Goal: Task Accomplishment & Management: Manage account settings

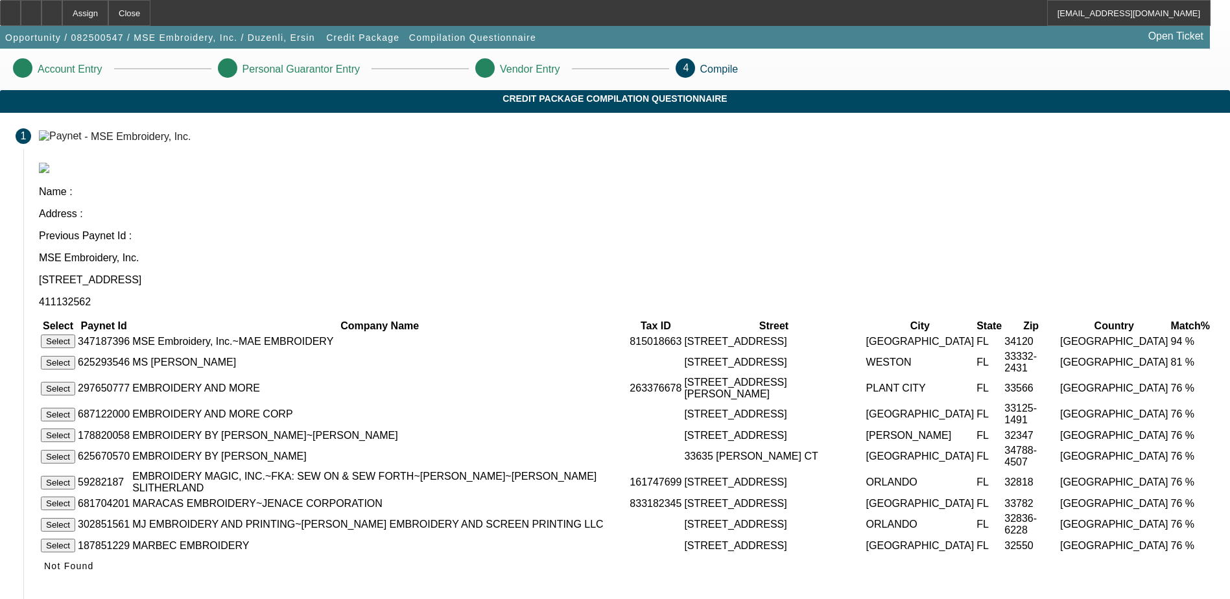
click at [75, 335] on button "Select" at bounding box center [58, 342] width 34 height 14
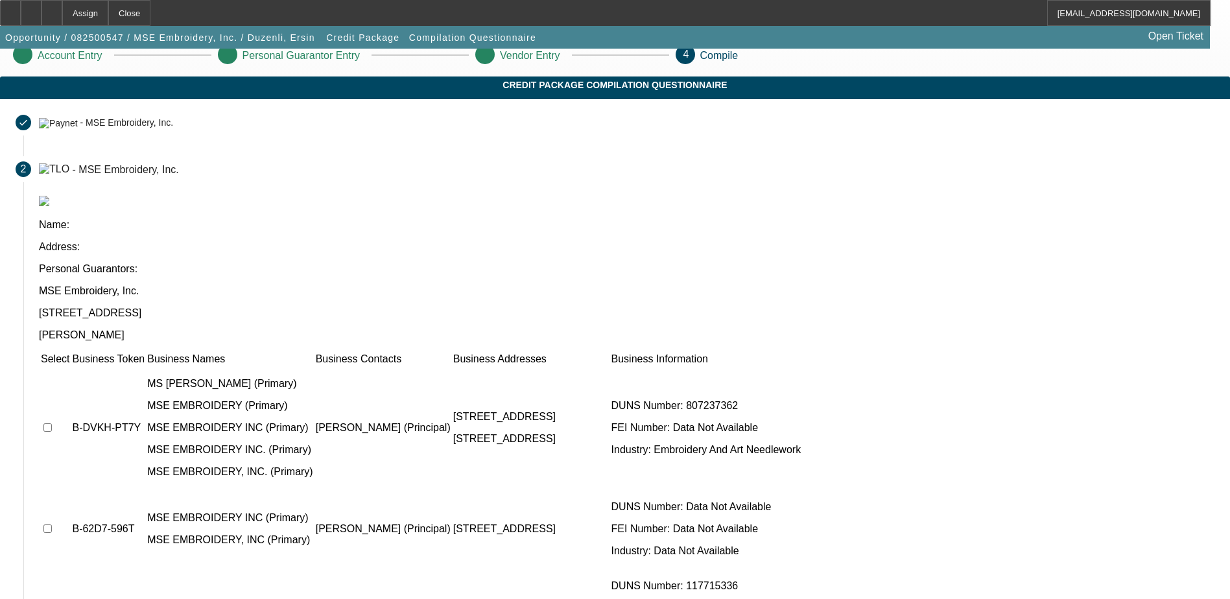
click at [70, 367] on td at bounding box center [55, 428] width 30 height 122
click at [52, 423] on input "checkbox" at bounding box center [47, 427] width 8 height 8
checkbox input "true"
click at [52, 525] on input "checkbox" at bounding box center [47, 529] width 8 height 8
checkbox input "true"
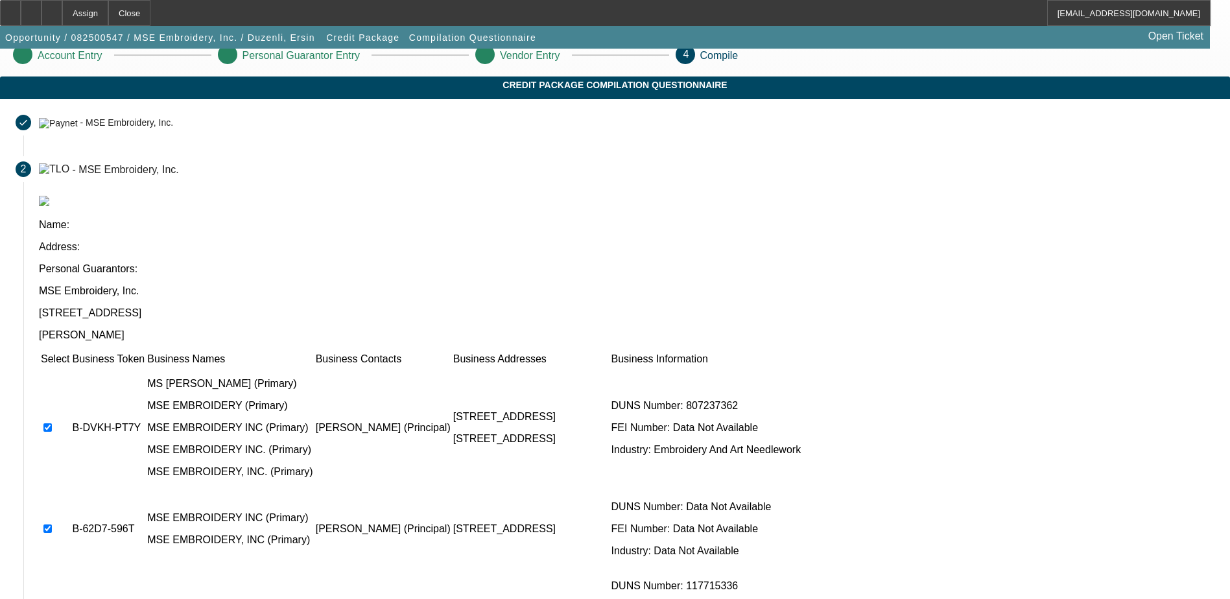
click at [52, 598] on input "checkbox" at bounding box center [47, 608] width 8 height 8
checkbox input "true"
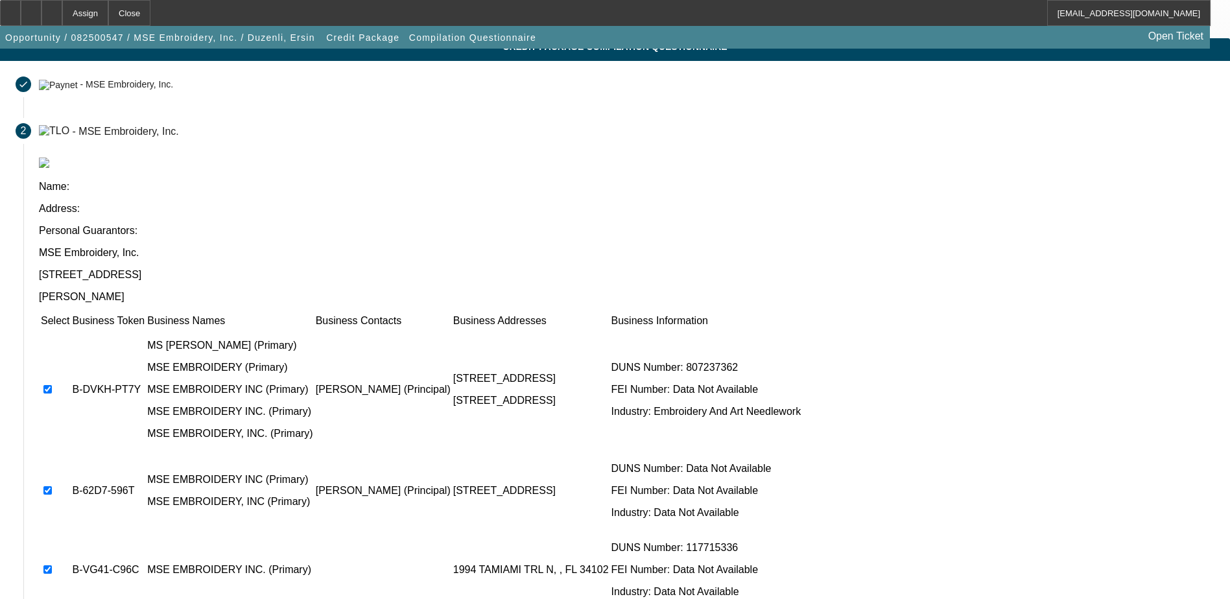
scroll to position [118, 0]
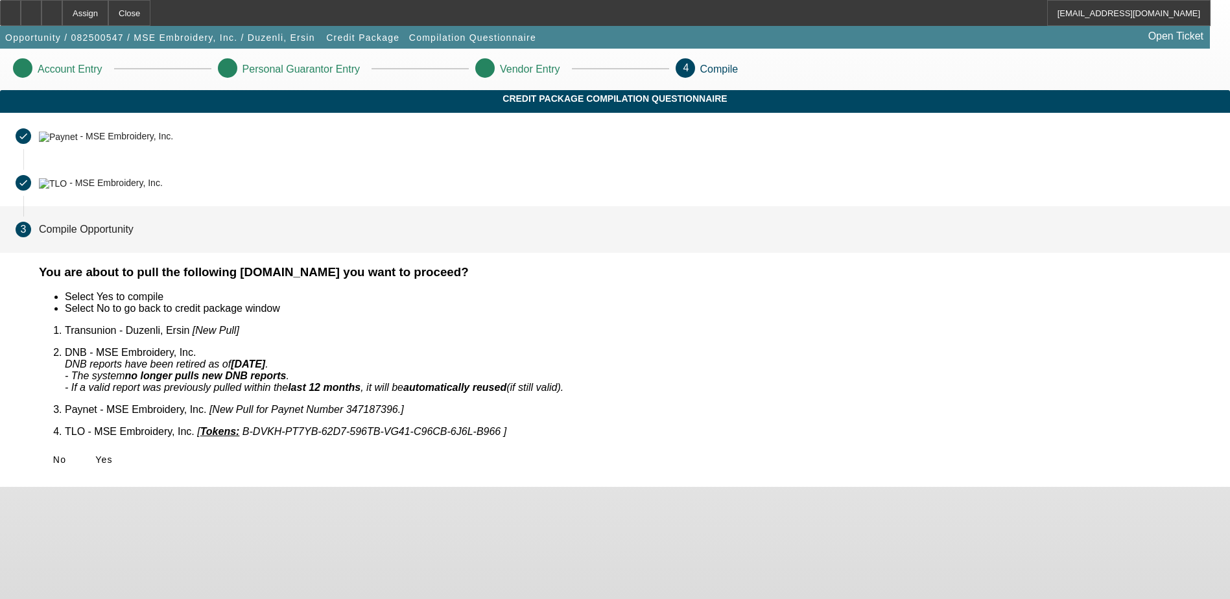
scroll to position [0, 0]
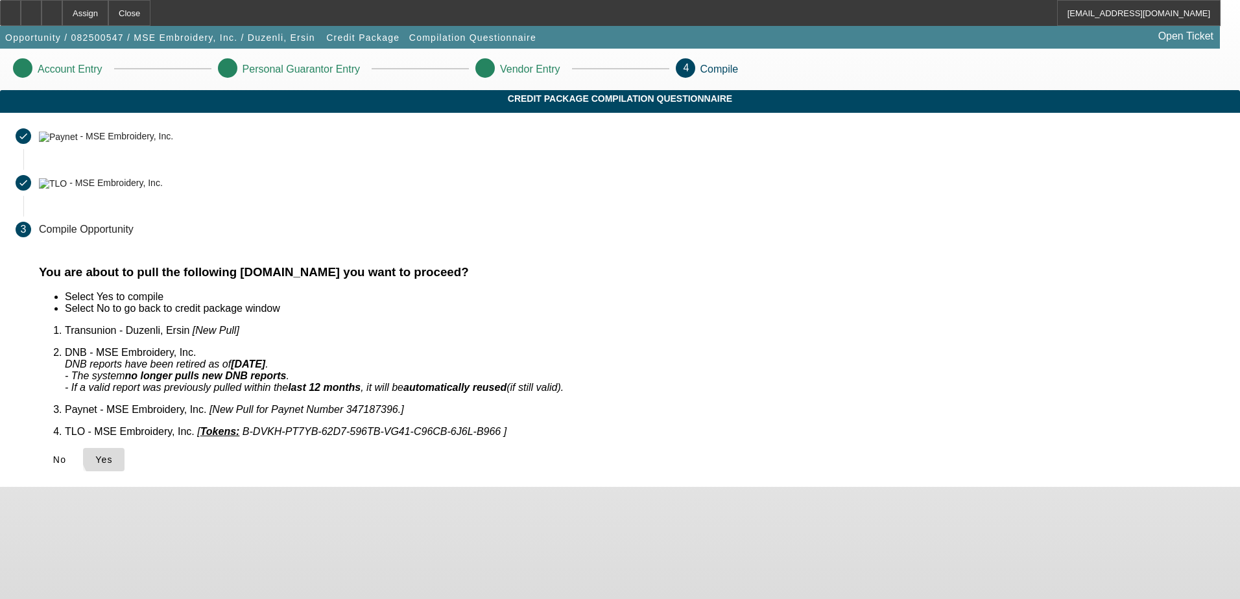
click at [113, 455] on span "Yes" at bounding box center [104, 460] width 18 height 10
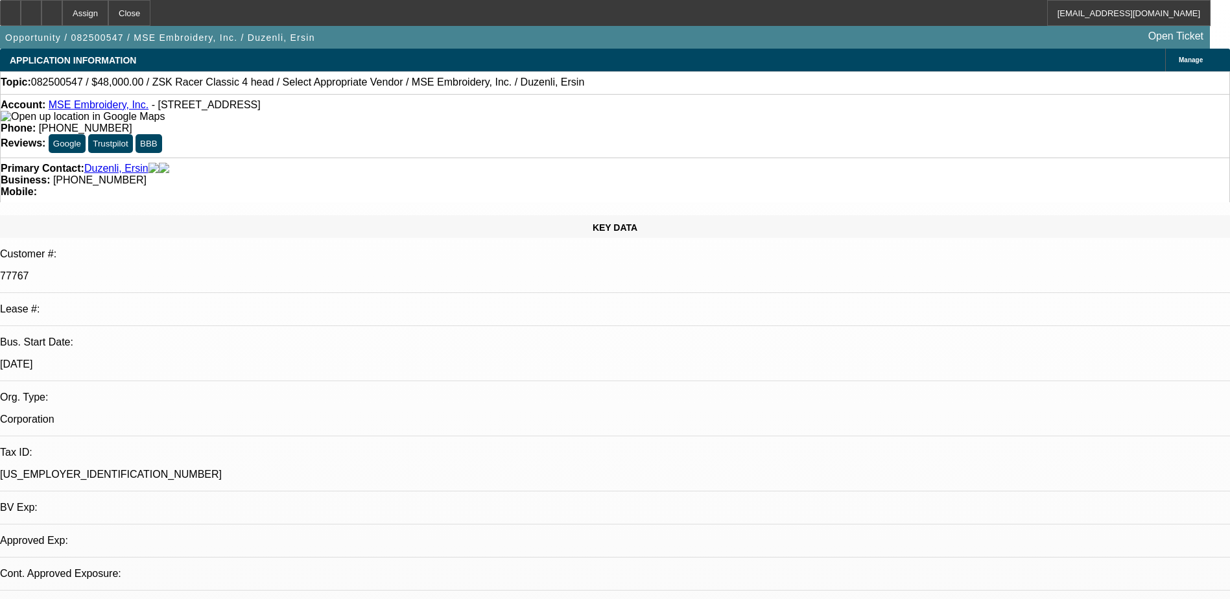
select select "0"
select select "2"
select select "0.1"
select select "4"
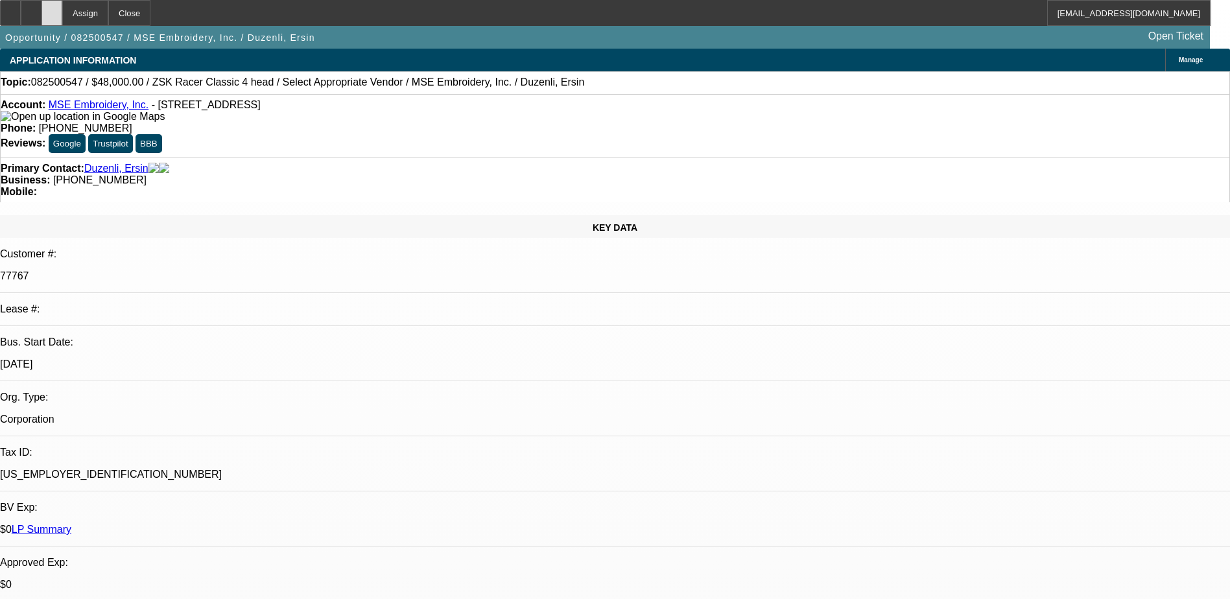
click at [52, 8] on icon at bounding box center [52, 8] width 0 height 0
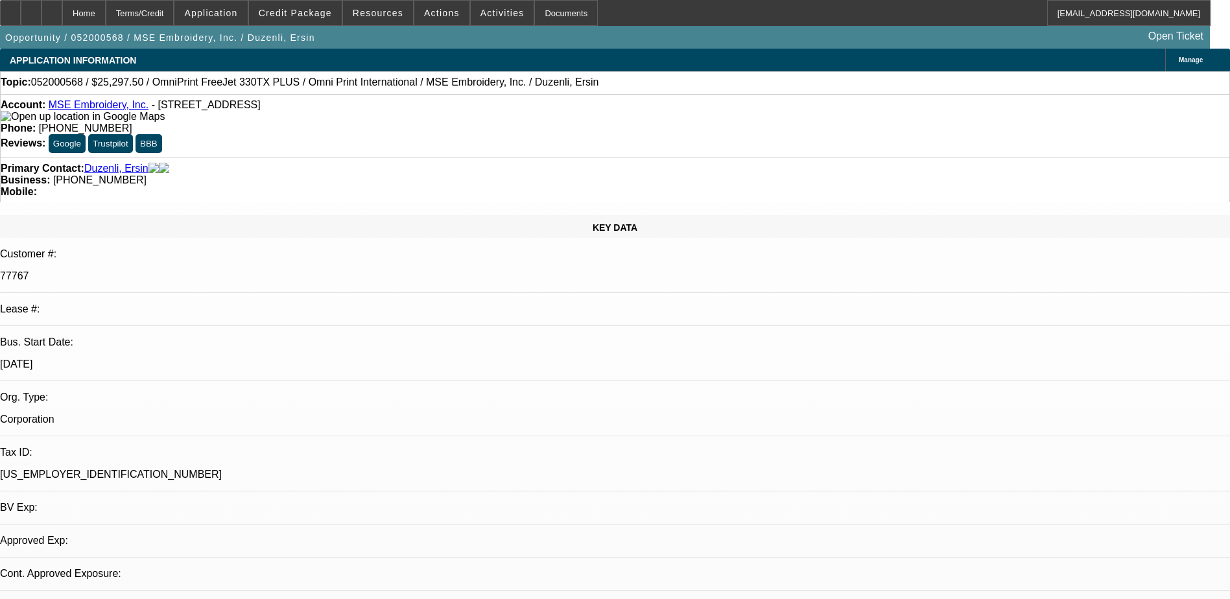
select select "0"
select select "2"
select select "0"
select select "1"
select select "2"
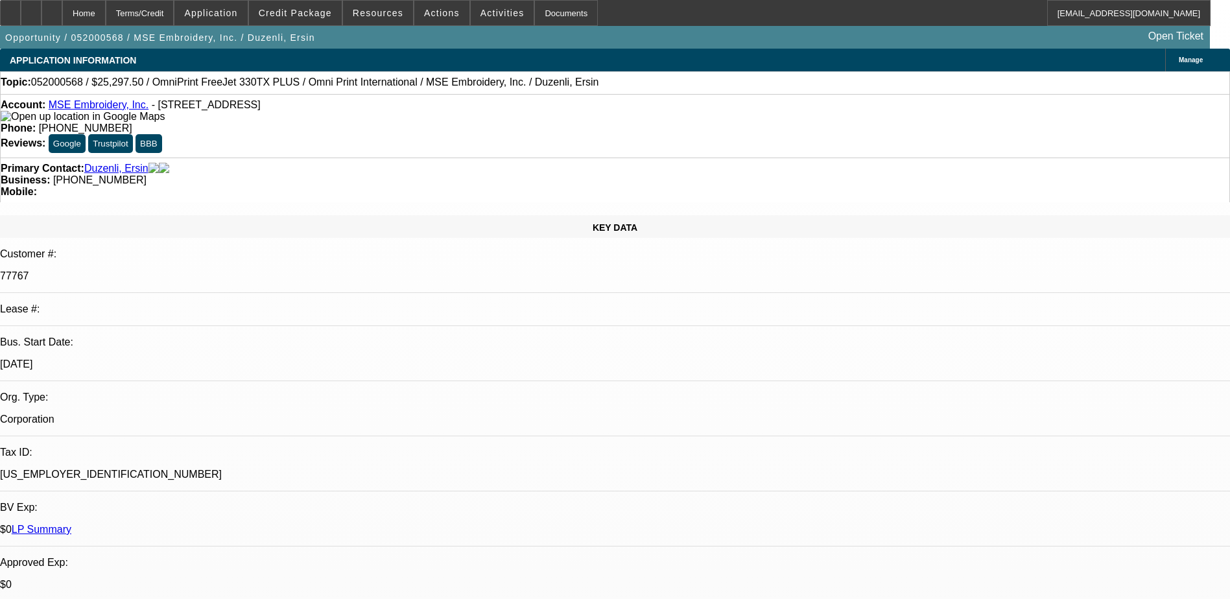
select select "2"
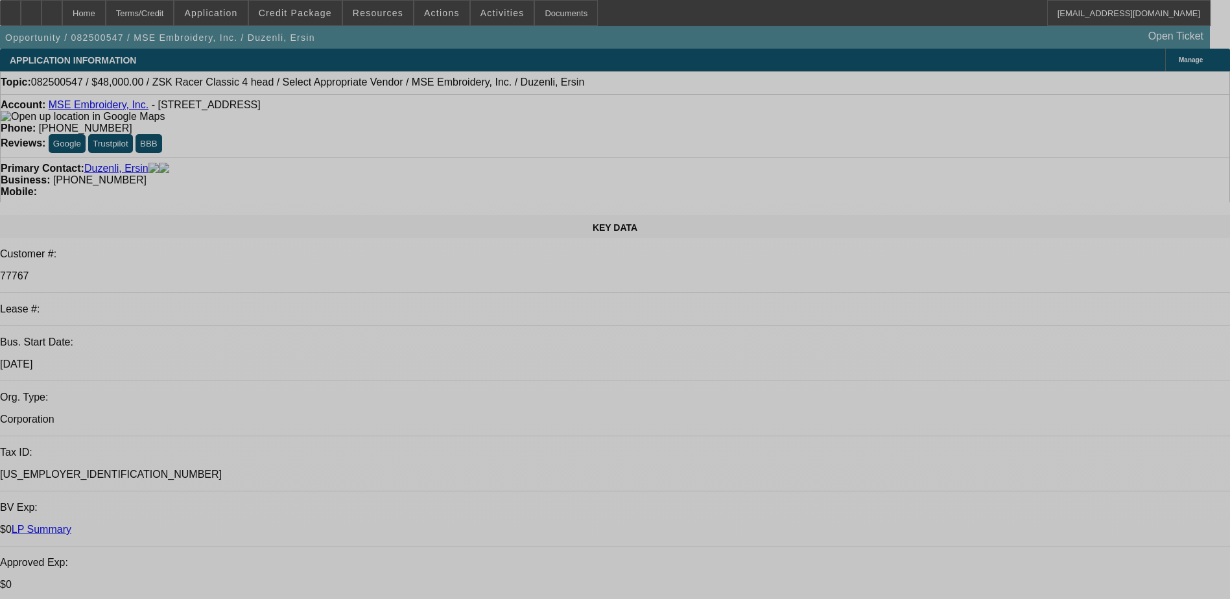
select select "0"
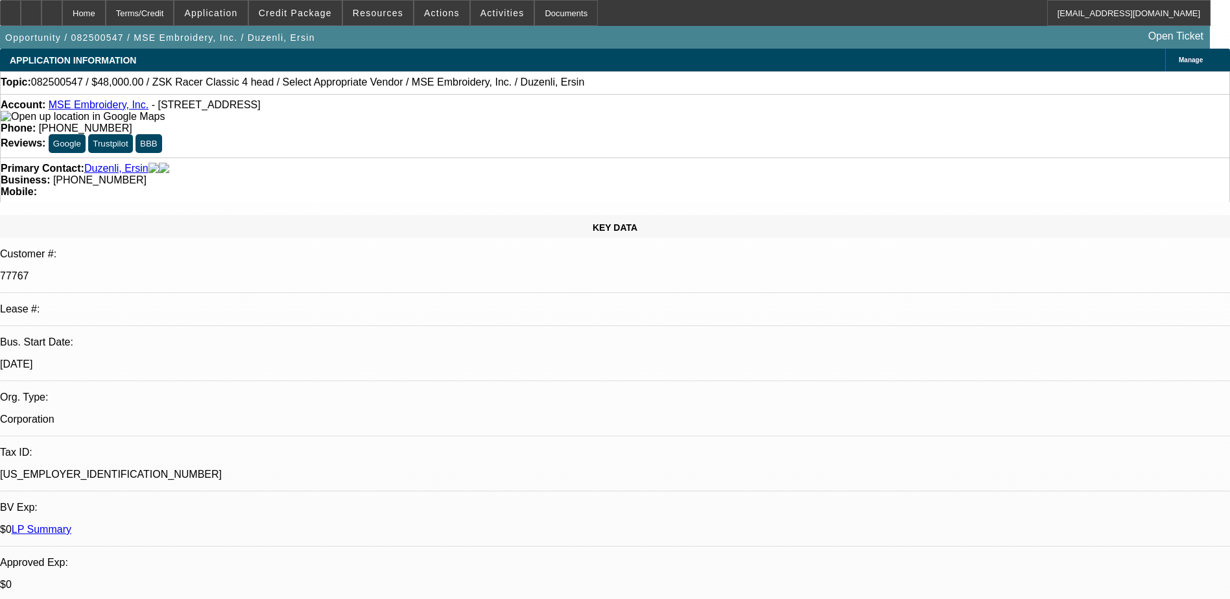
select select "2"
select select "0.1"
select select "4"
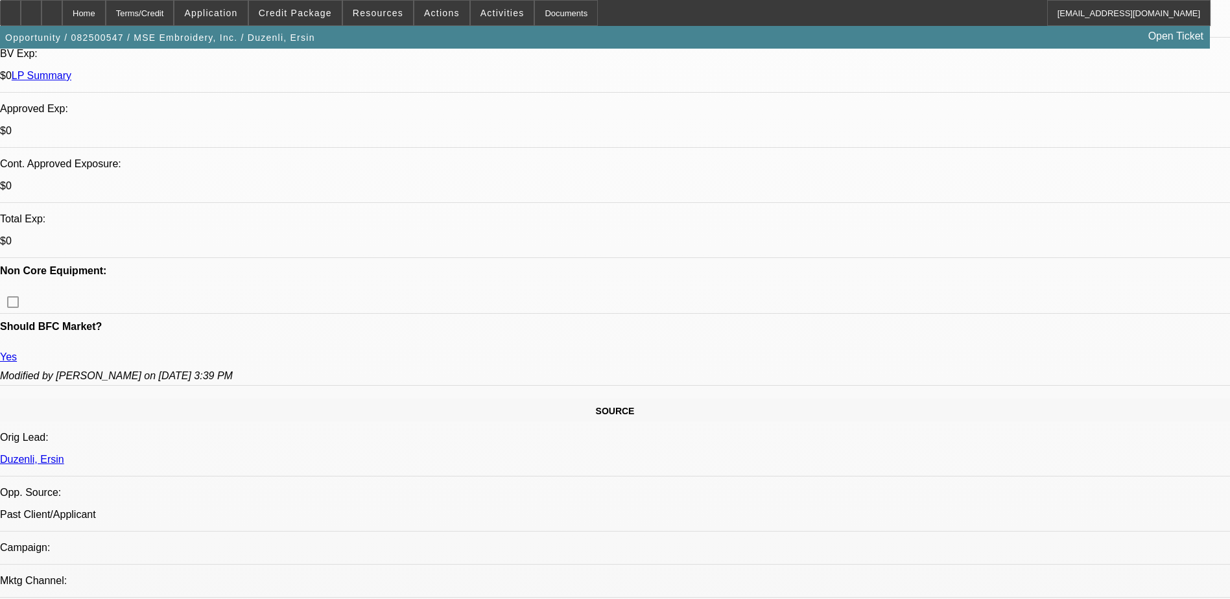
scroll to position [584, 0]
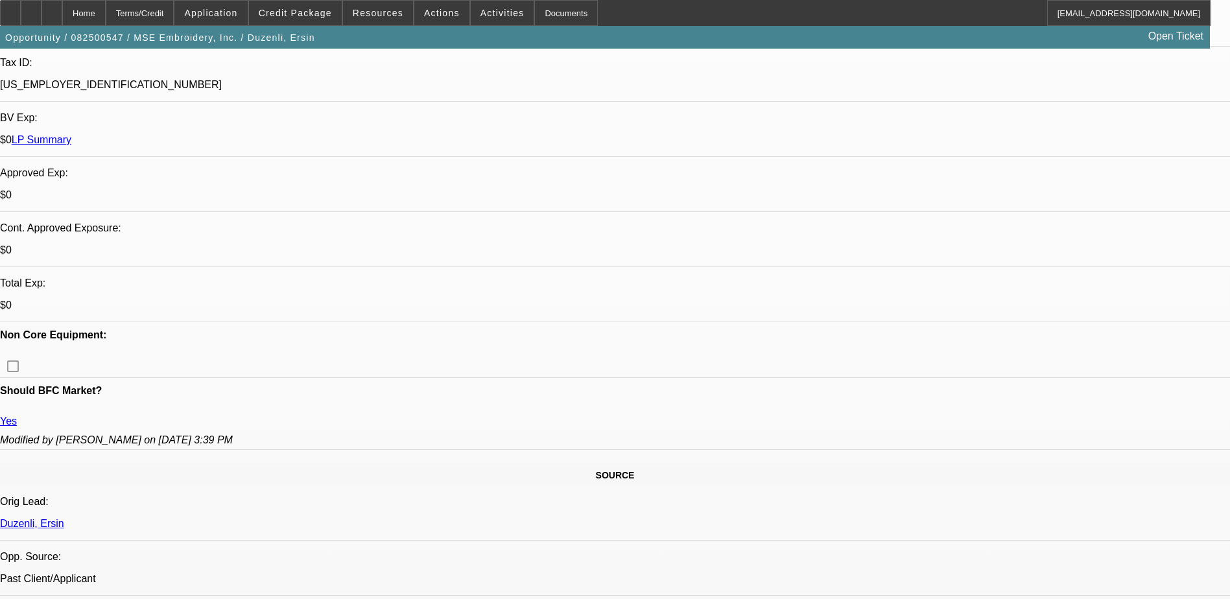
scroll to position [389, 0]
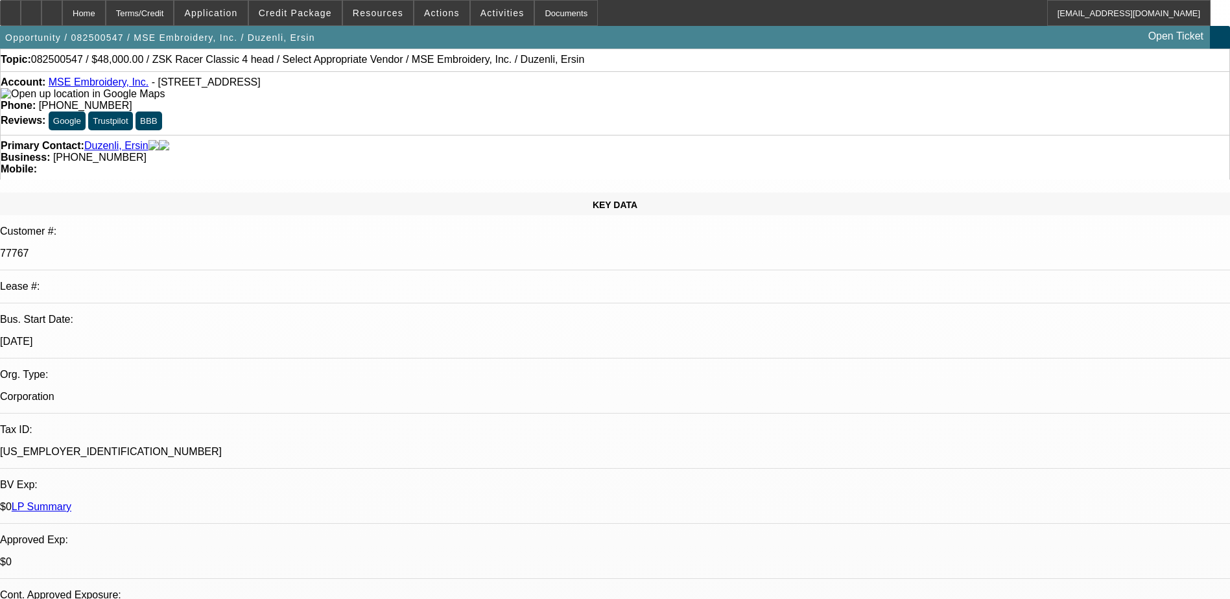
scroll to position [0, 0]
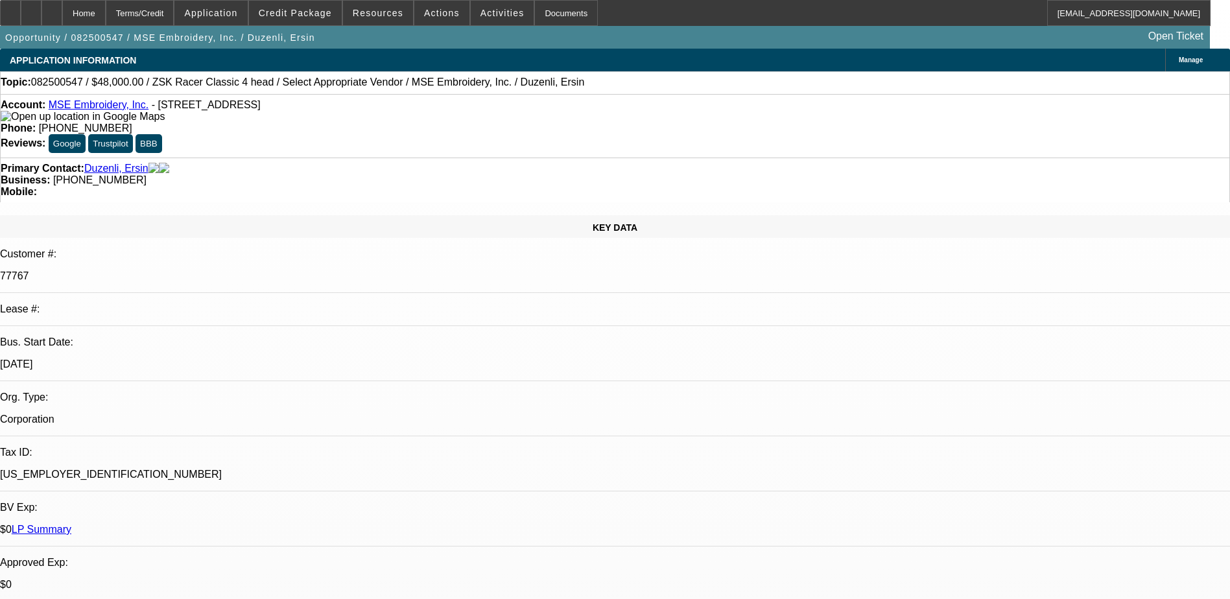
radio input "true"
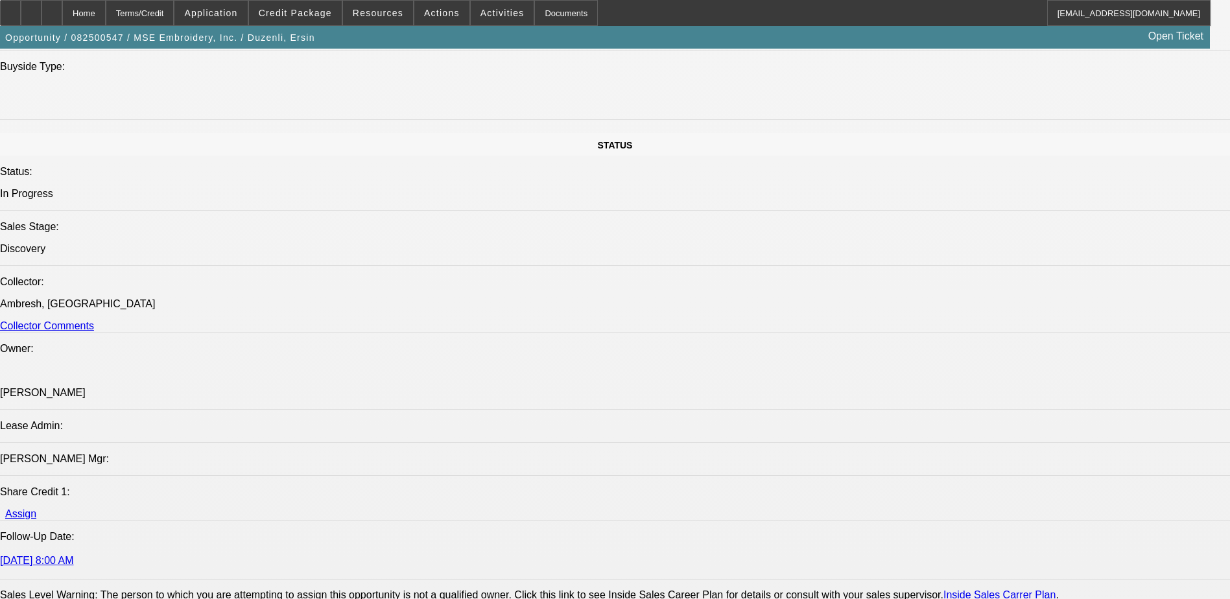
scroll to position [1362, 0]
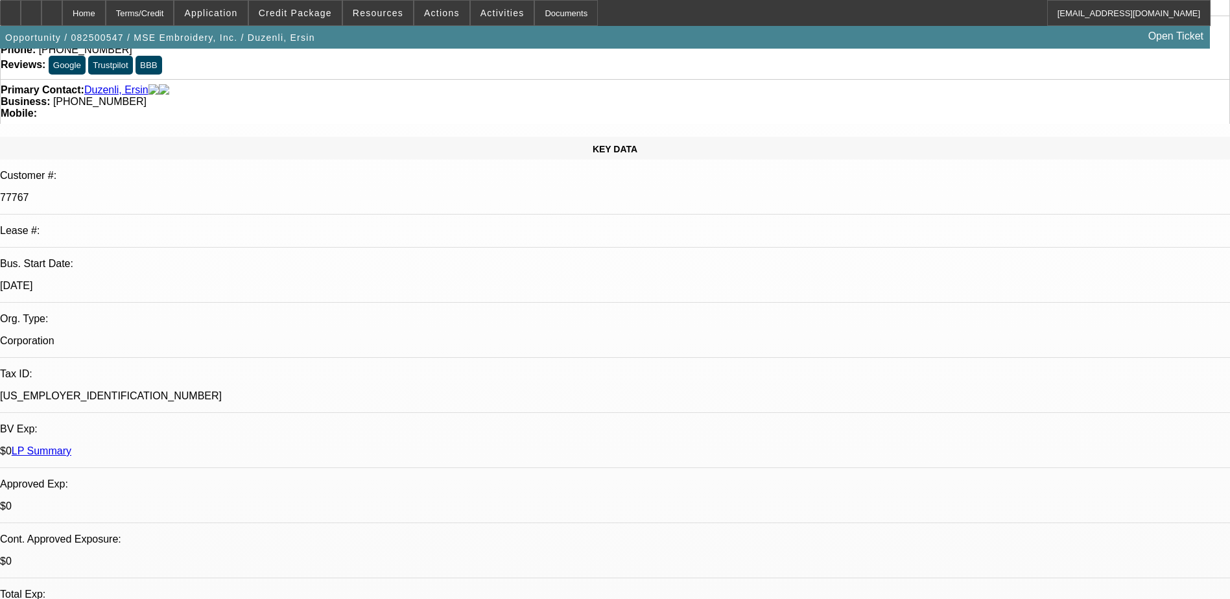
scroll to position [0, 0]
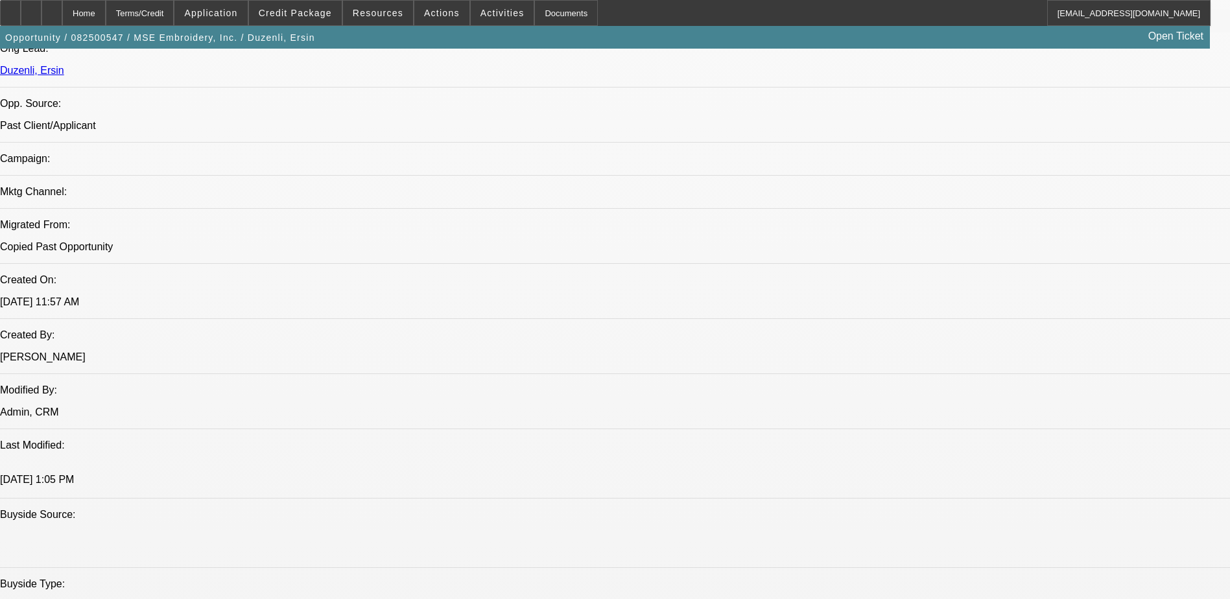
scroll to position [43, 0]
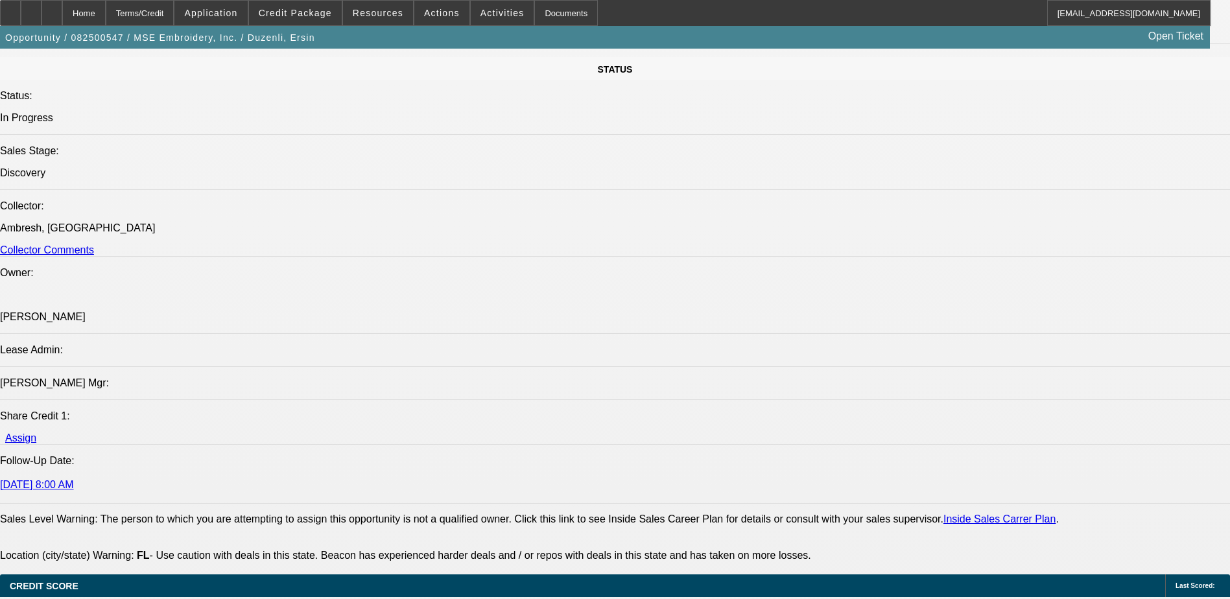
scroll to position [1232, 0]
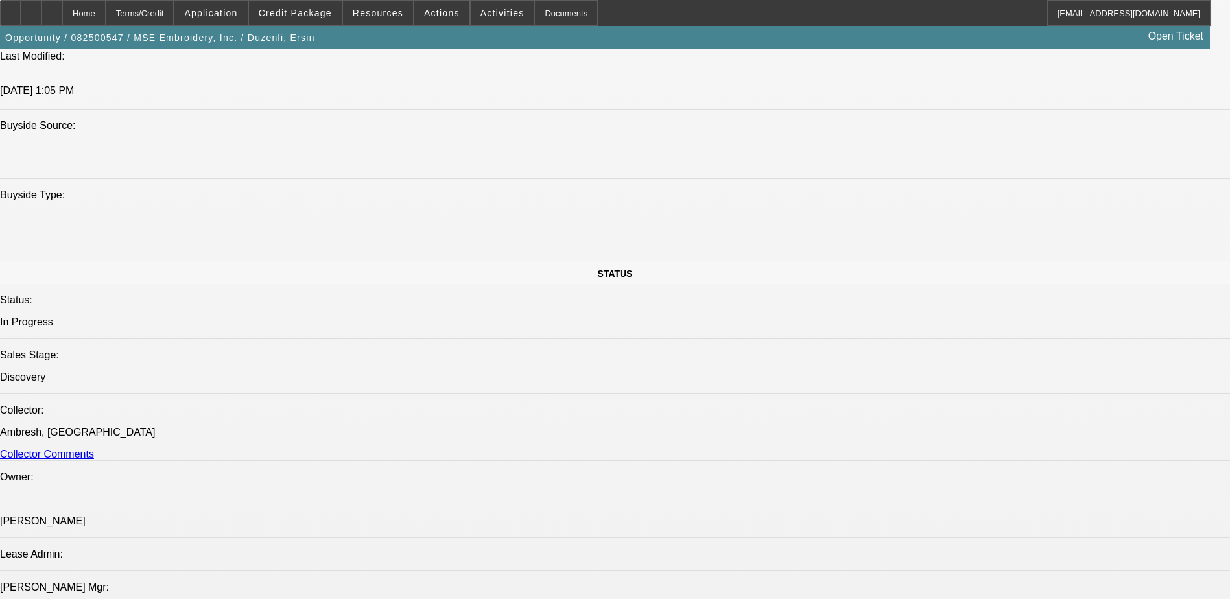
type textarea "8/20) Emailed me back from old lead - Looking for a 4 head ZSK embroidery machi…"
radio input "true"
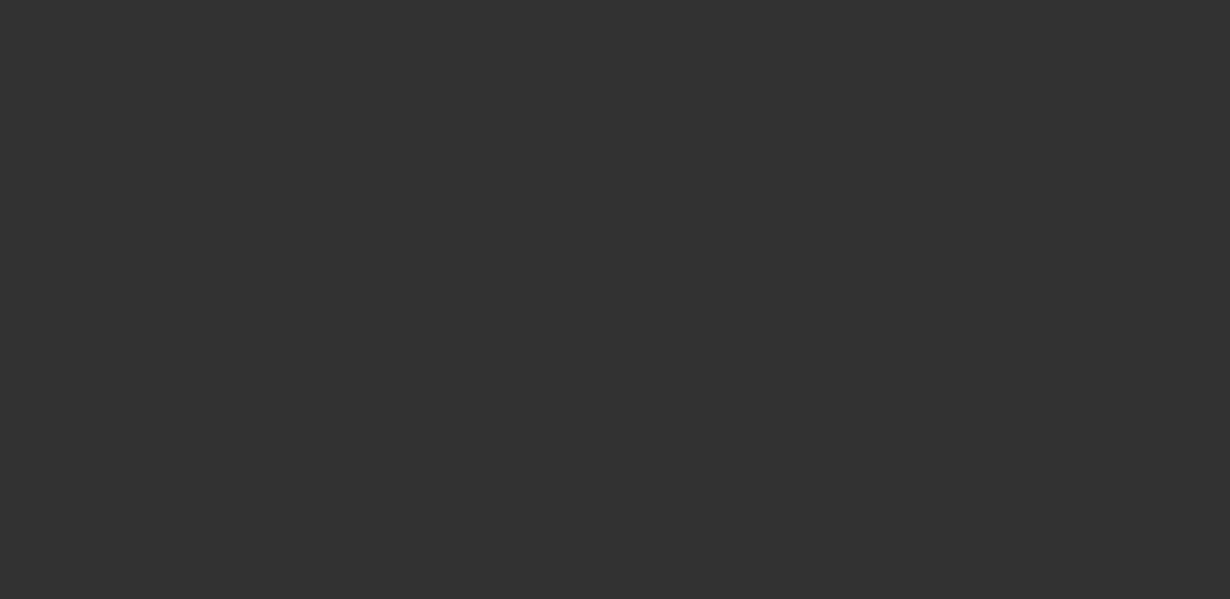
scroll to position [0, 0]
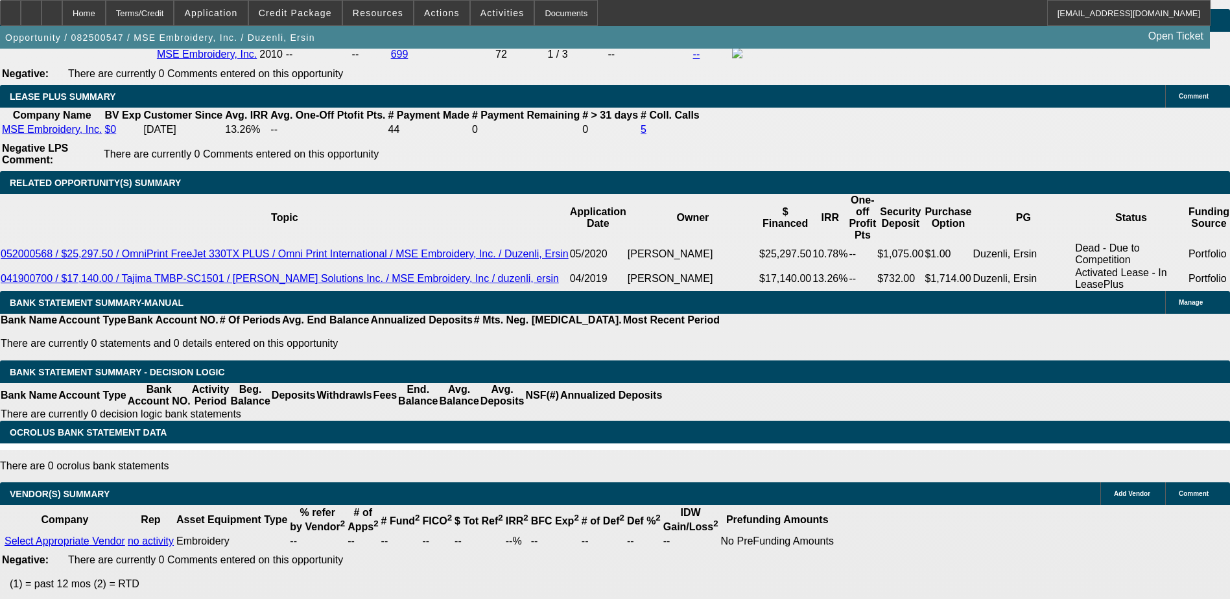
scroll to position [1945, 0]
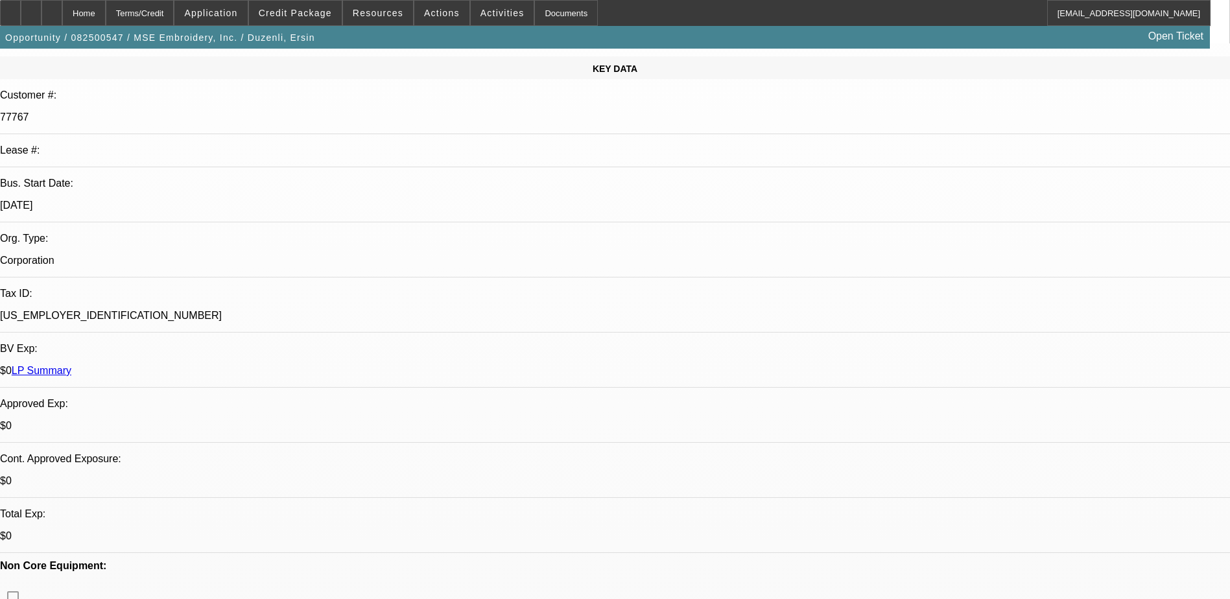
scroll to position [130, 0]
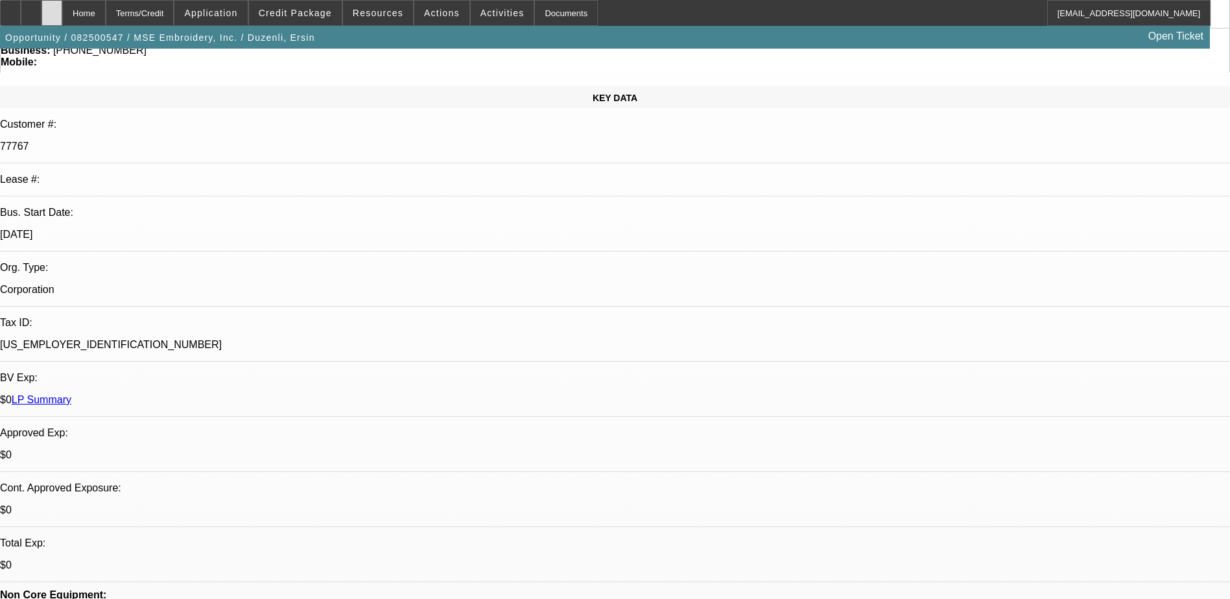
click at [62, 11] on div at bounding box center [51, 13] width 21 height 26
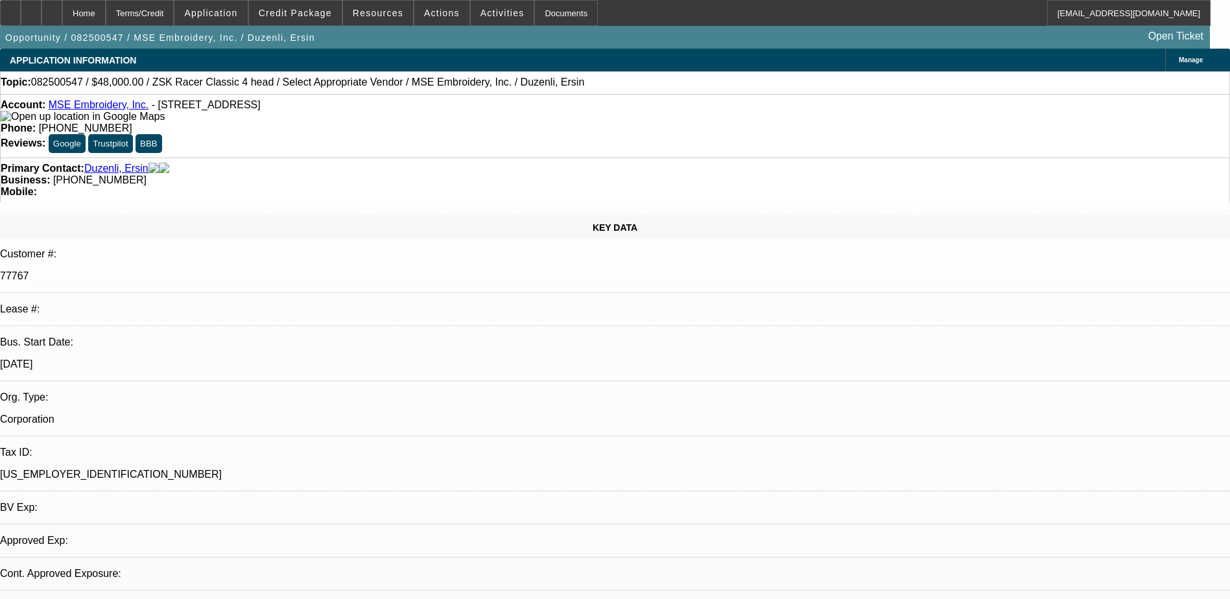
select select "0"
select select "2"
select select "0.1"
select select "4"
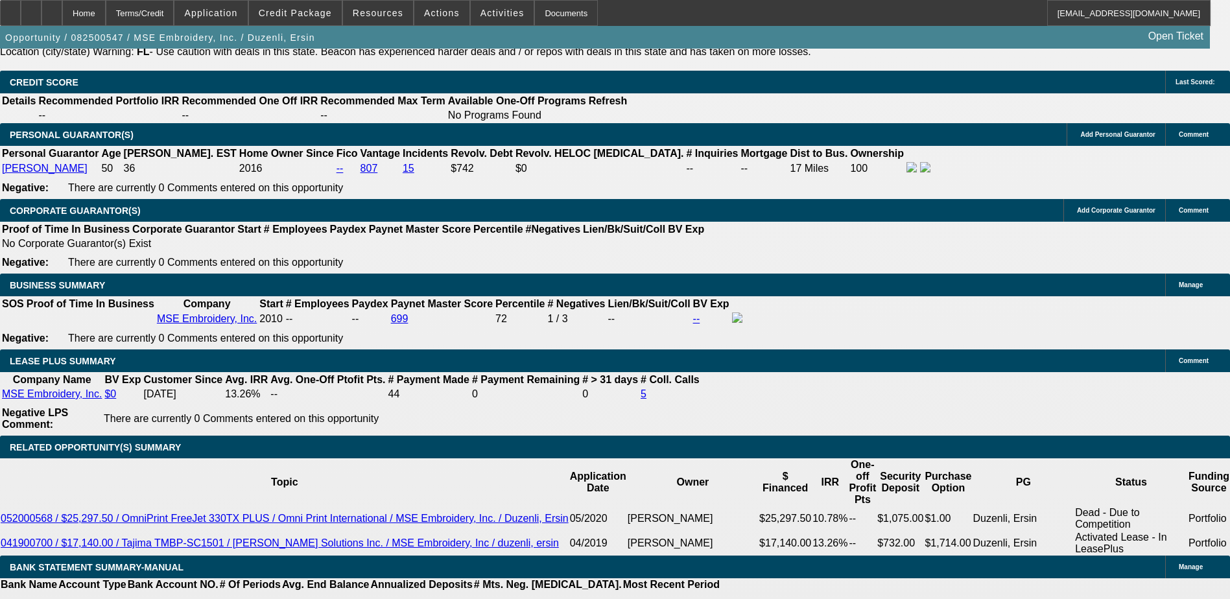
scroll to position [1945, 0]
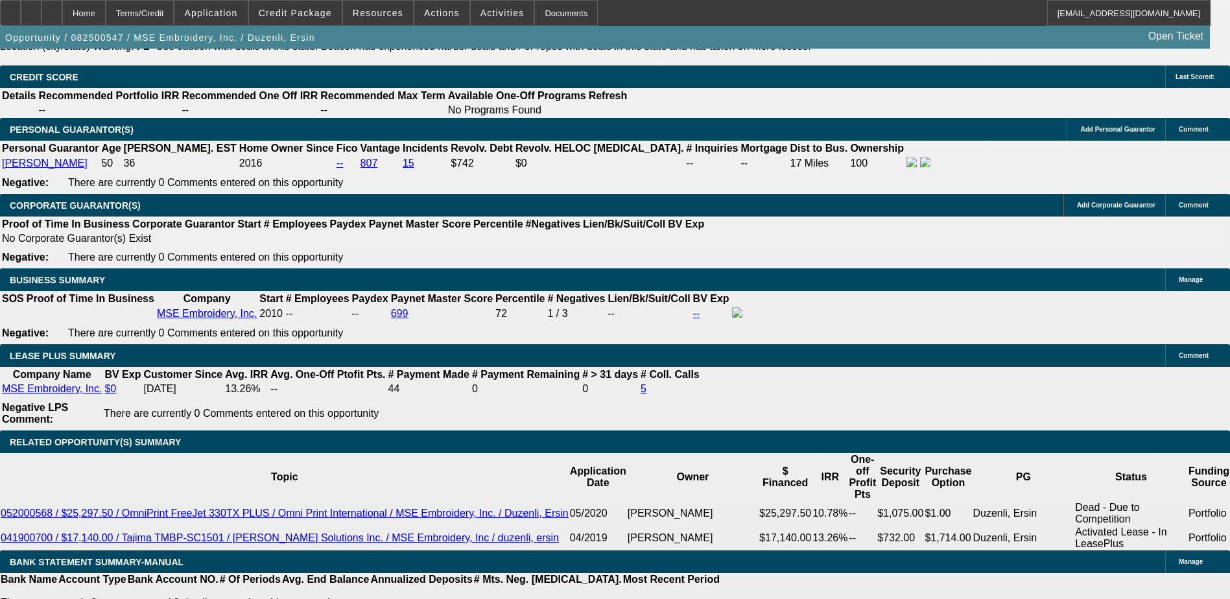
type input "$0.00"
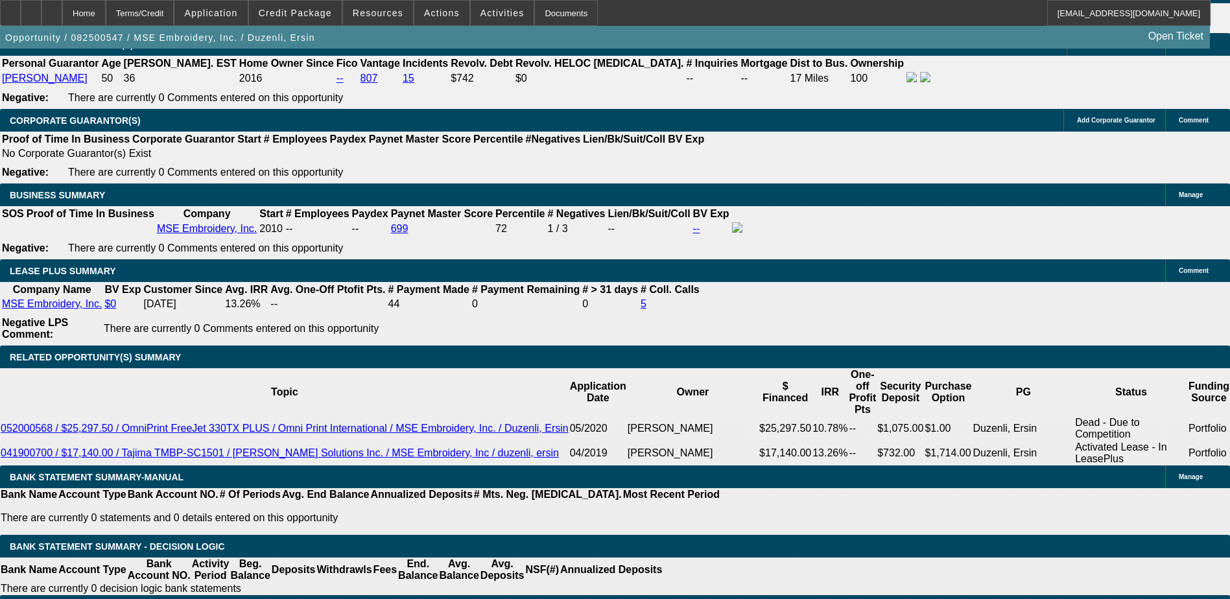
scroll to position [2026, 0]
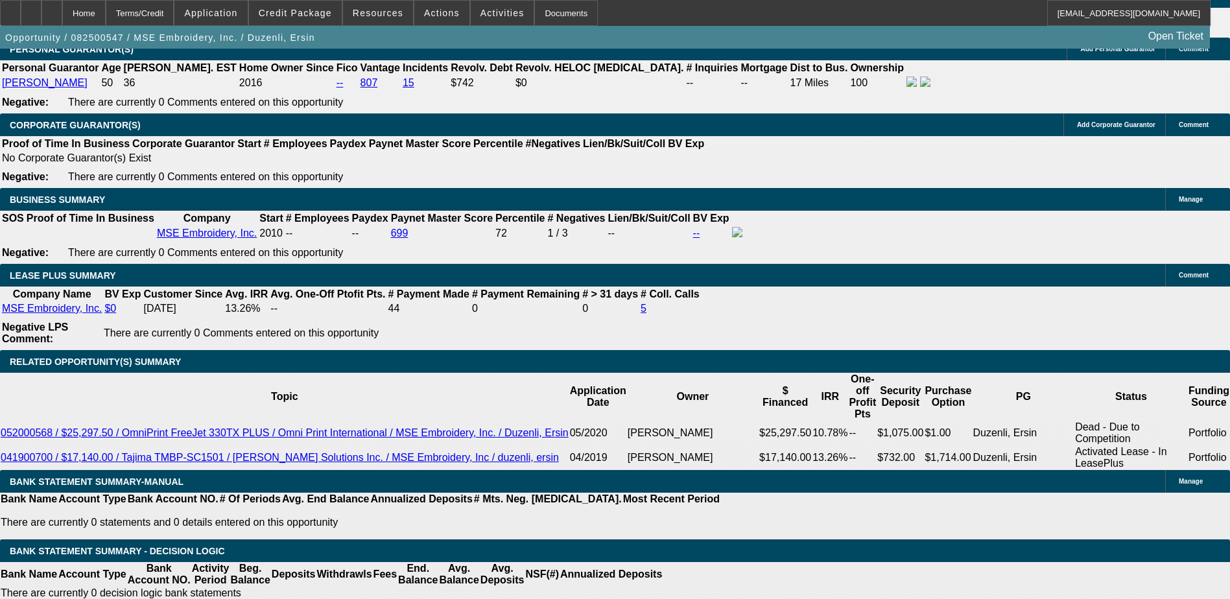
type input "60"
type input "9."
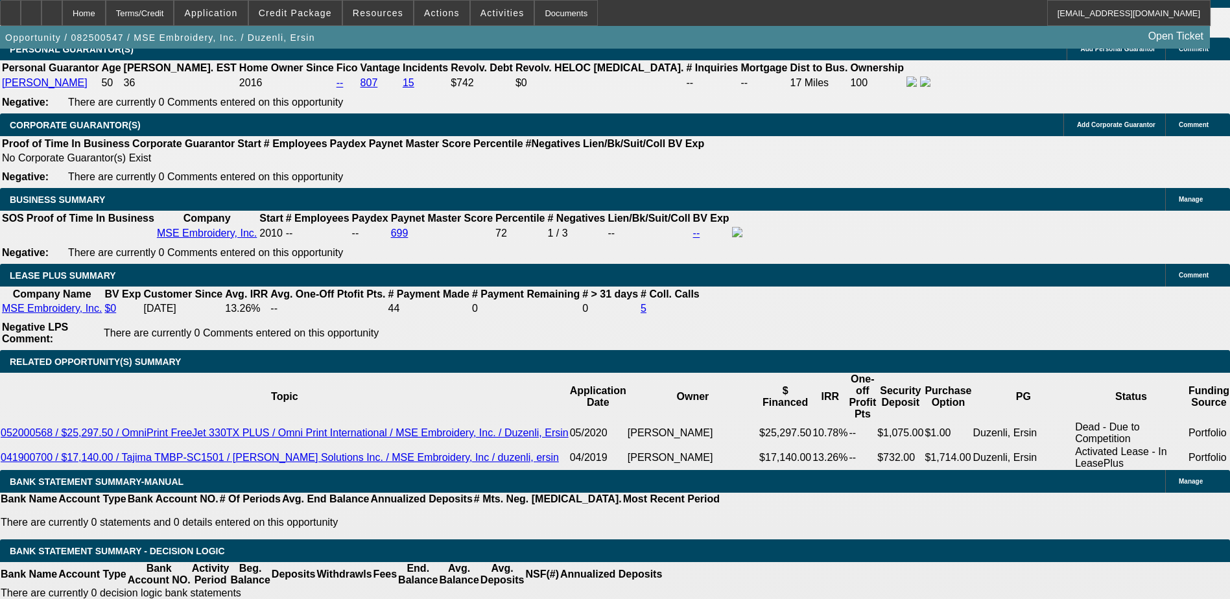
type input "$1,992.80"
type input "$996.40"
type input "9.9"
type input "$2,035.00"
type input "$1,017.50"
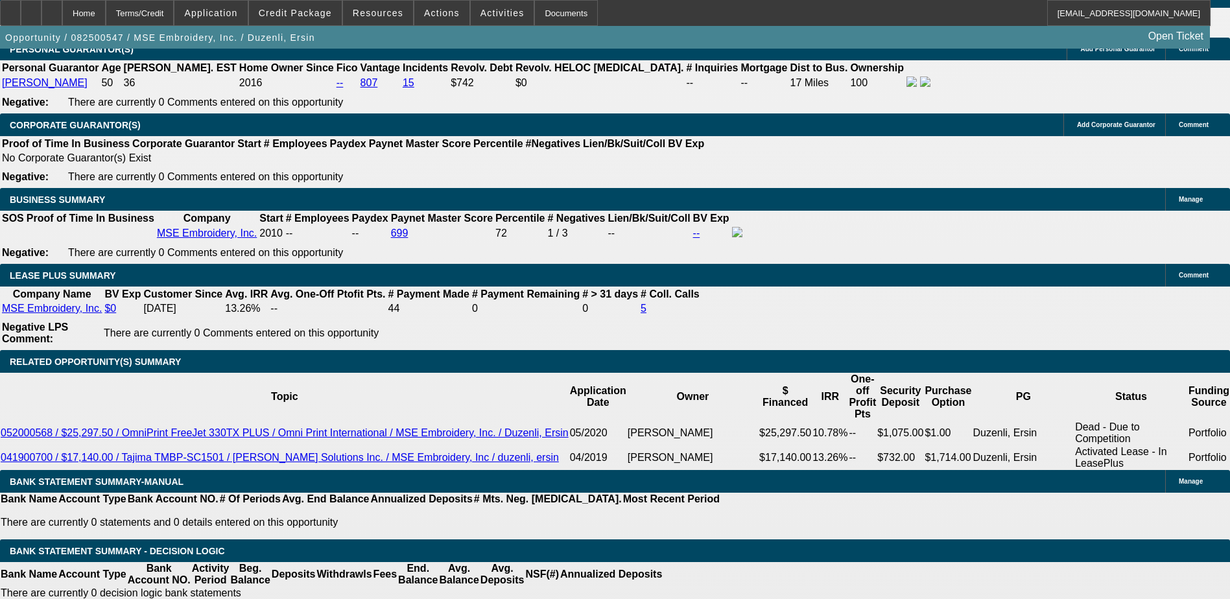
type input "9.9"
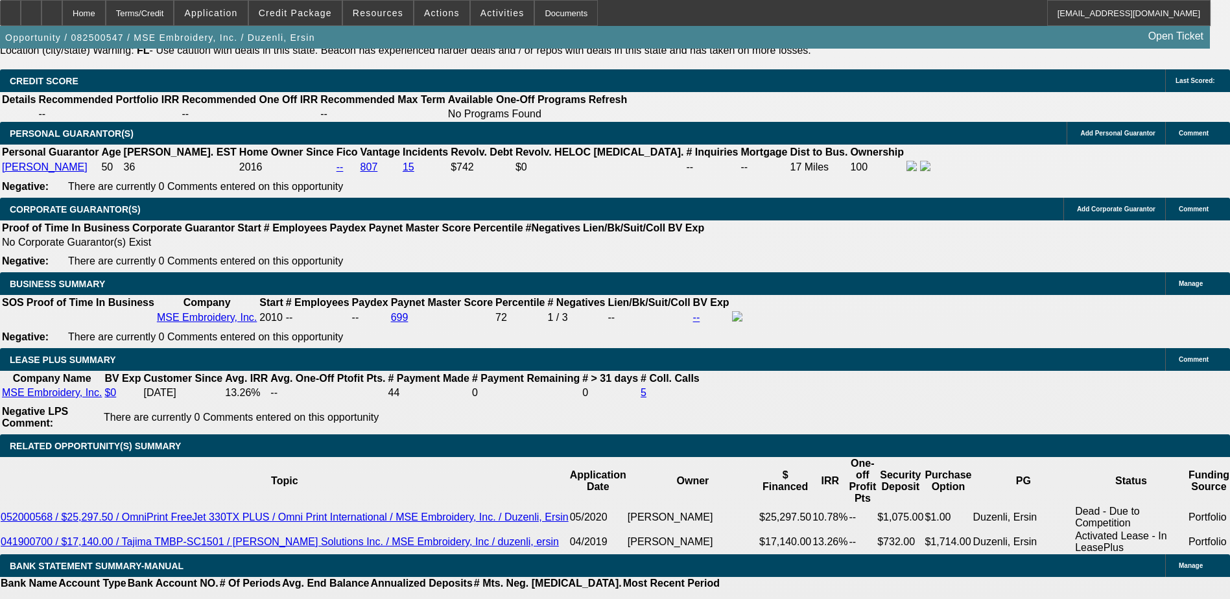
scroll to position [1831, 0]
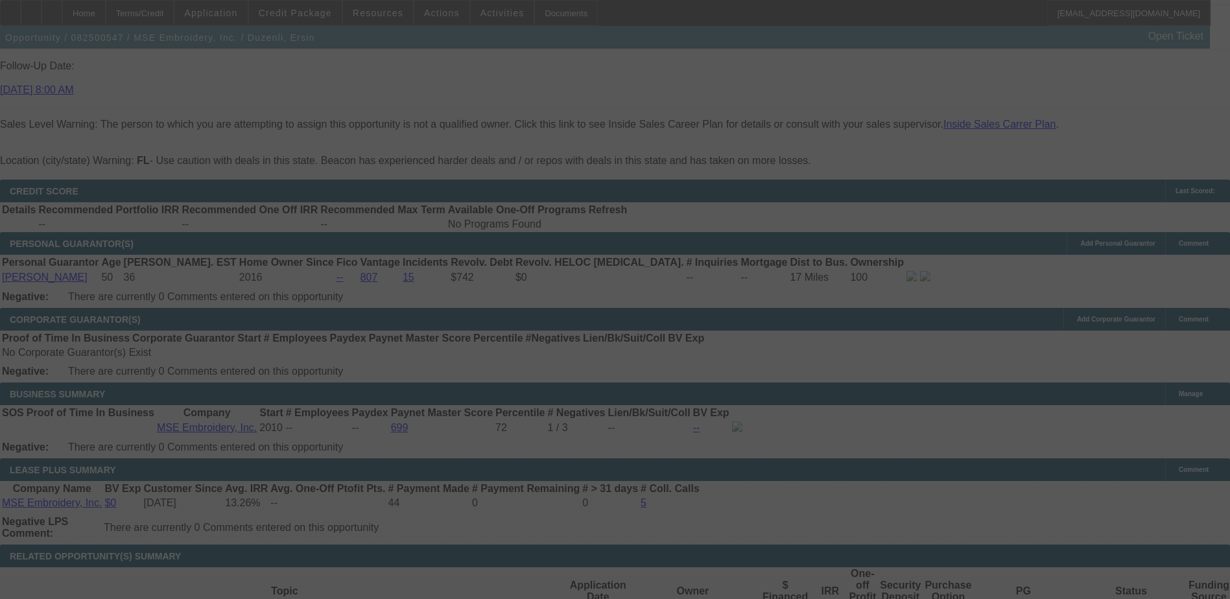
scroll to position [1961, 0]
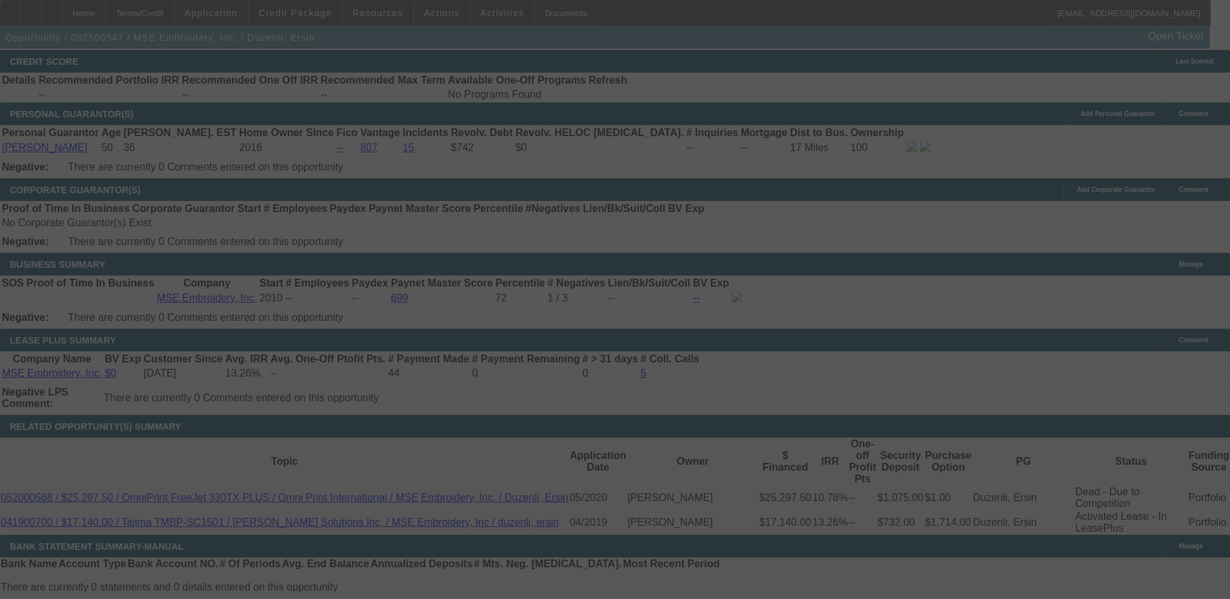
select select "0"
select select "2"
select select "0.1"
select select "4"
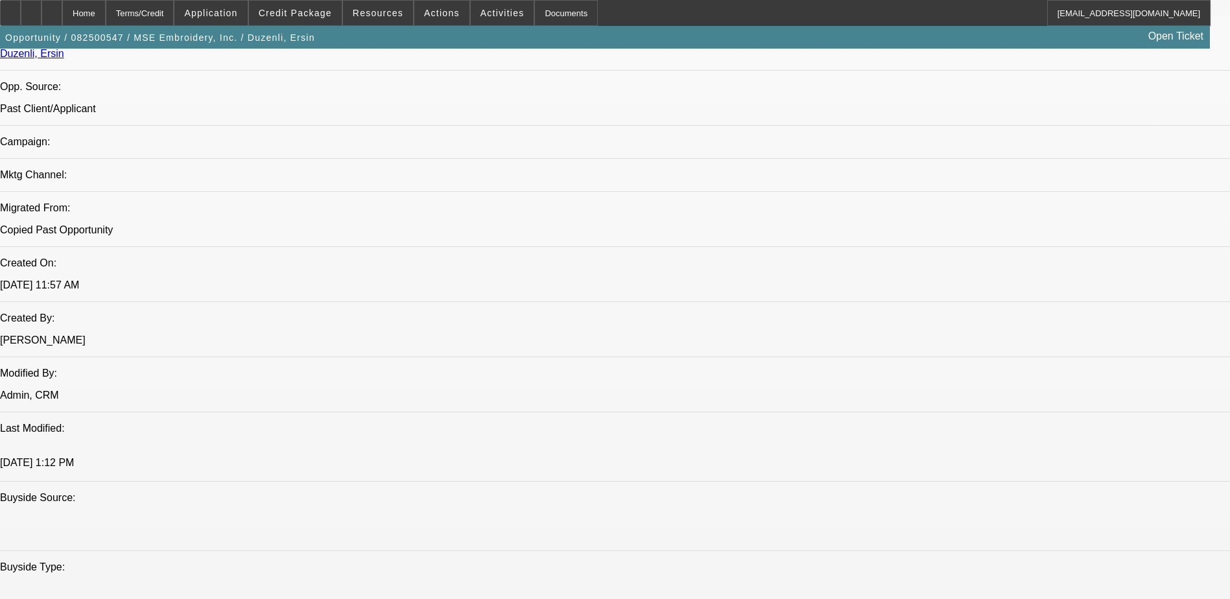
scroll to position [858, 0]
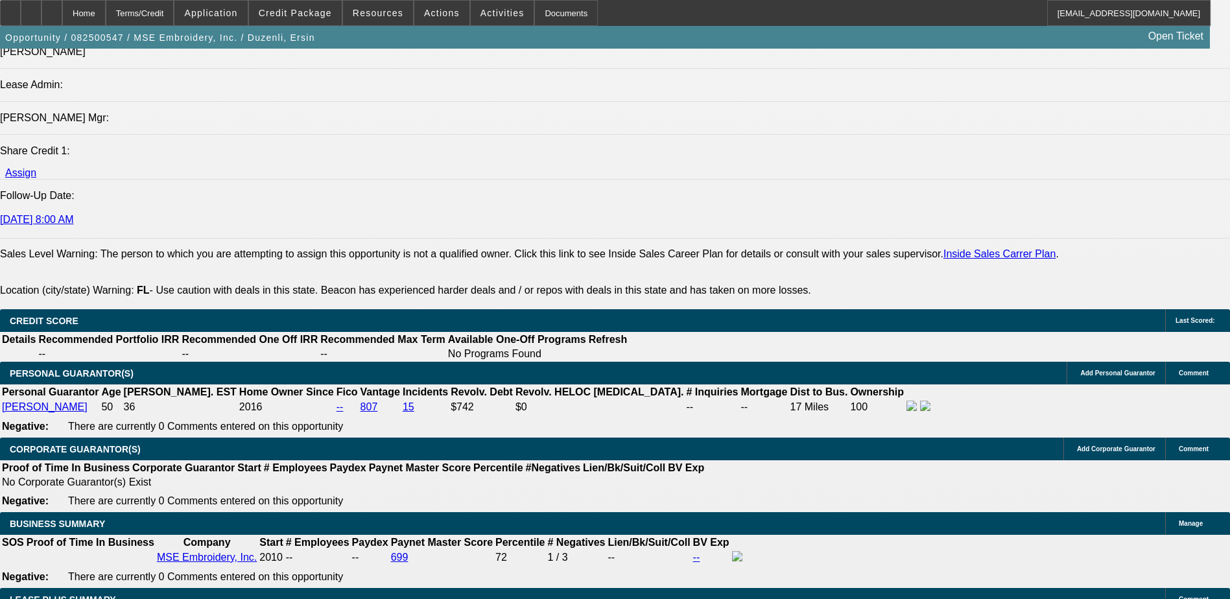
scroll to position [1961, 0]
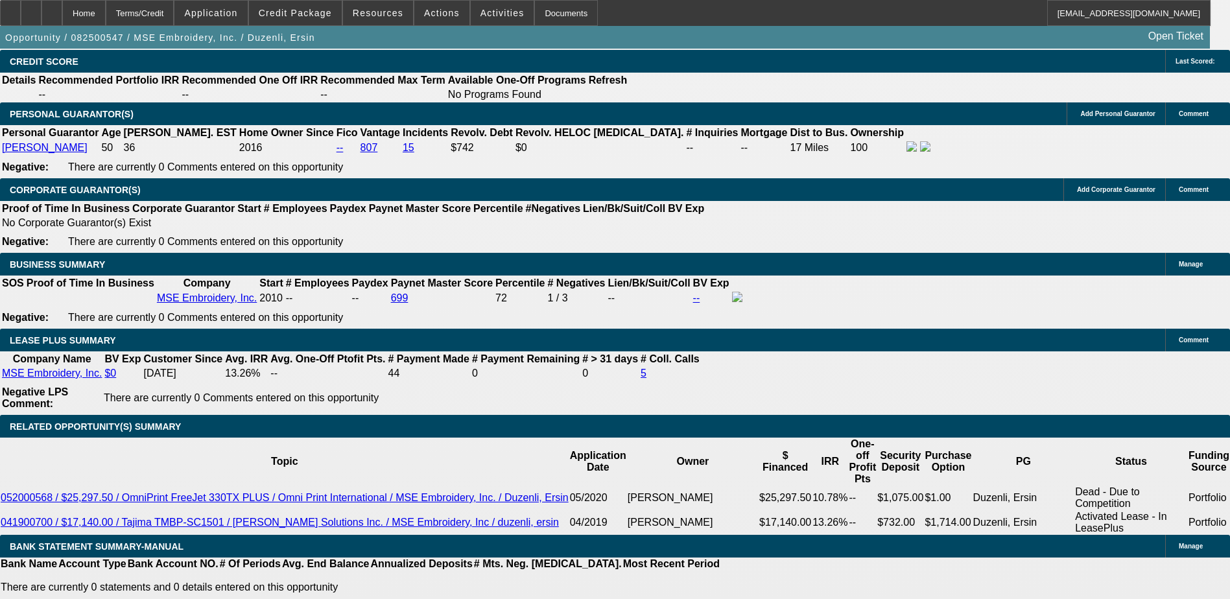
type input "UNKNOWN"
type input "9"
type input "$1,992.80"
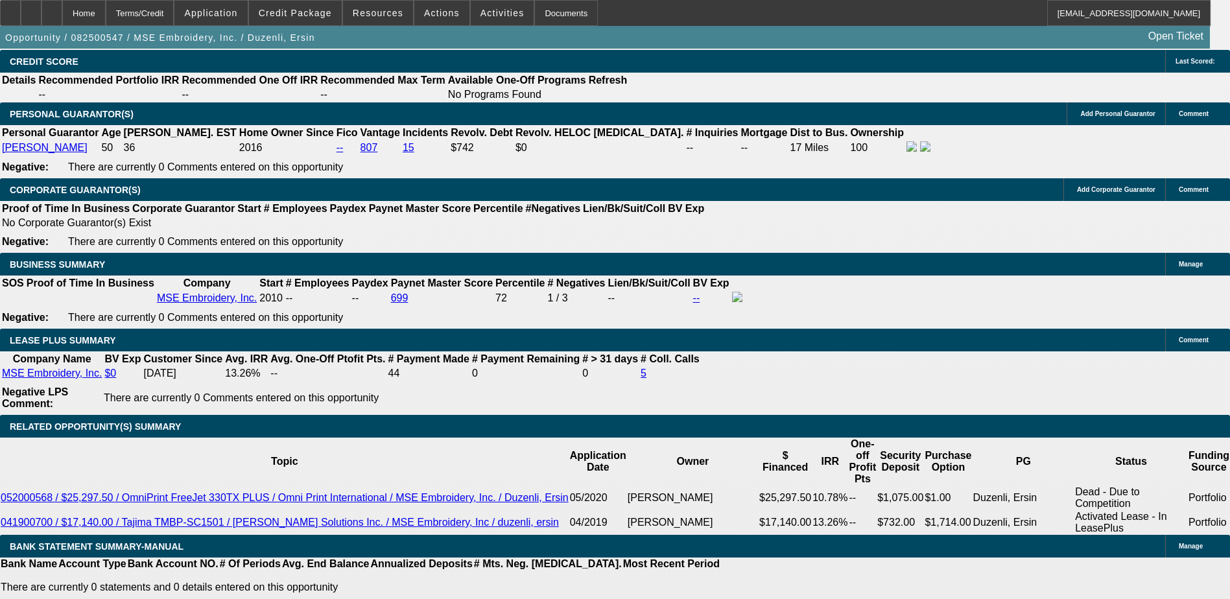
type input "$996.40"
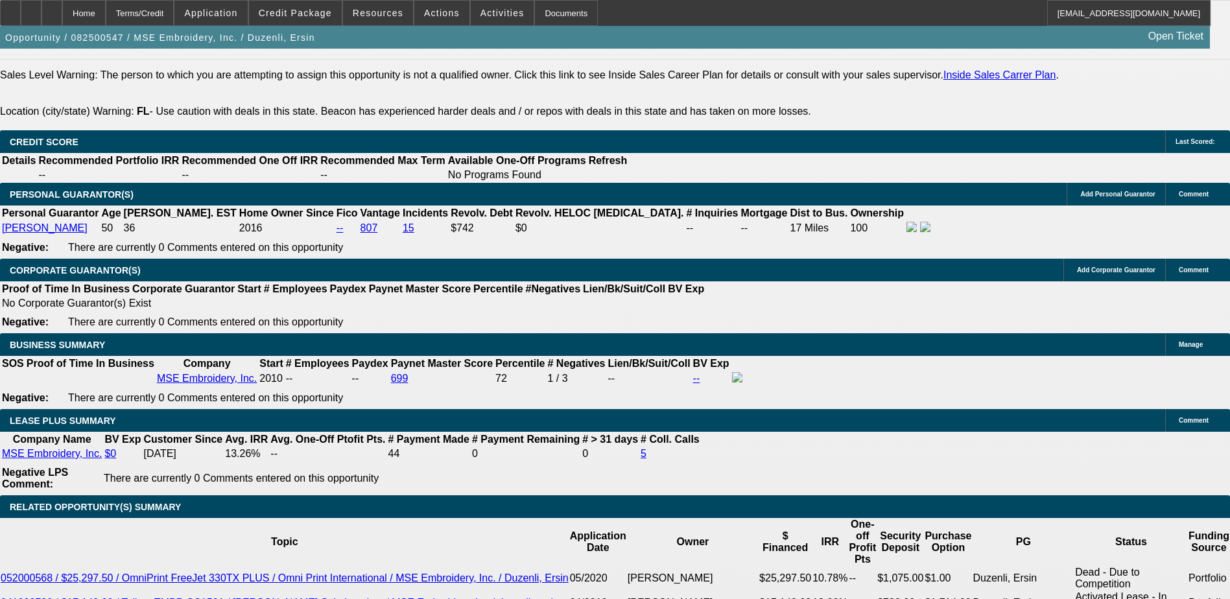
scroll to position [1766, 0]
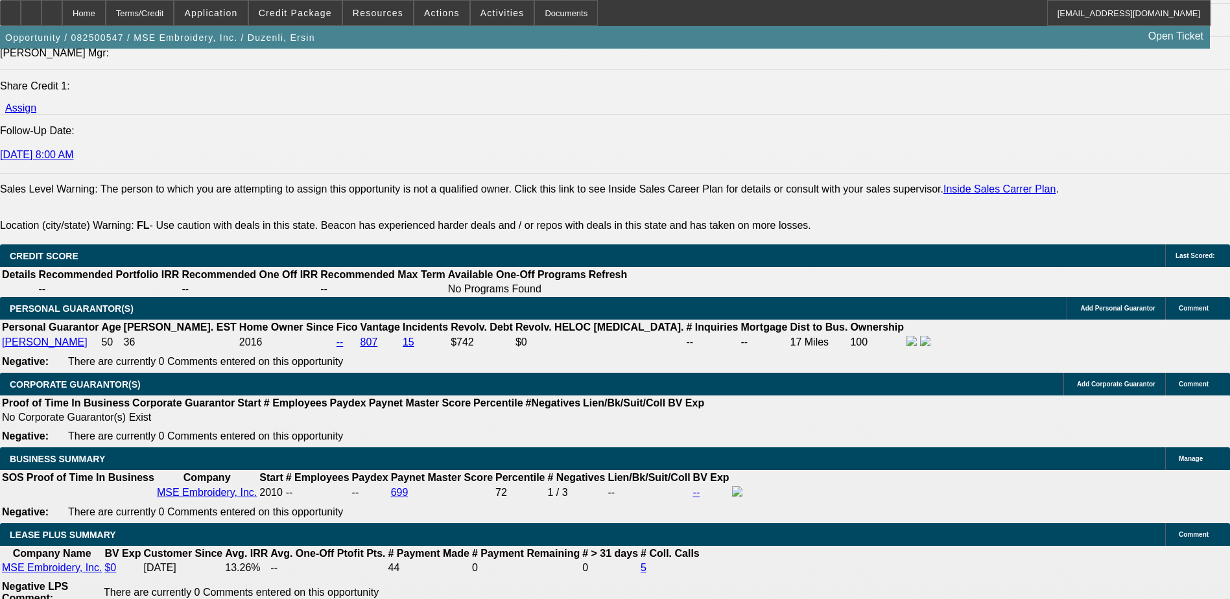
type input "9"
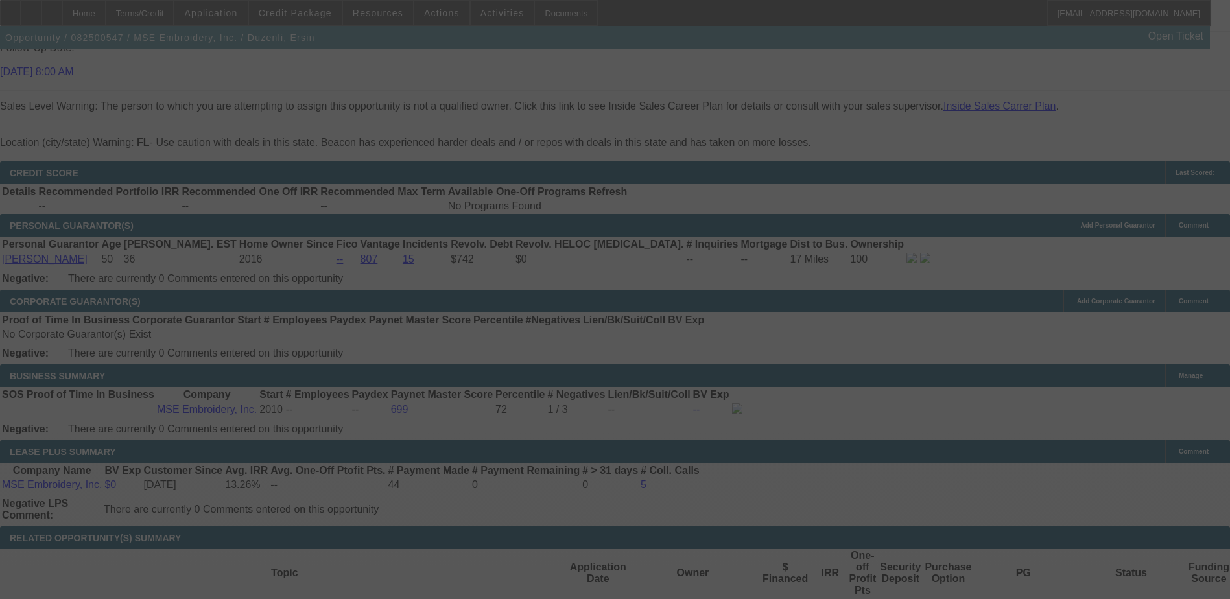
scroll to position [1961, 0]
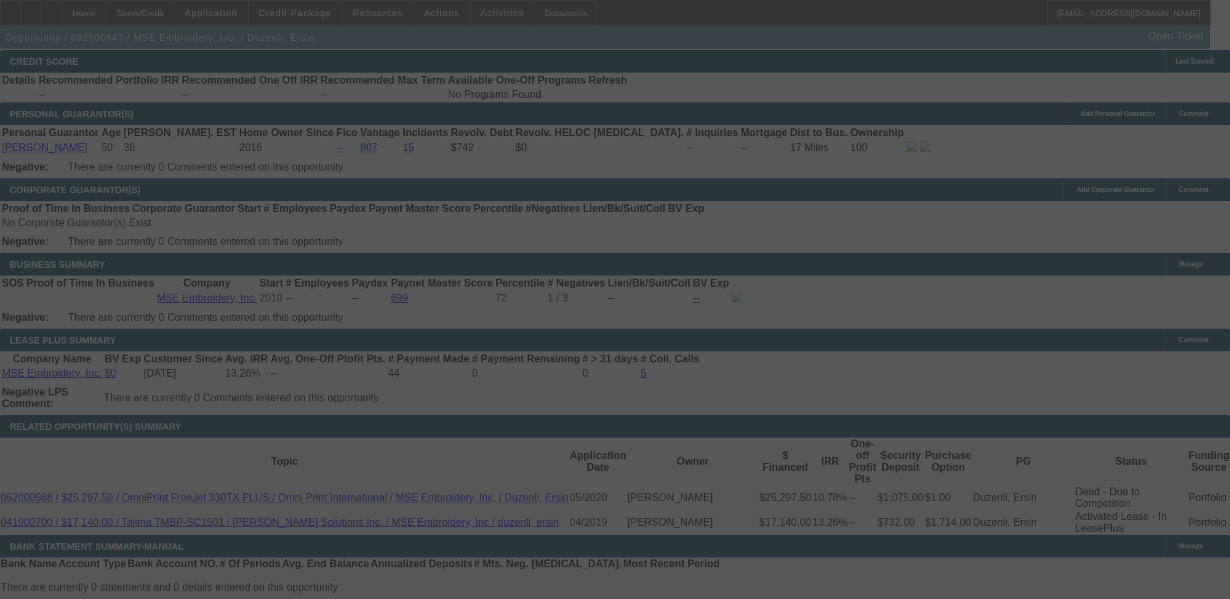
select select "0"
select select "2"
select select "0.1"
select select "4"
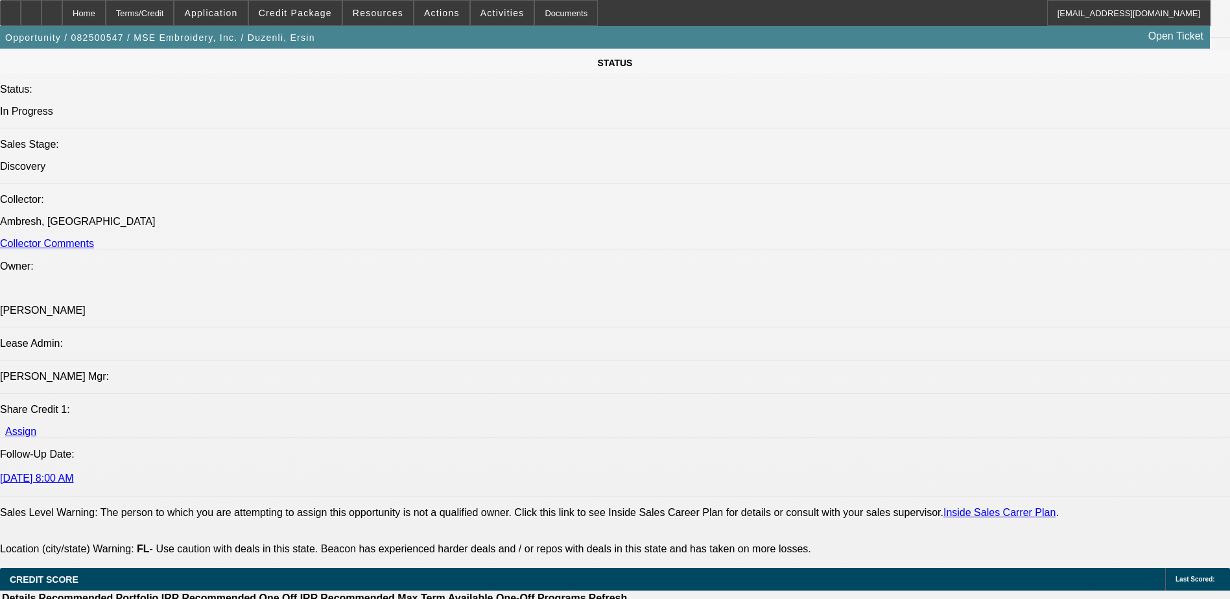
scroll to position [1442, 0]
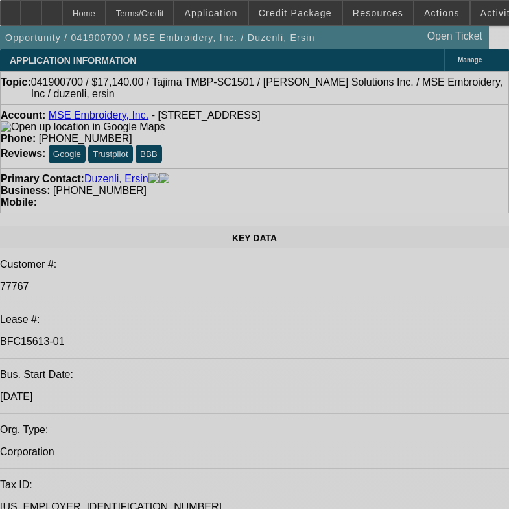
select select "0"
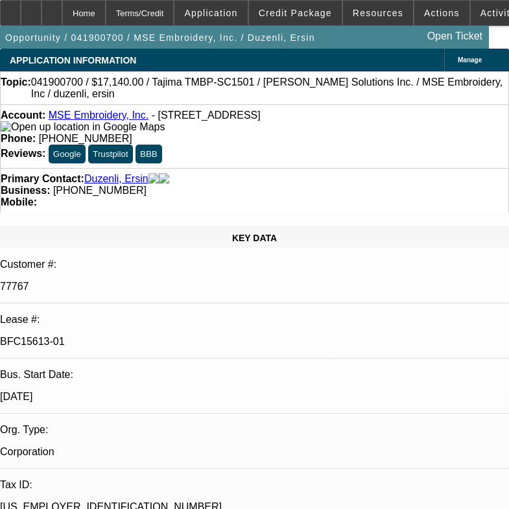
select select "2"
select select "0.1"
select select "0"
select select "2"
select select "0.1"
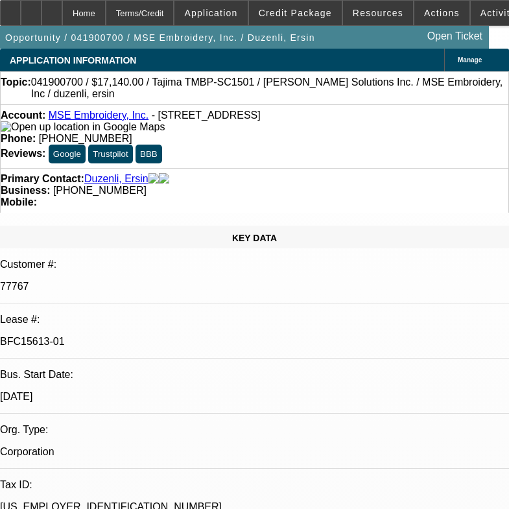
select select "0"
select select "2"
select select "0.1"
select select "1"
select select "2"
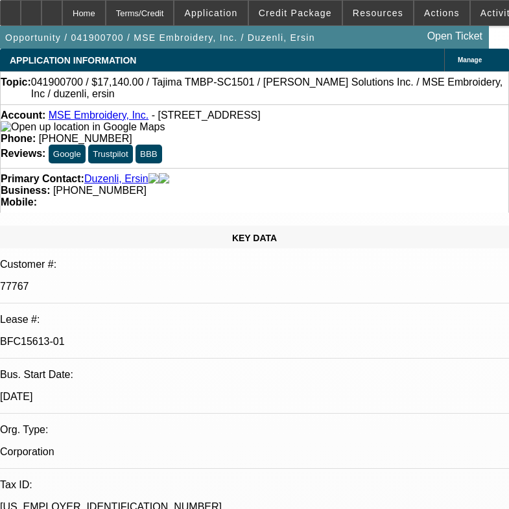
select select "4"
select select "1"
select select "2"
select select "4"
select select "1"
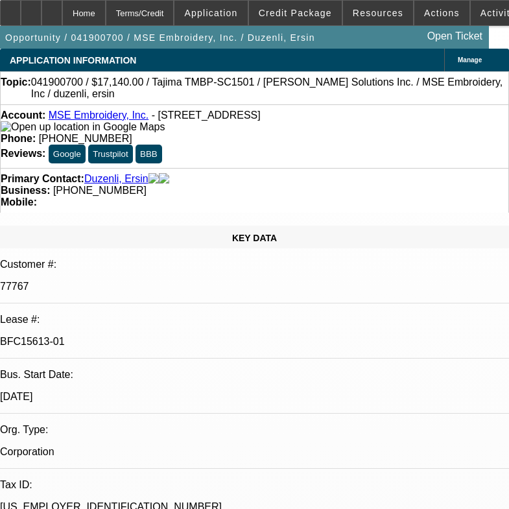
select select "2"
select select "4"
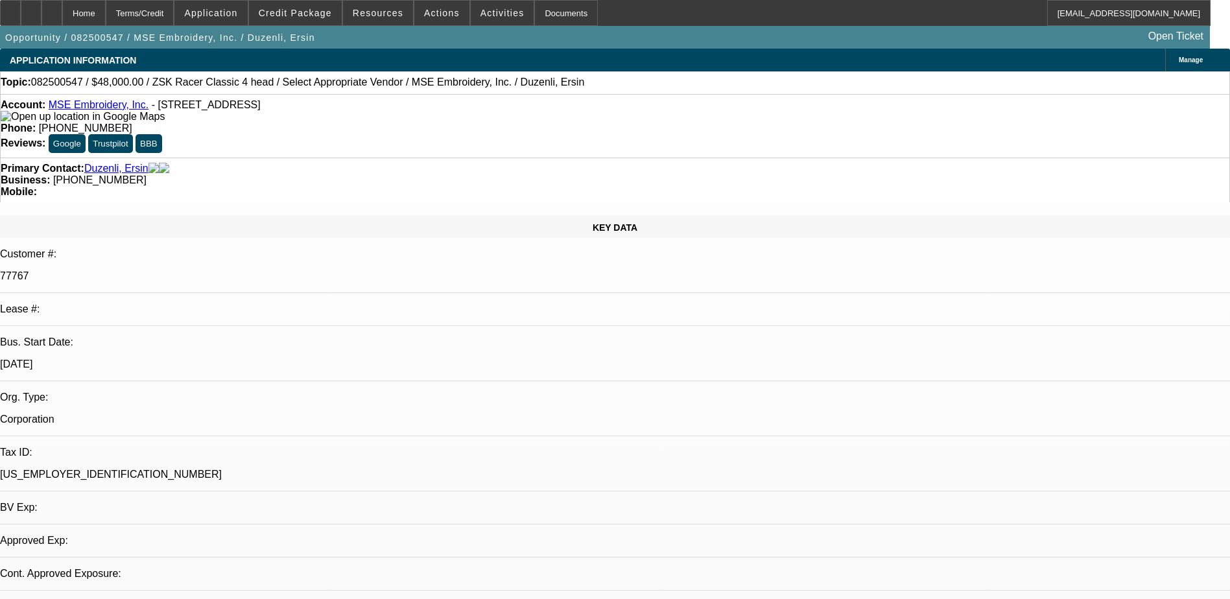
select select "0"
select select "2"
select select "0.1"
select select "1"
select select "2"
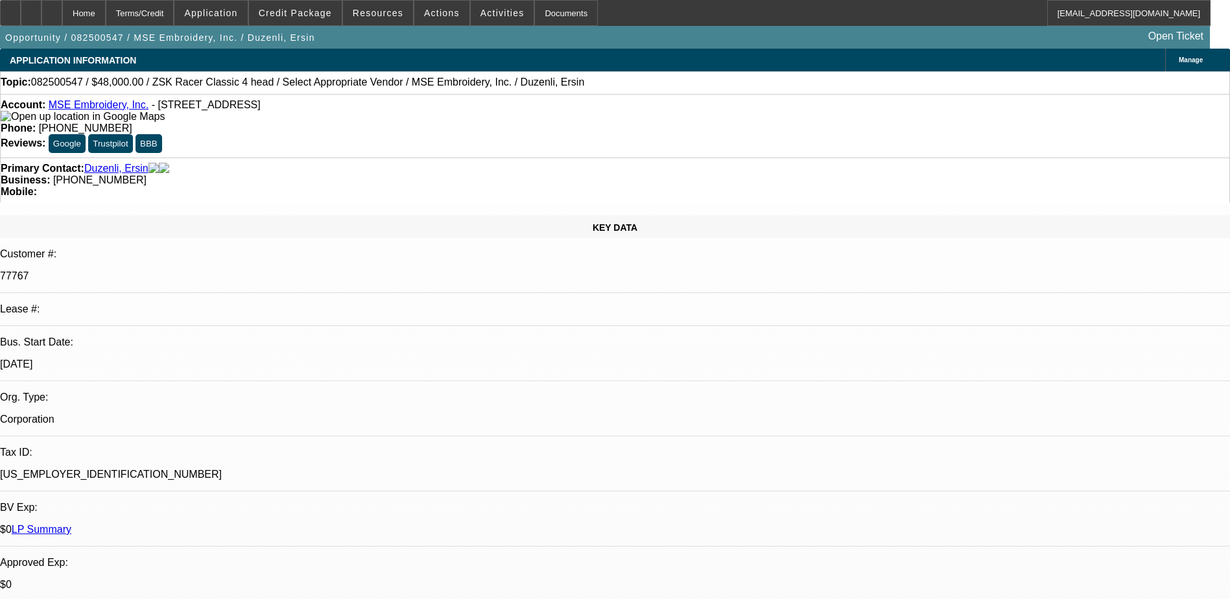
select select "4"
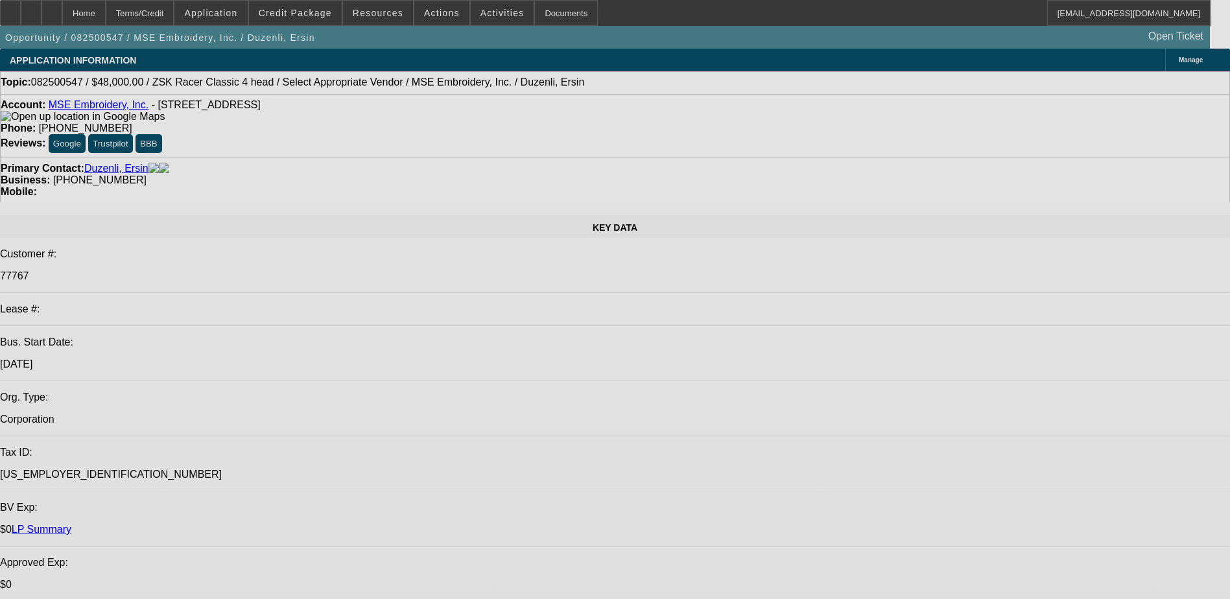
select select "0"
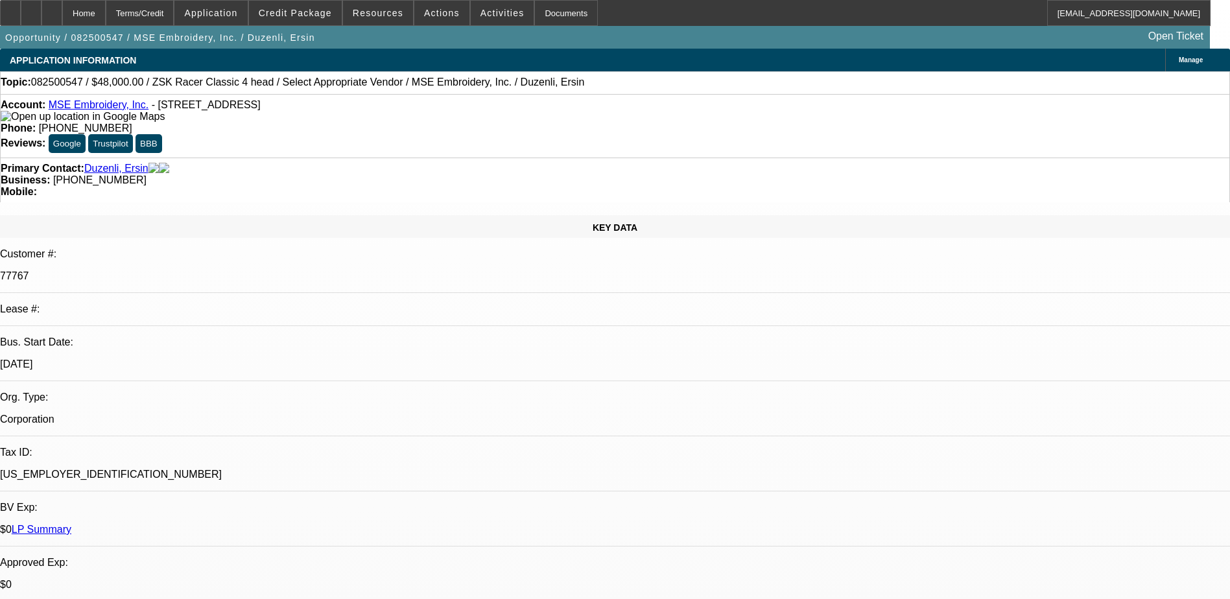
select select "2"
select select "0.1"
select select "1"
select select "2"
select select "4"
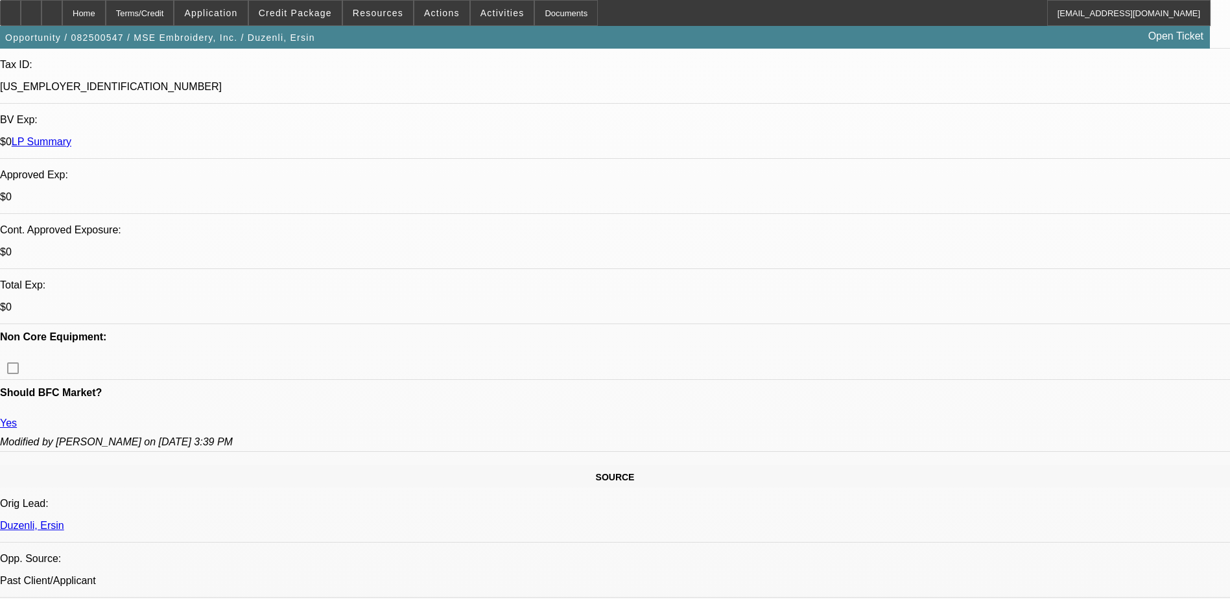
scroll to position [389, 0]
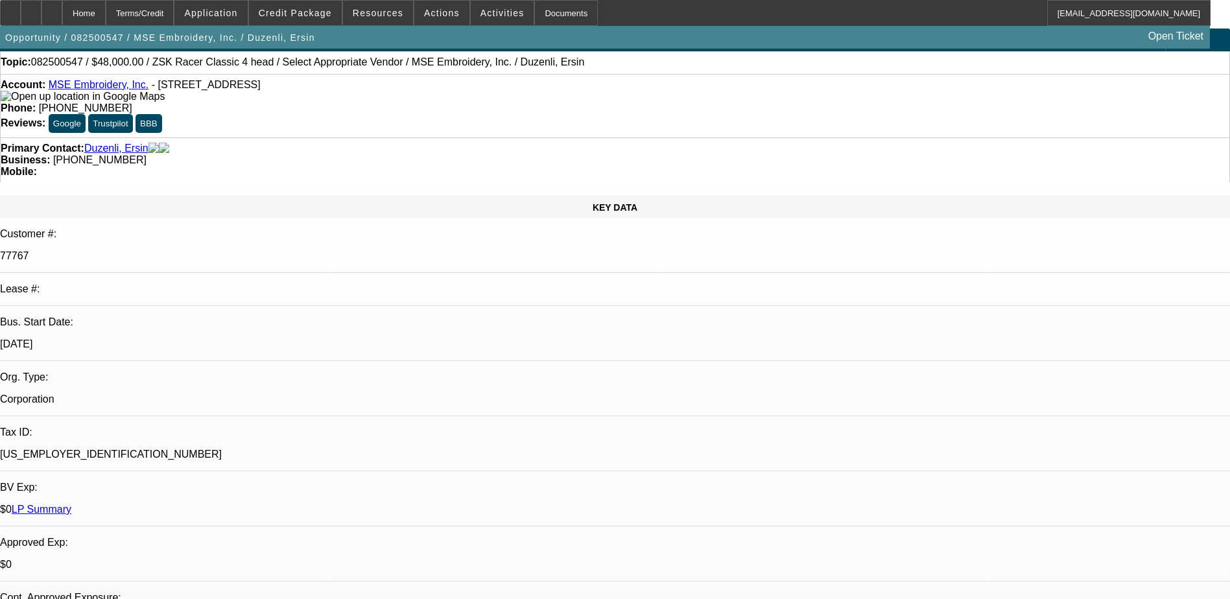
scroll to position [0, 0]
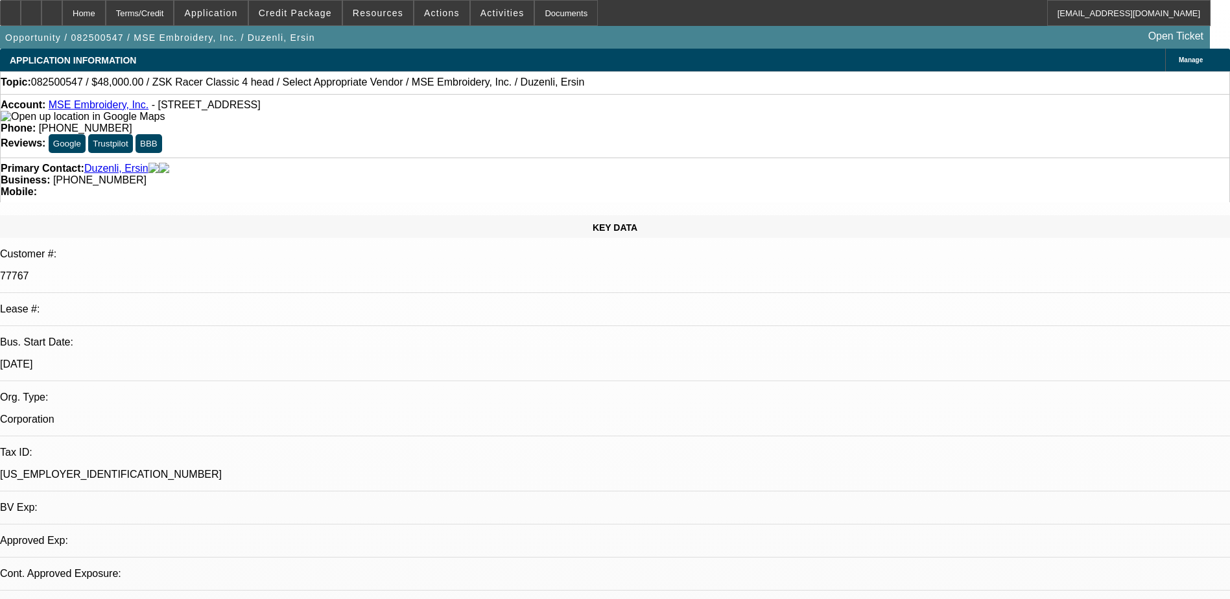
select select "0"
select select "2"
select select "0.1"
select select "1"
select select "2"
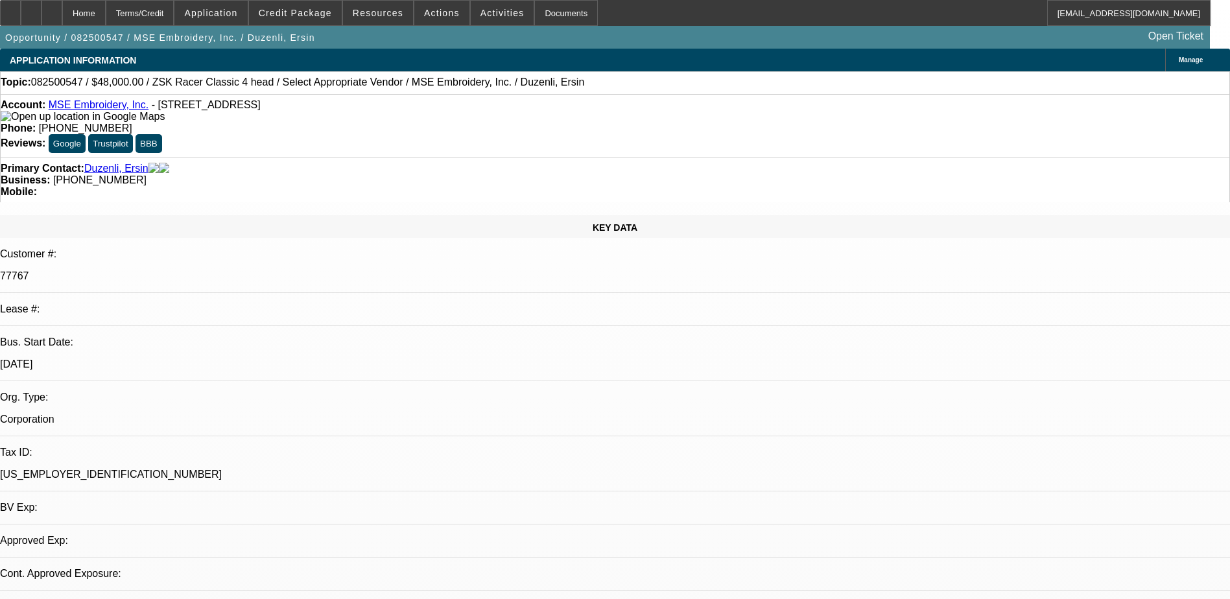
select select "4"
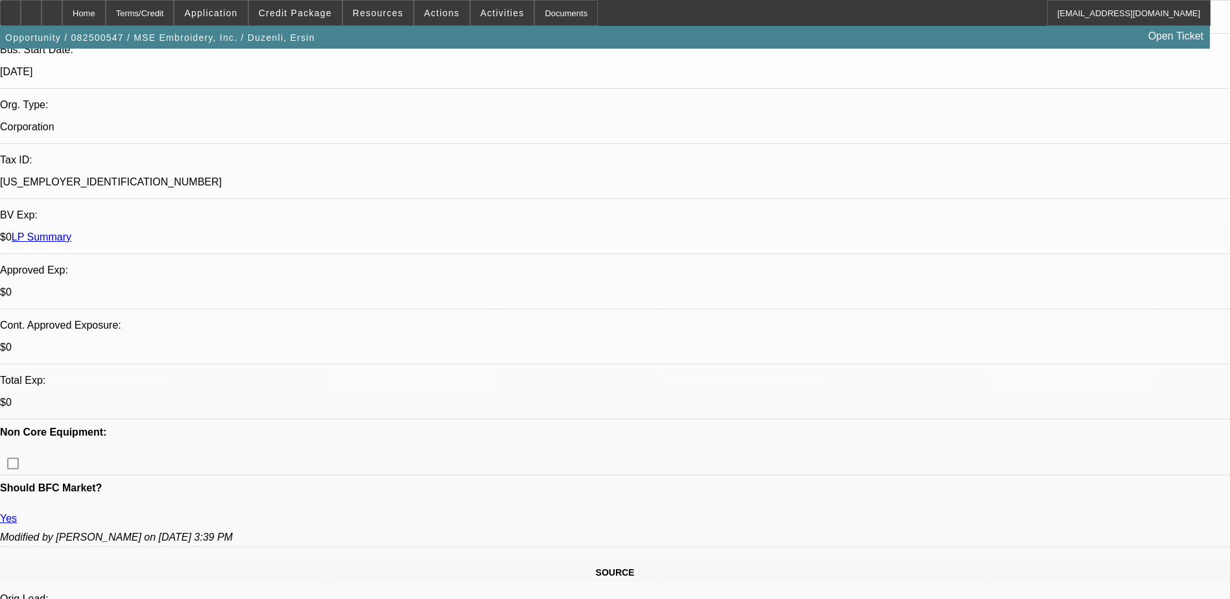
scroll to position [195, 0]
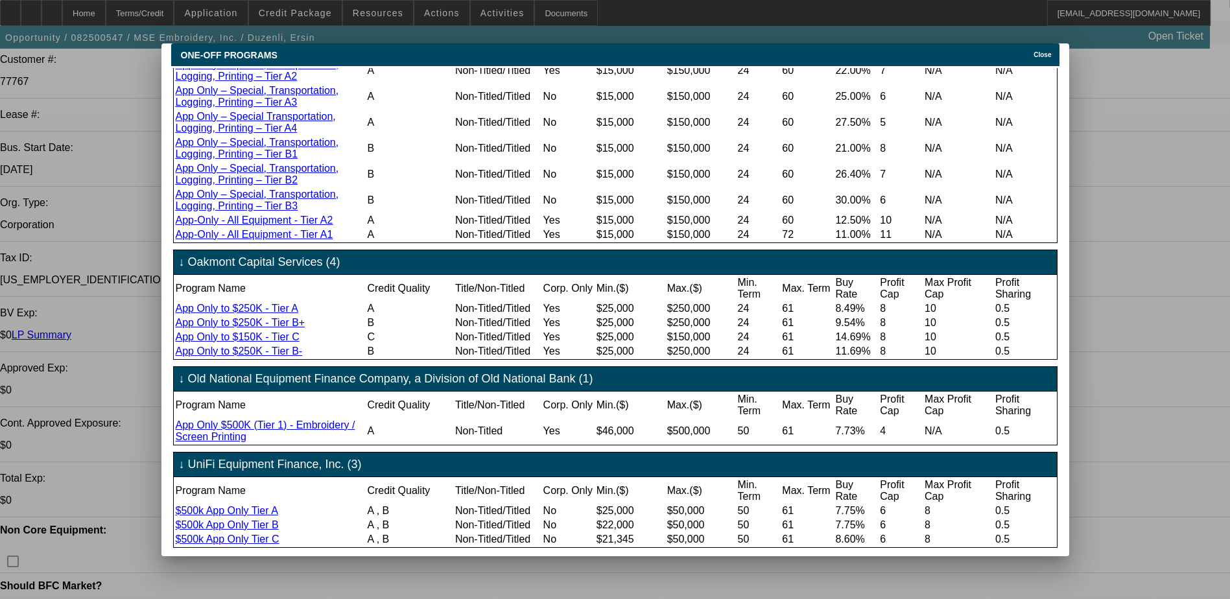
scroll to position [1387, 0]
click at [1030, 51] on icon at bounding box center [1030, 54] width 0 height 7
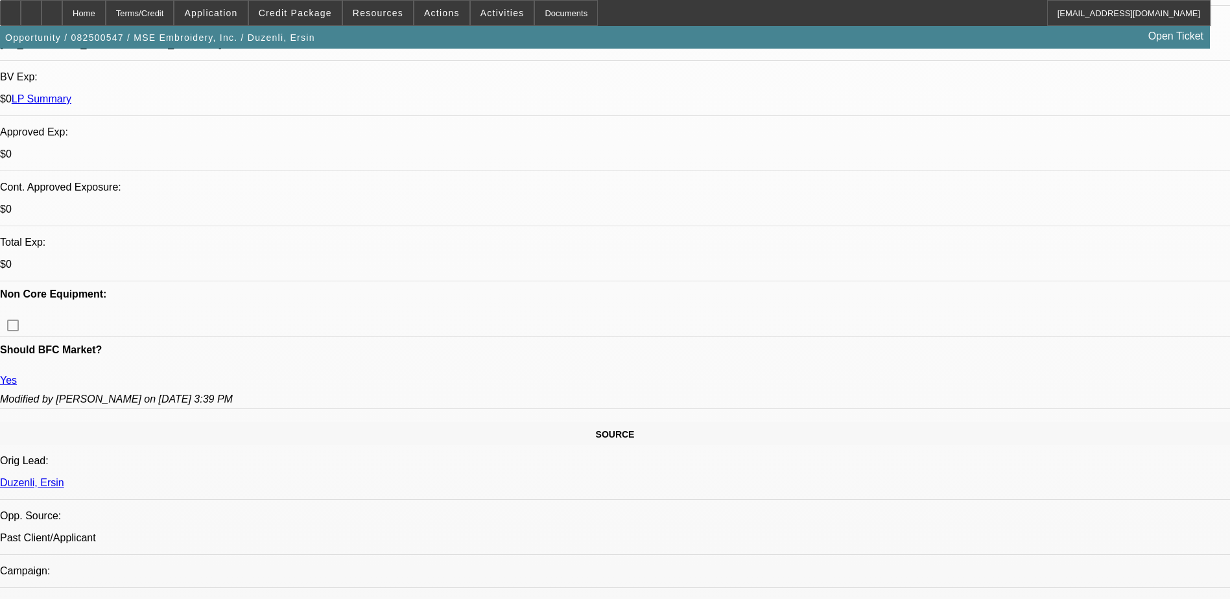
scroll to position [259, 0]
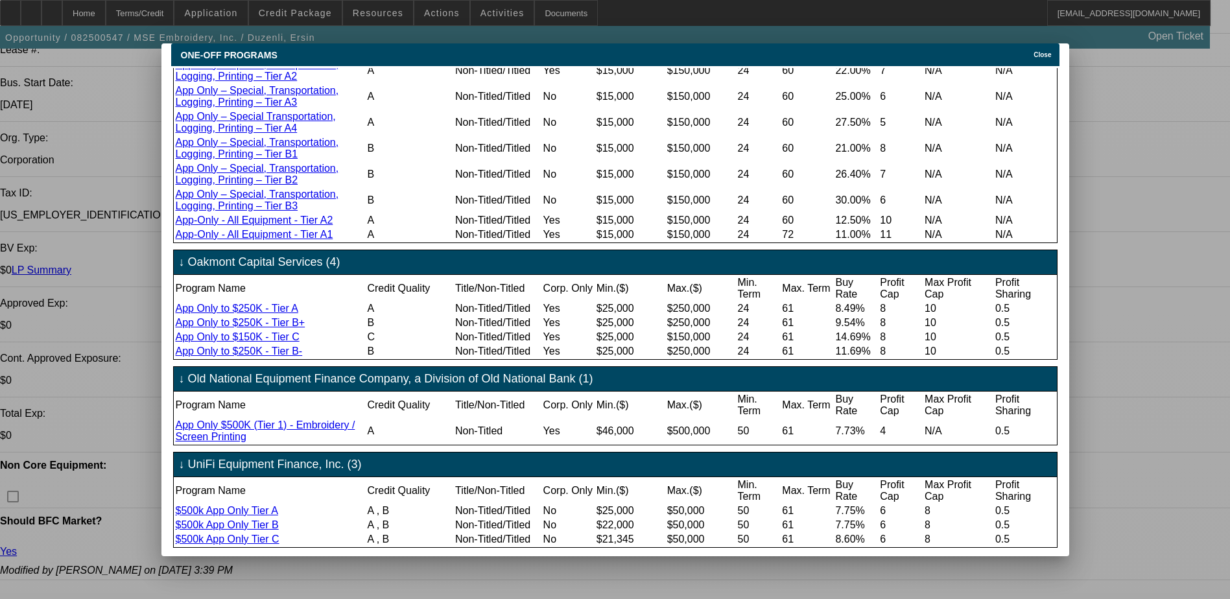
scroll to position [1387, 0]
drag, startPoint x: 648, startPoint y: 48, endPoint x: 768, endPoint y: 48, distance: 120.6
click at [768, 48] on div "ONE-OFF PROGRAMS Close" at bounding box center [615, 54] width 888 height 23
click at [1041, 51] on span "Close" at bounding box center [1043, 54] width 18 height 7
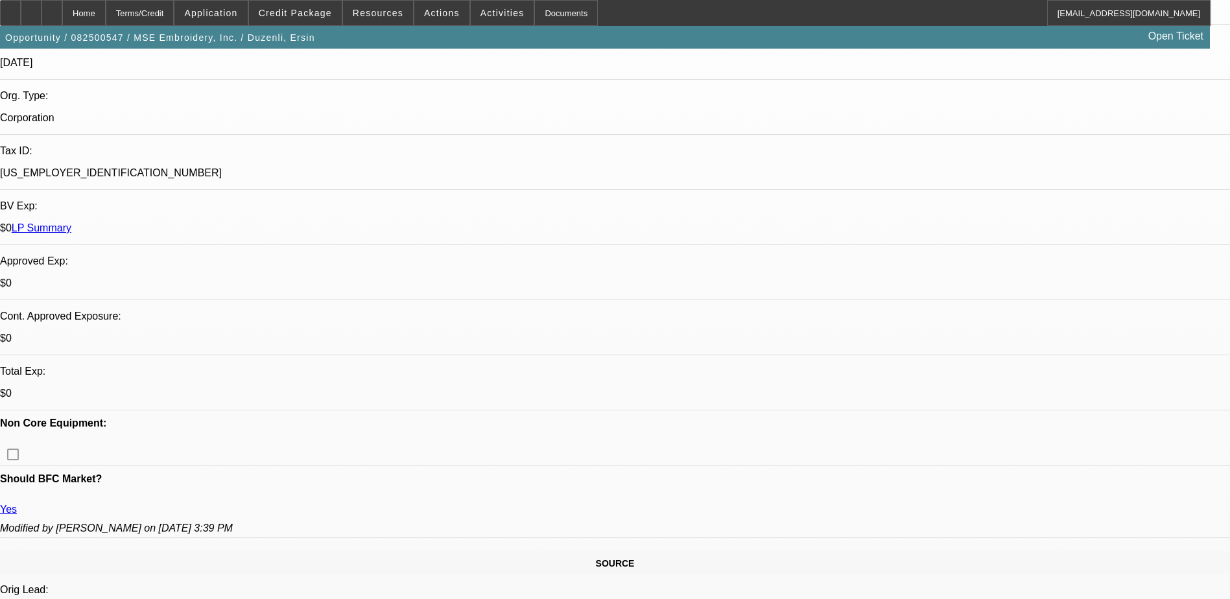
scroll to position [324, 0]
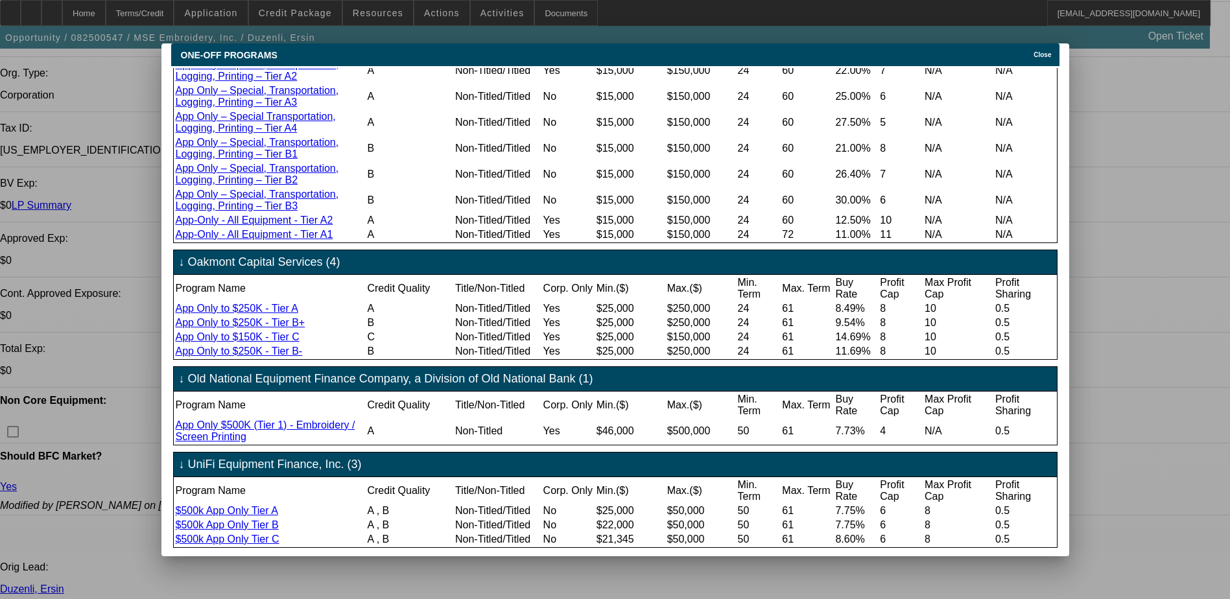
scroll to position [1387, 0]
drag, startPoint x: 1053, startPoint y: 40, endPoint x: 1045, endPoint y: 2, distance: 38.4
click at [1053, 43] on div "Close" at bounding box center [1044, 50] width 29 height 15
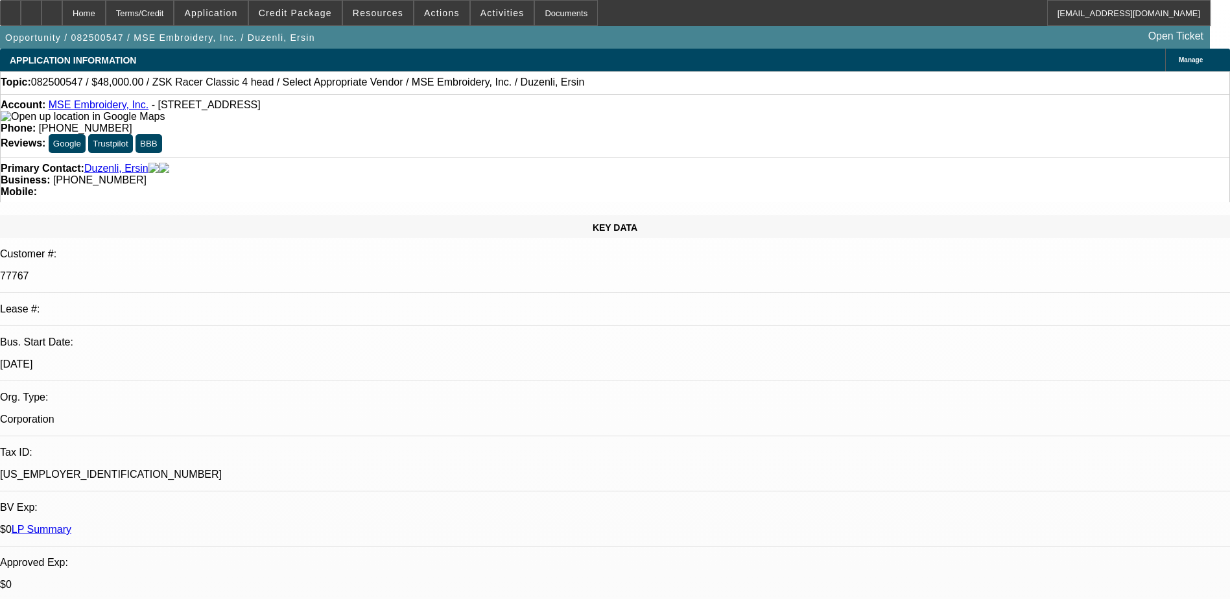
scroll to position [324, 0]
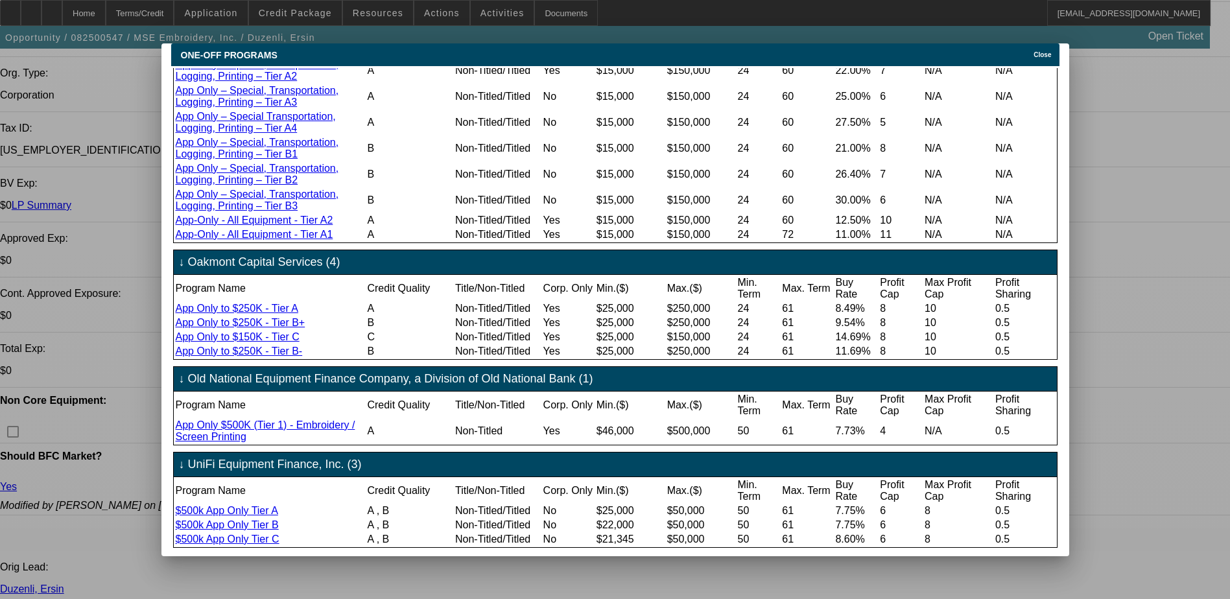
scroll to position [1387, 0]
click at [1044, 51] on span "Close" at bounding box center [1043, 54] width 18 height 7
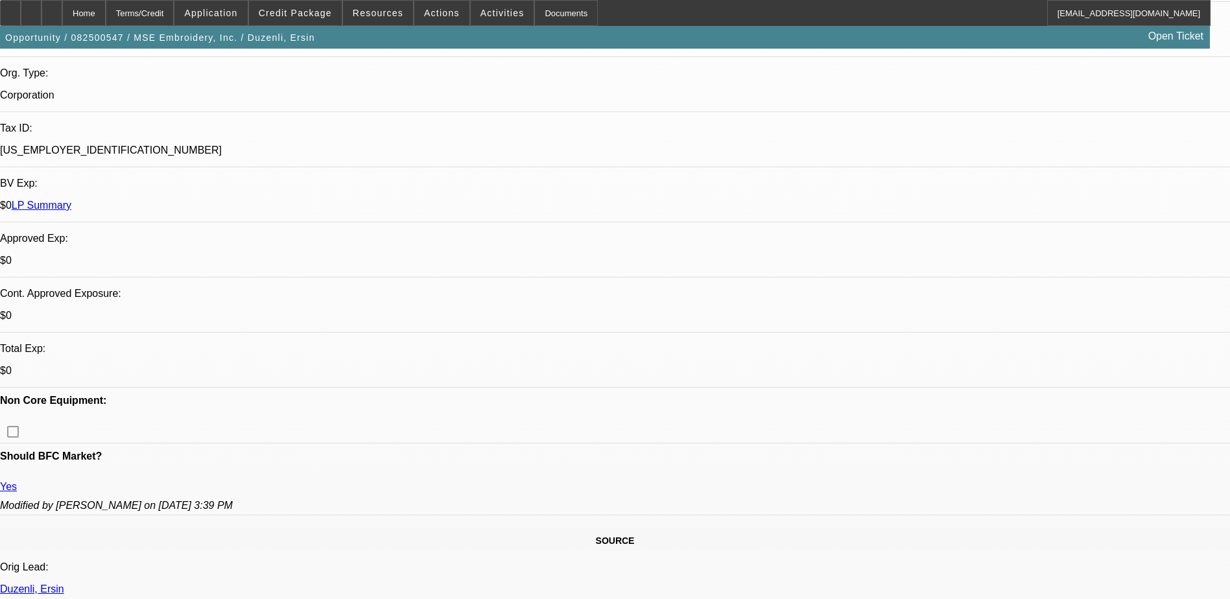
scroll to position [324, 0]
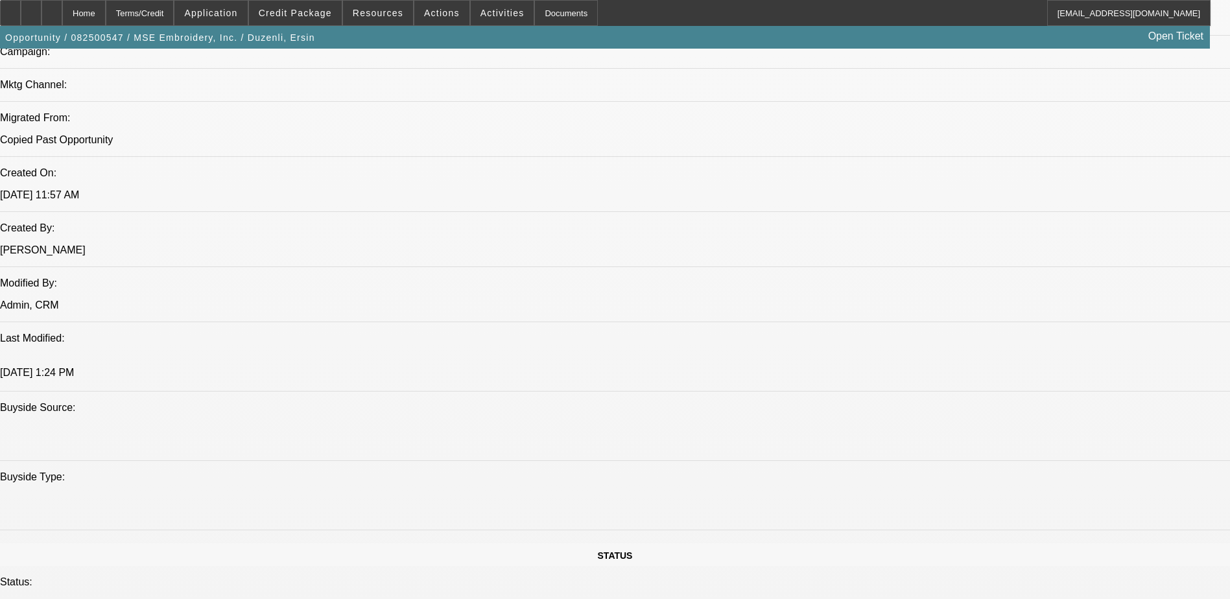
scroll to position [908, 0]
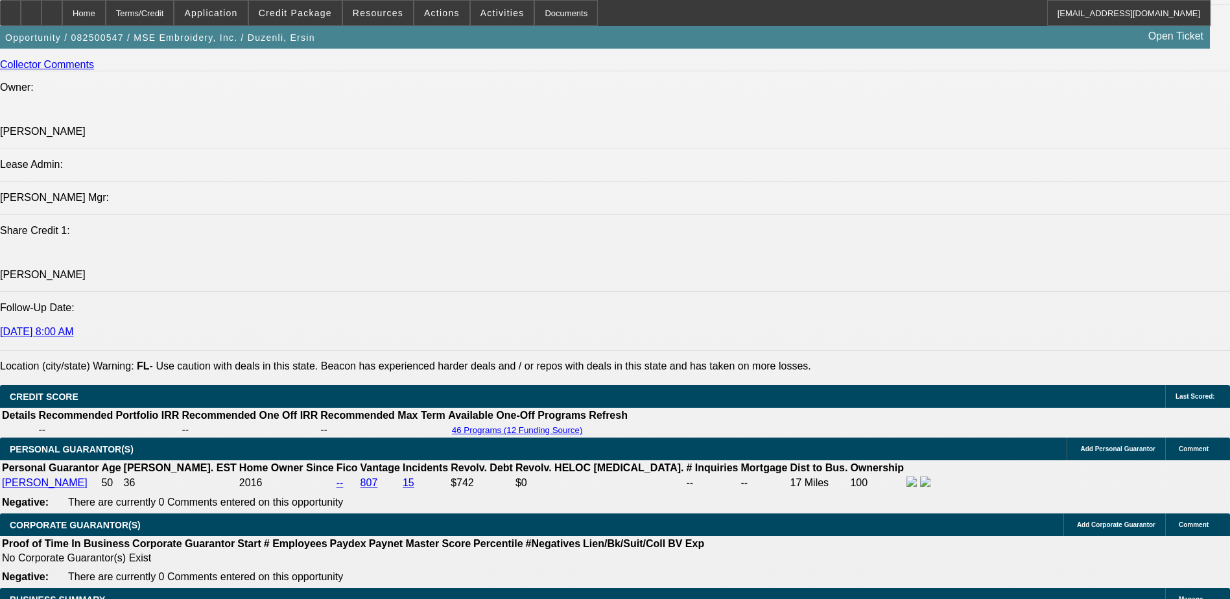
scroll to position [1751, 0]
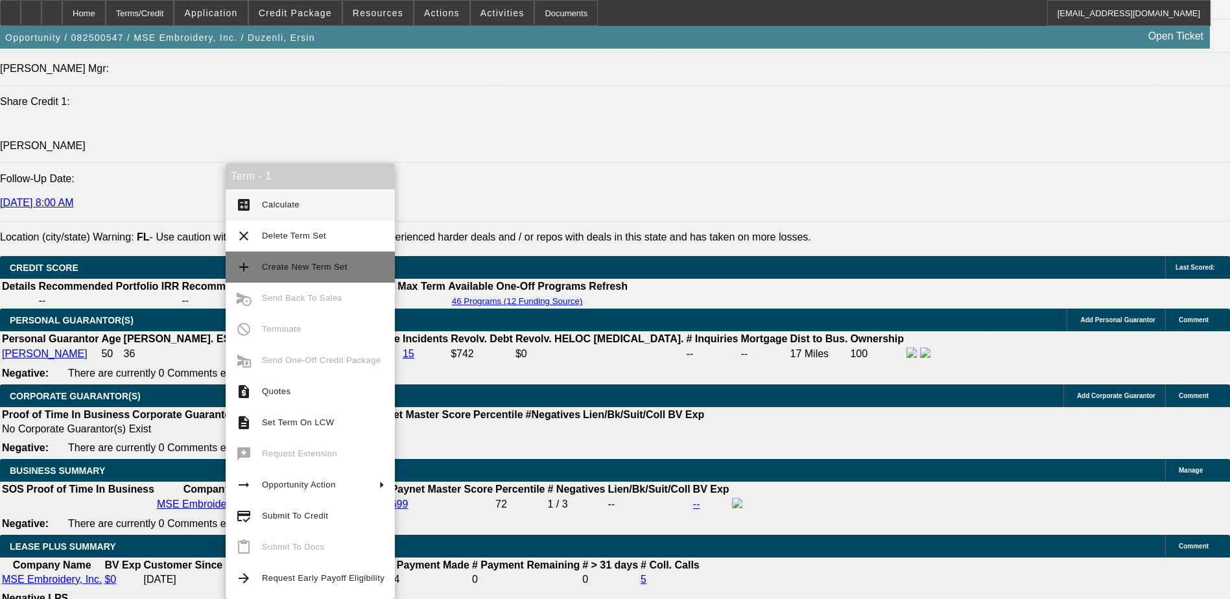
click at [305, 269] on span "Create New Term Set" at bounding box center [305, 267] width 86 height 10
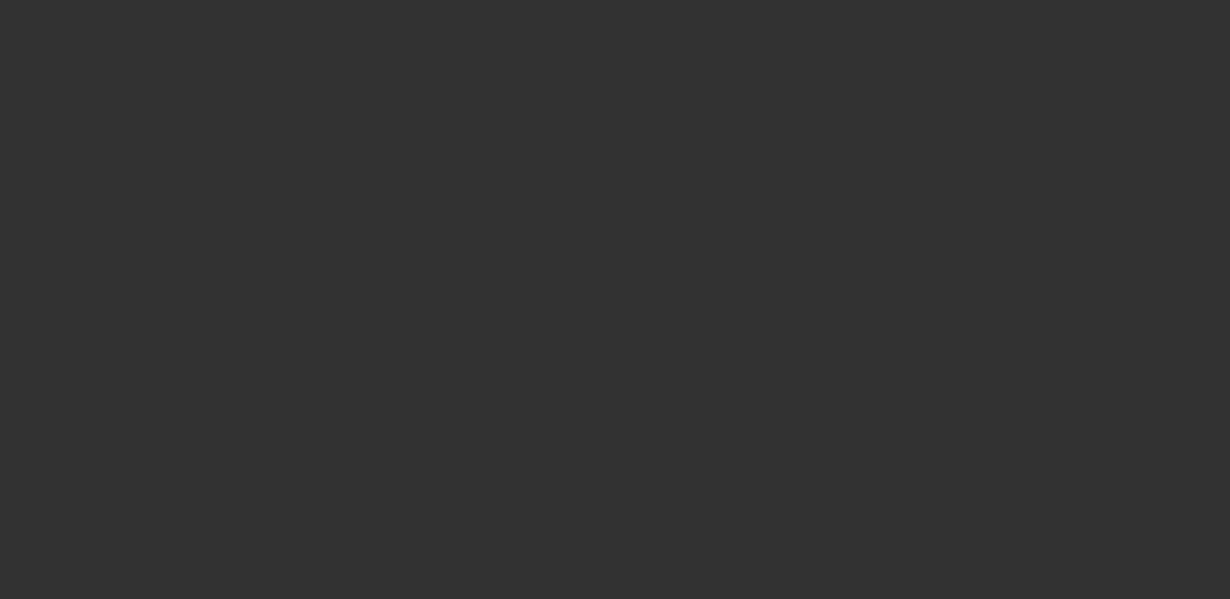
select select "0"
select select "2"
select select "0.1"
select select "0"
select select "2"
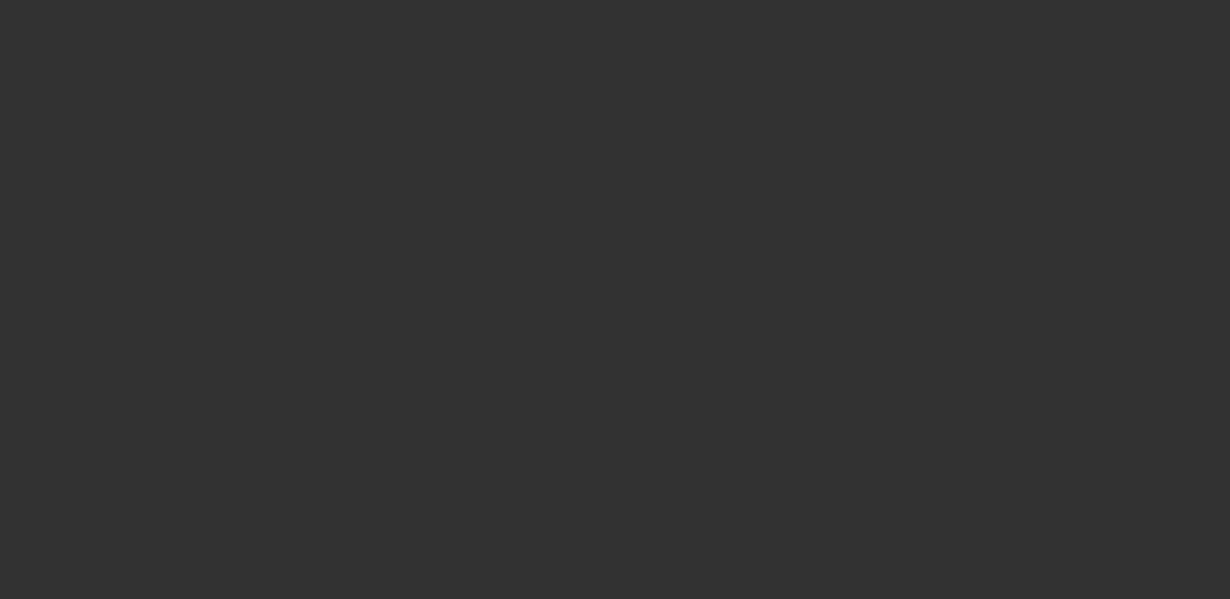
select select "0.1"
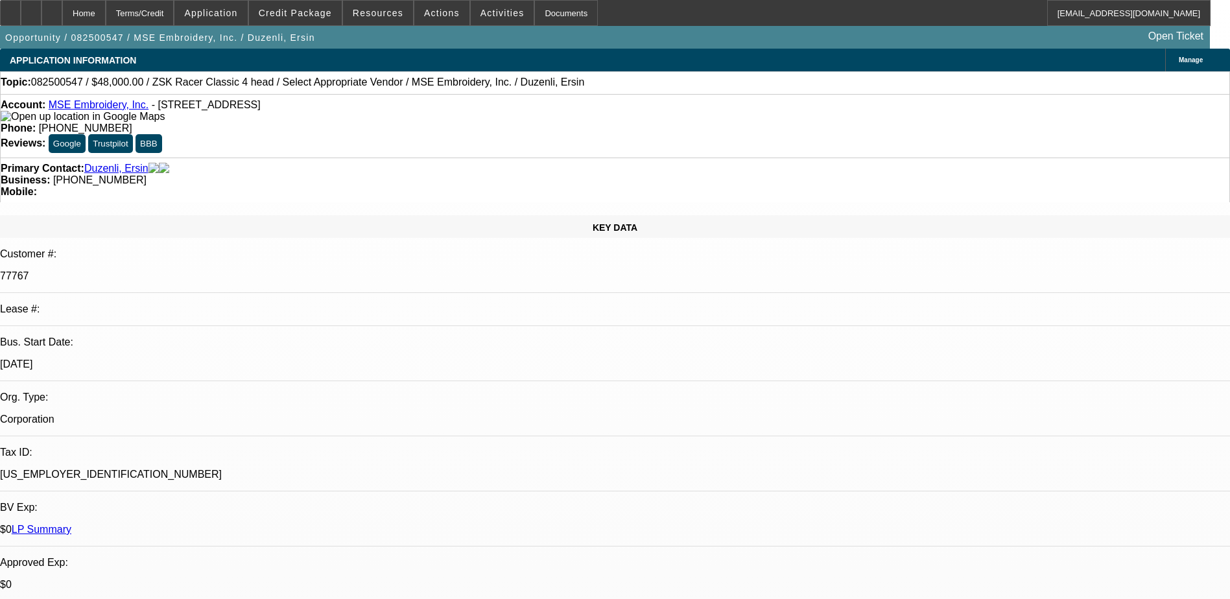
select select "1"
select select "2"
select select "4"
select select "1"
select select "2"
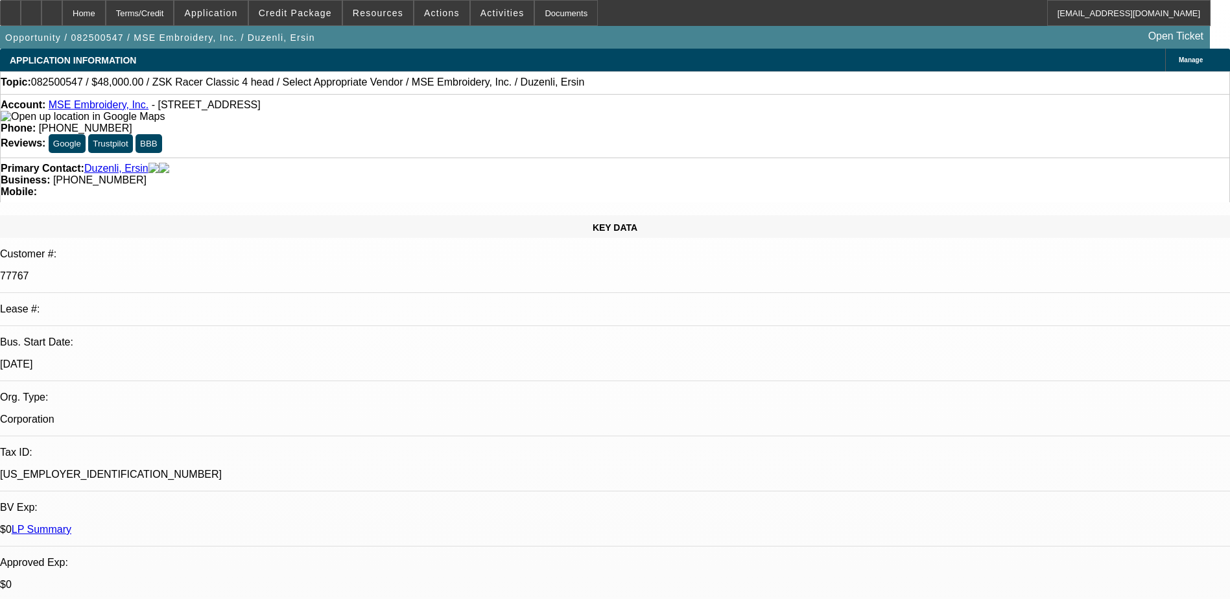
select select "4"
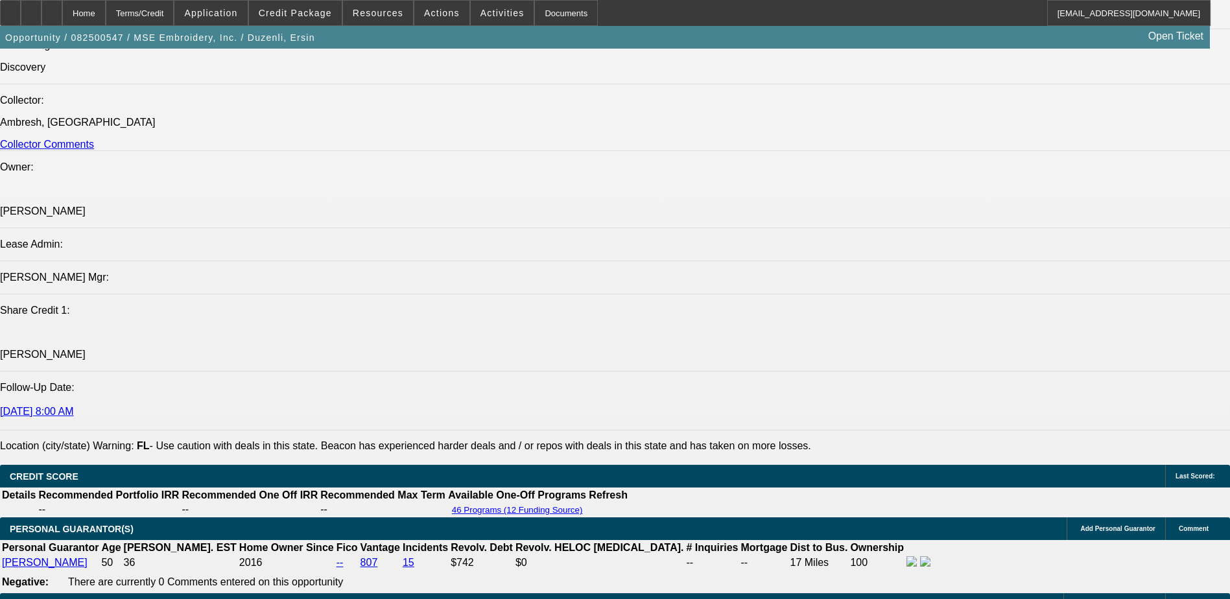
scroll to position [1686, 0]
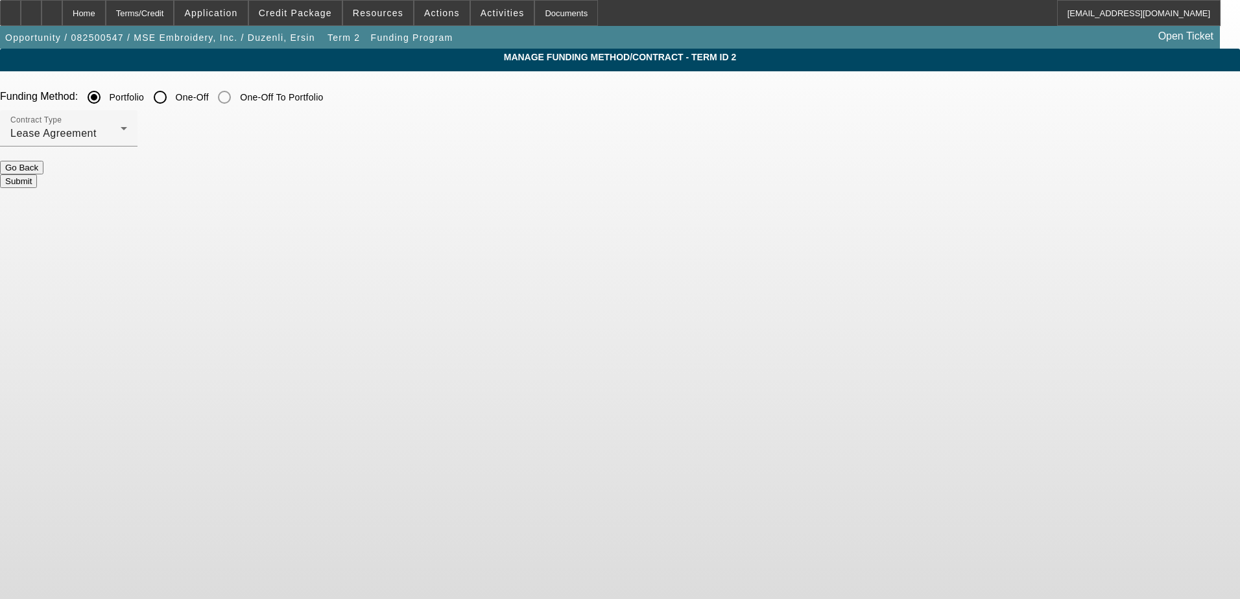
click at [173, 95] on input "One-Off" at bounding box center [160, 97] width 26 height 26
radio input "true"
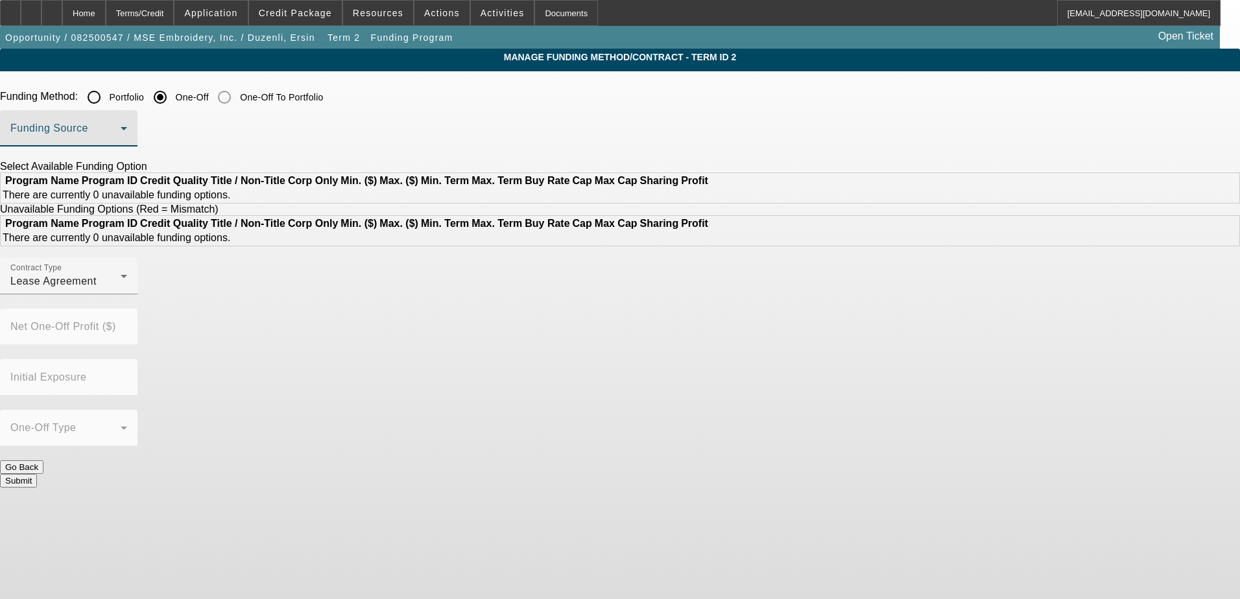
click at [121, 130] on span at bounding box center [65, 134] width 110 height 16
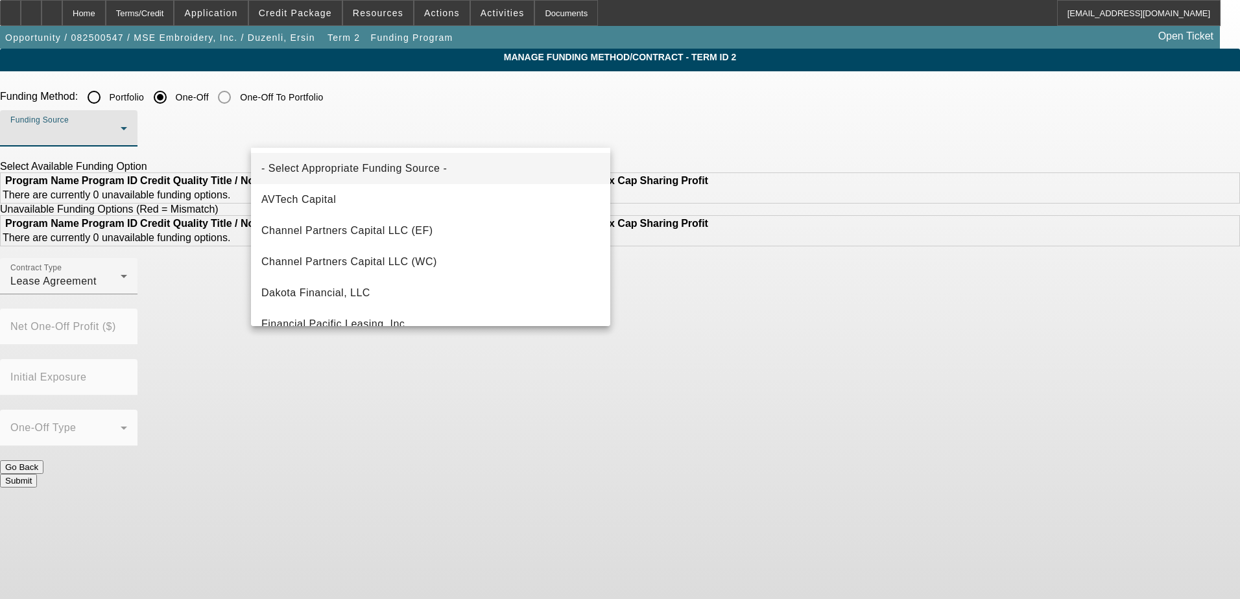
click at [495, 129] on div at bounding box center [620, 299] width 1240 height 599
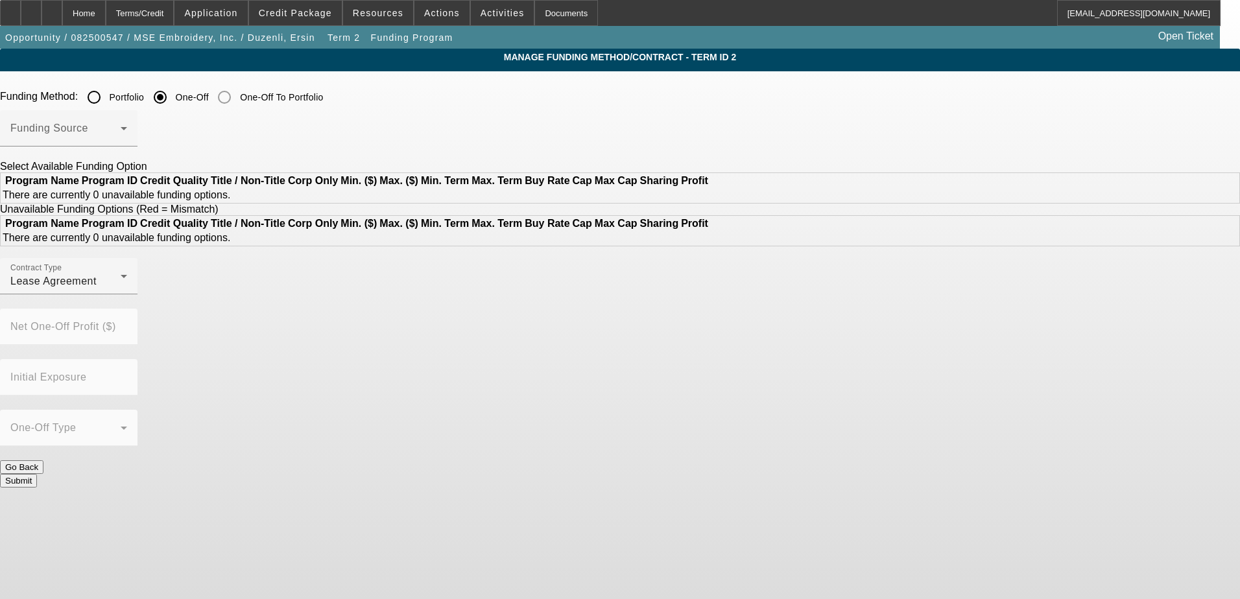
click at [37, 474] on button "Submit" at bounding box center [18, 481] width 37 height 14
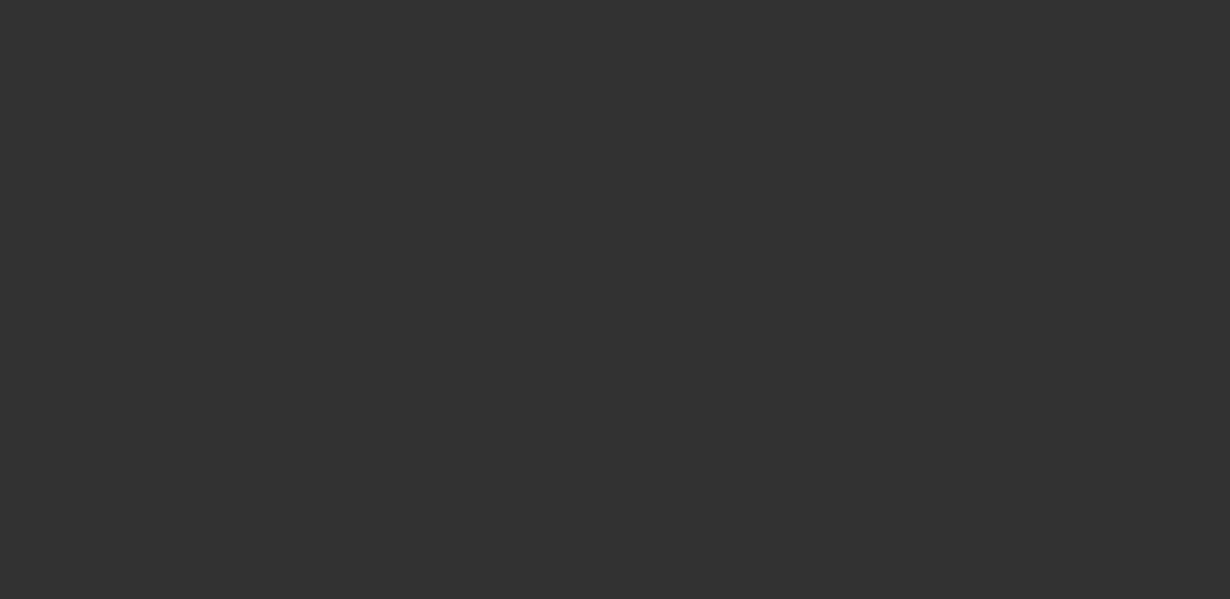
select select "0"
select select "2"
select select "0.1"
select select "0"
select select "2"
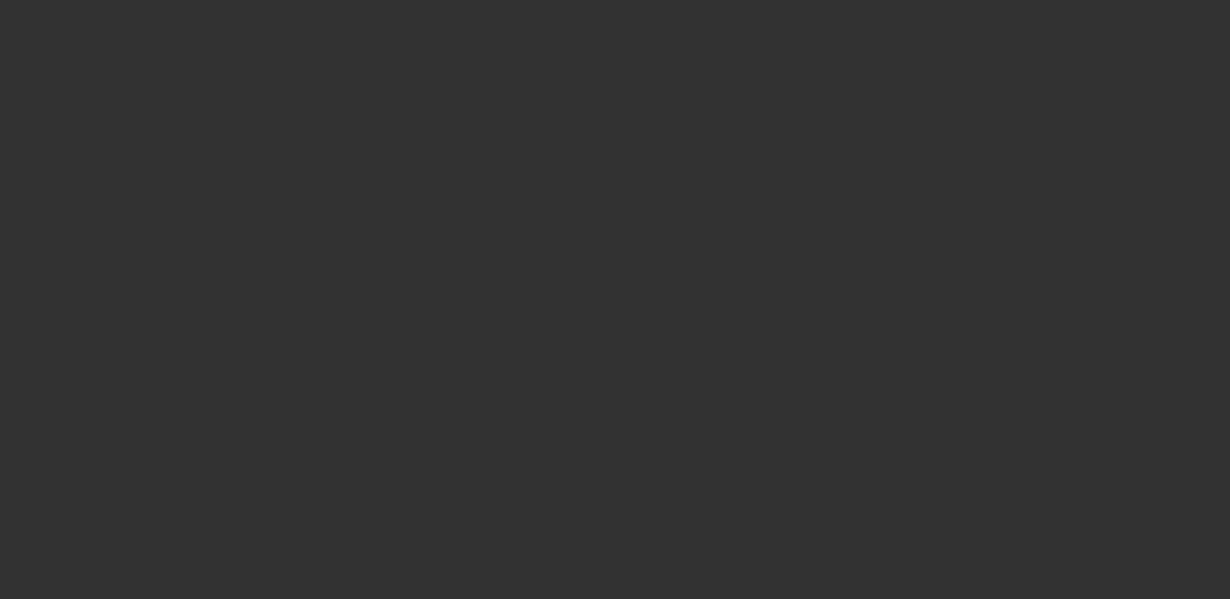
select select "0.1"
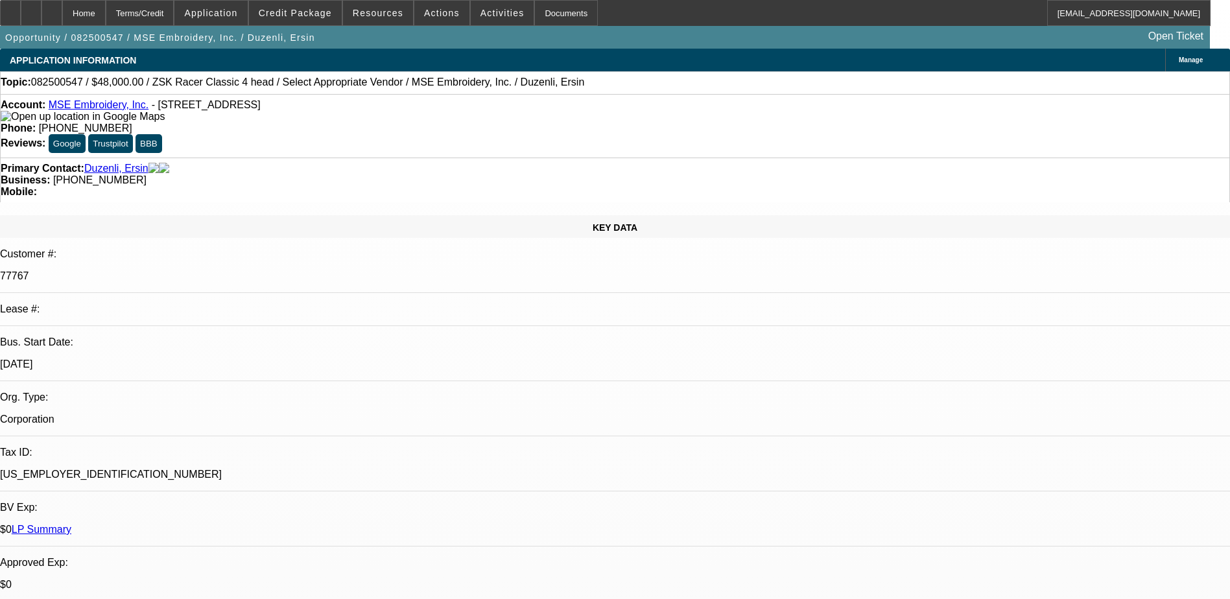
select select "1"
select select "2"
select select "4"
select select "1"
select select "2"
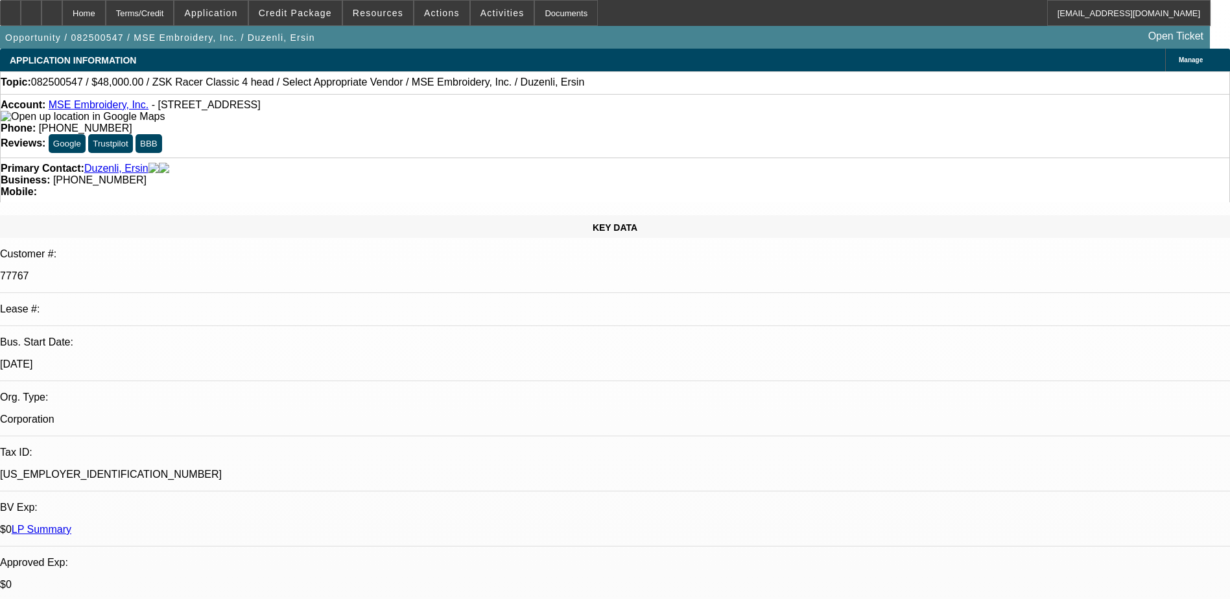
select select "4"
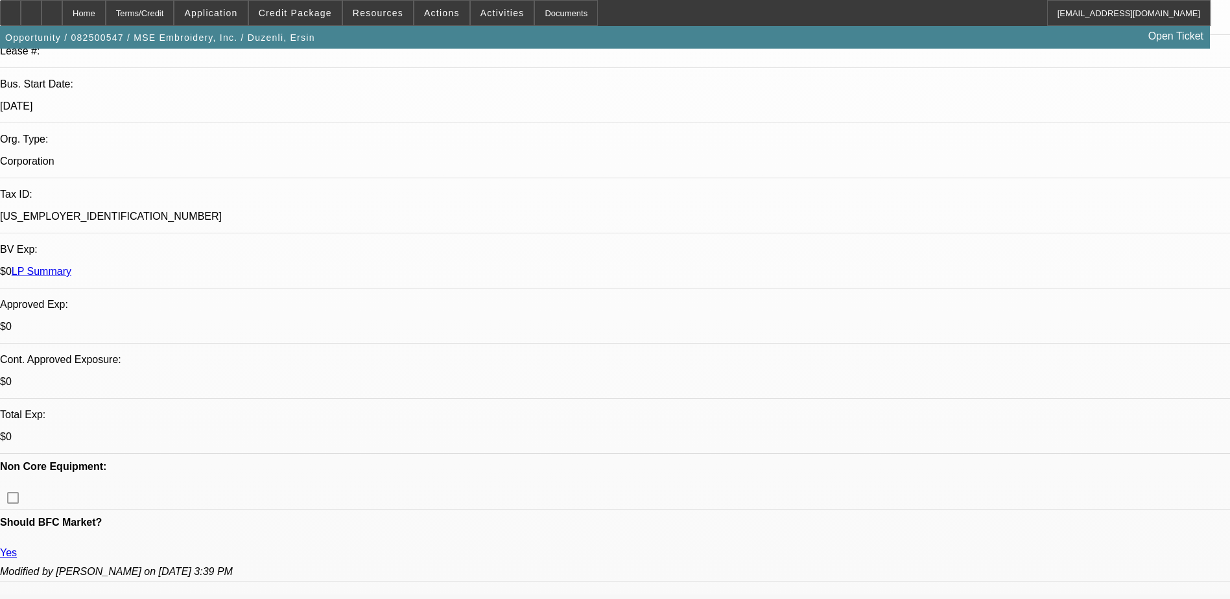
scroll to position [259, 0]
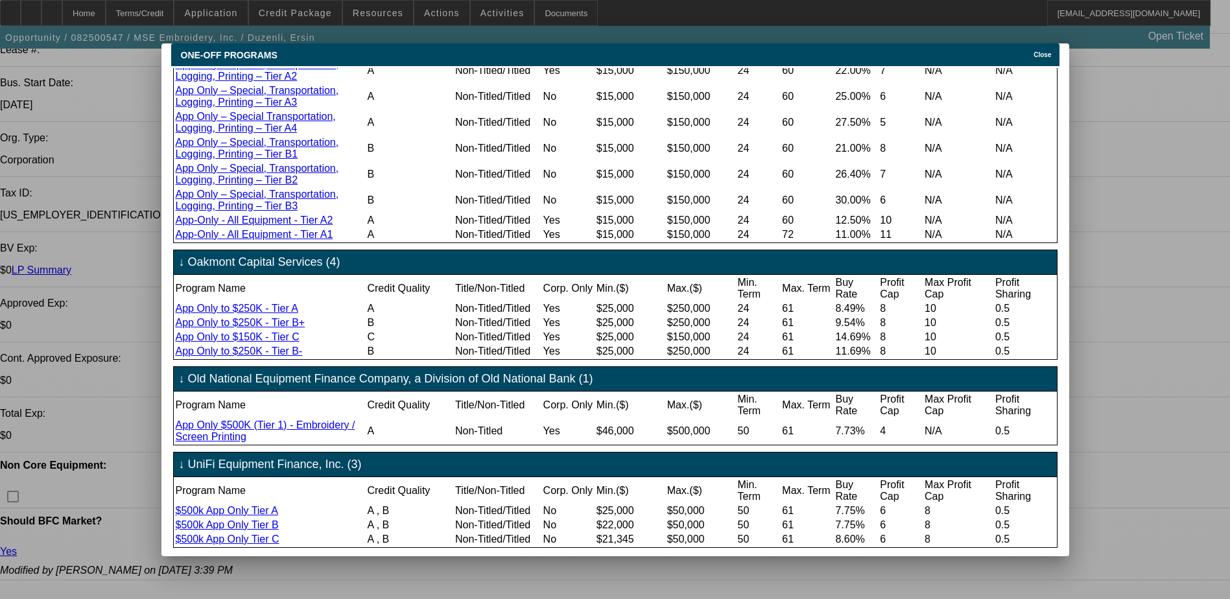
scroll to position [1387, 0]
click at [1041, 51] on span "Close" at bounding box center [1043, 54] width 18 height 7
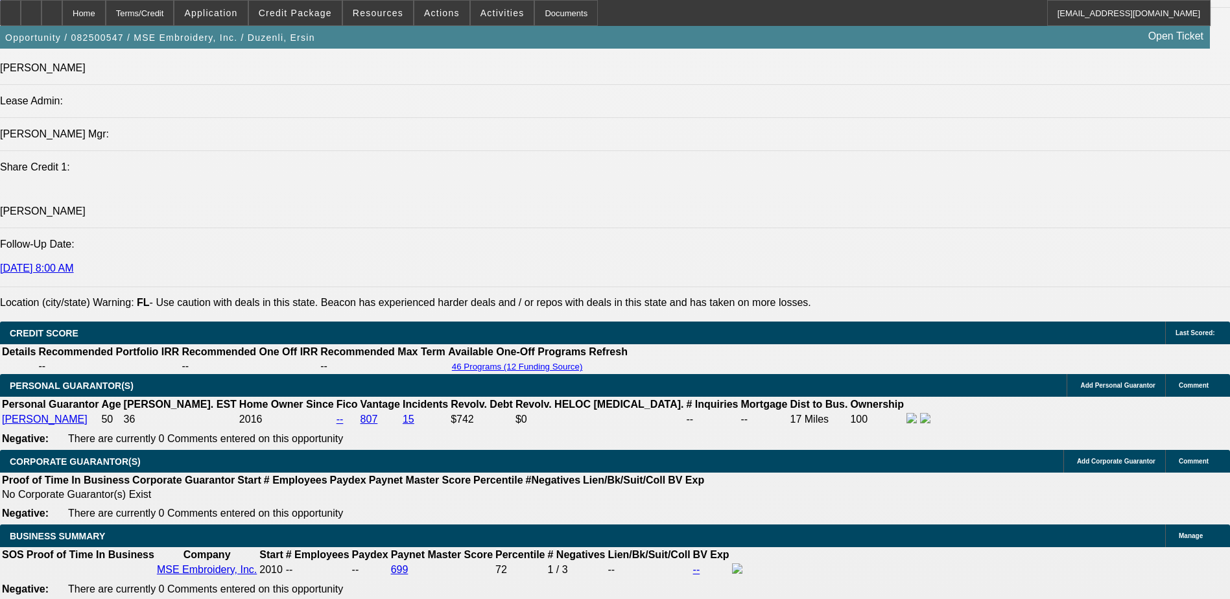
scroll to position [1686, 0]
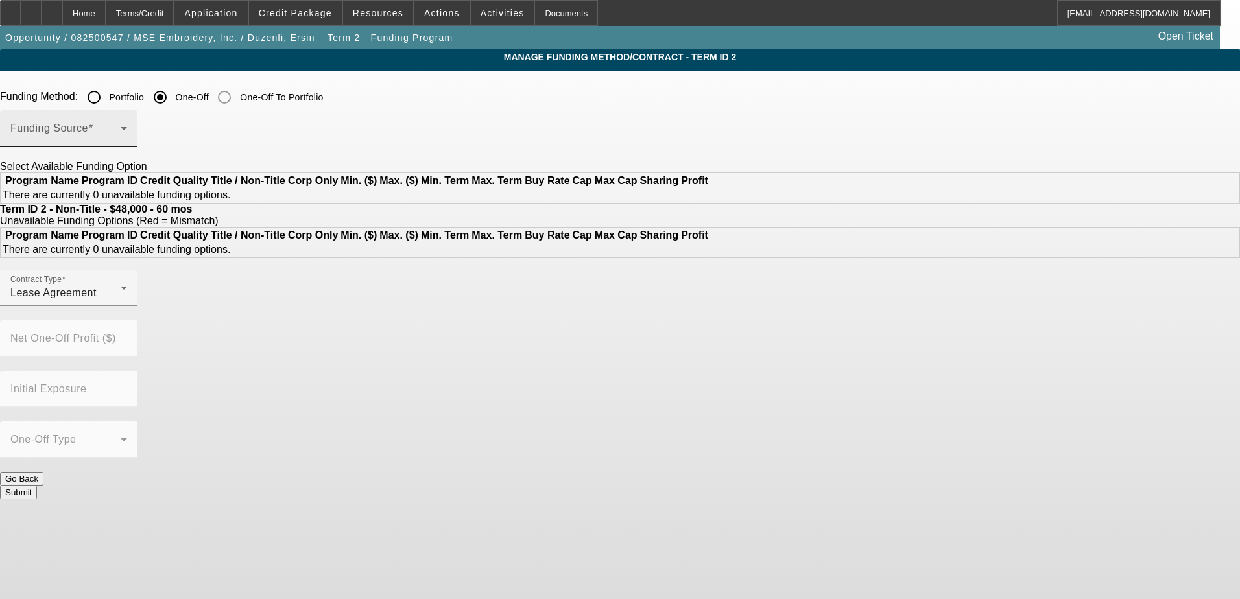
click at [121, 129] on span at bounding box center [65, 134] width 110 height 16
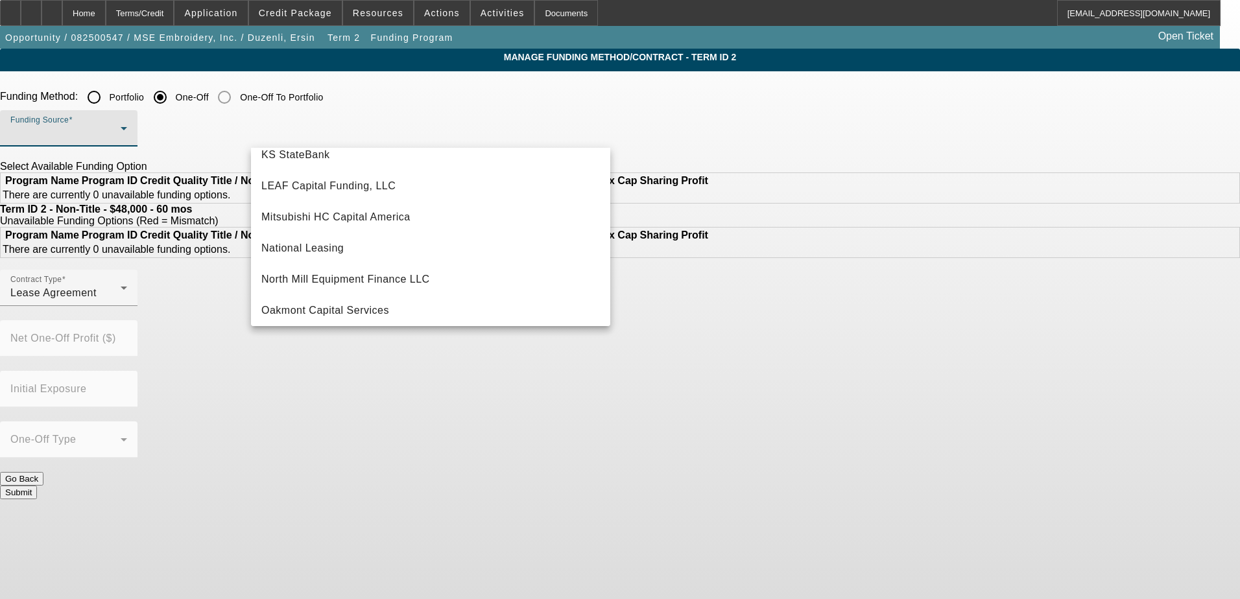
scroll to position [324, 0]
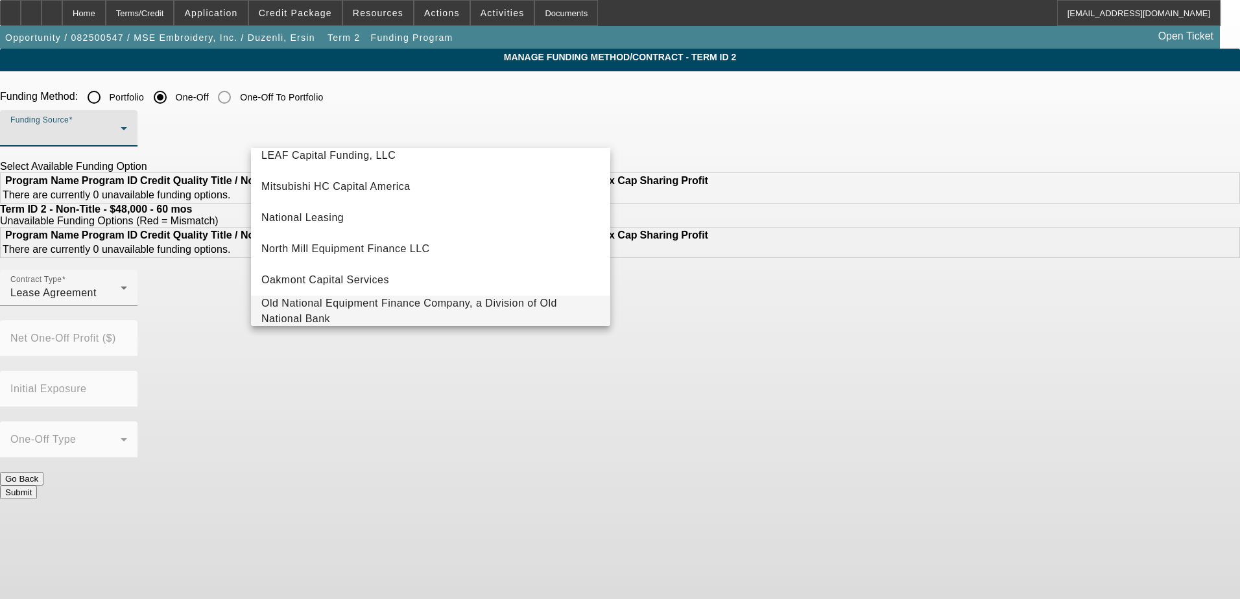
click at [378, 301] on span "Old National Equipment Finance Company, a Division of Old National Bank" at bounding box center [430, 311] width 338 height 31
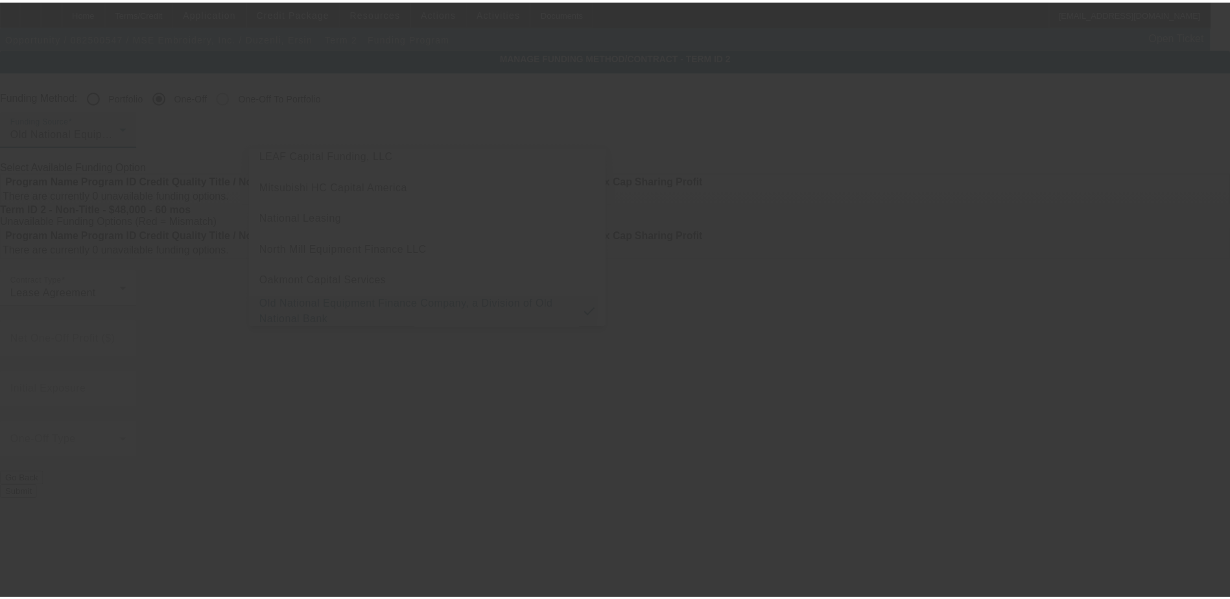
scroll to position [331, 0]
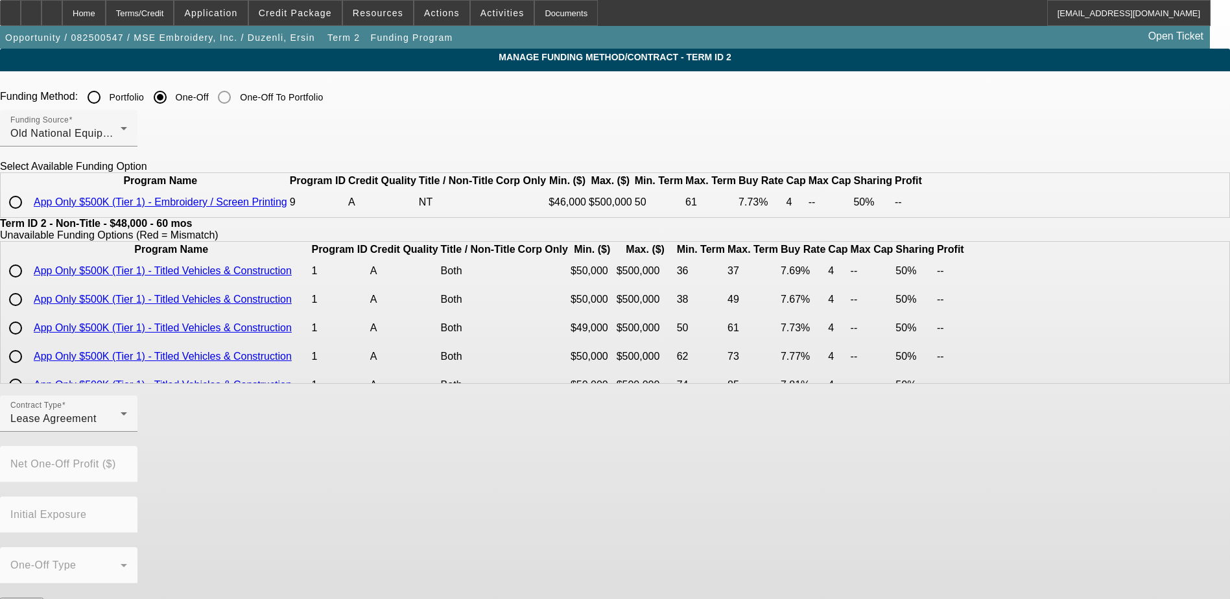
click at [29, 215] on input "radio" at bounding box center [16, 202] width 26 height 26
radio input "true"
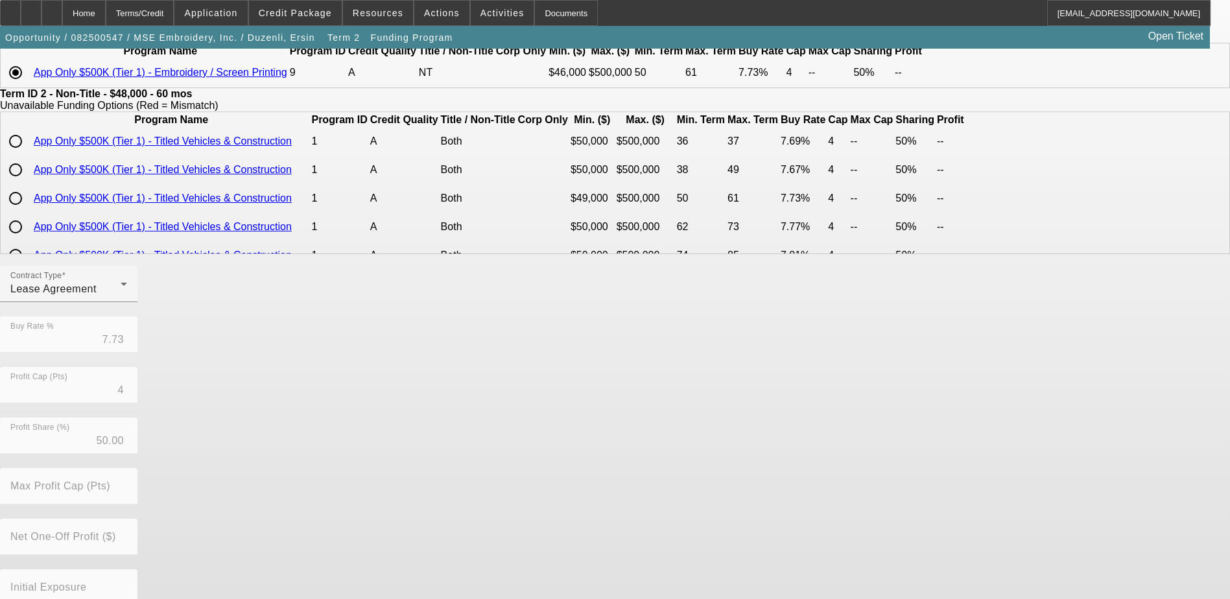
scroll to position [195, 0]
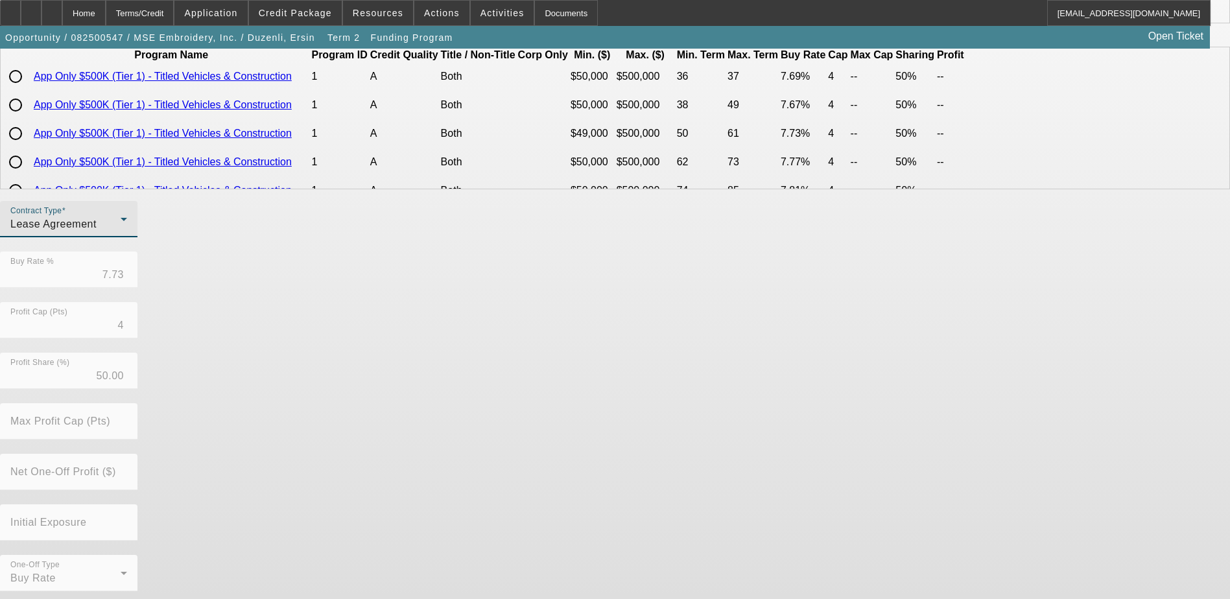
click at [97, 230] on span "Lease Agreement" at bounding box center [53, 224] width 86 height 11
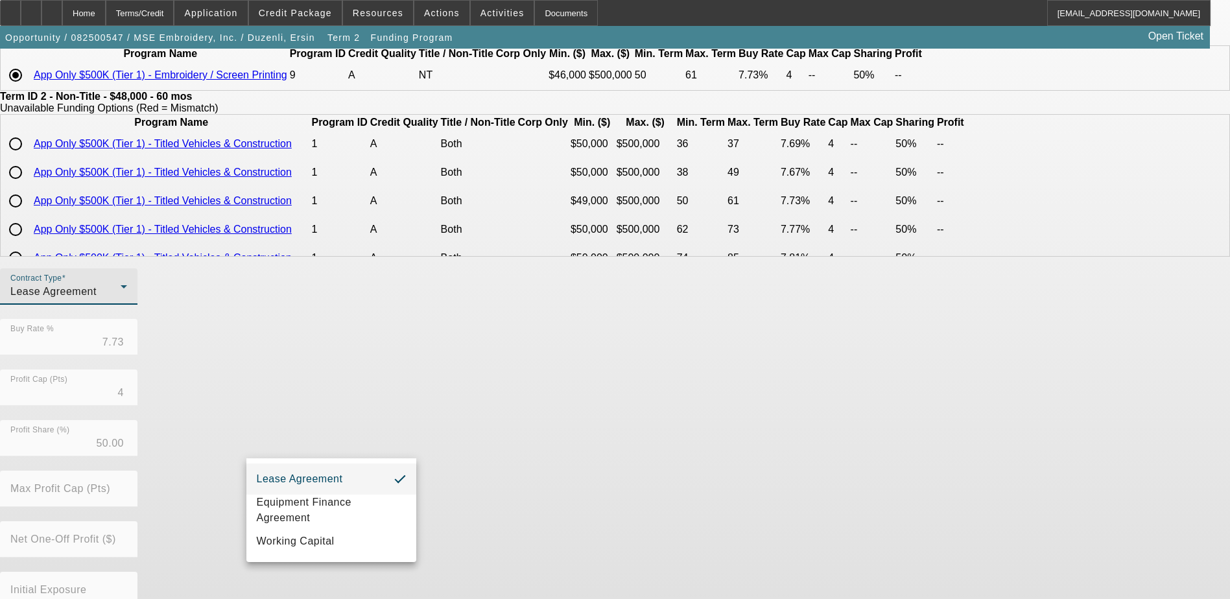
scroll to position [0, 0]
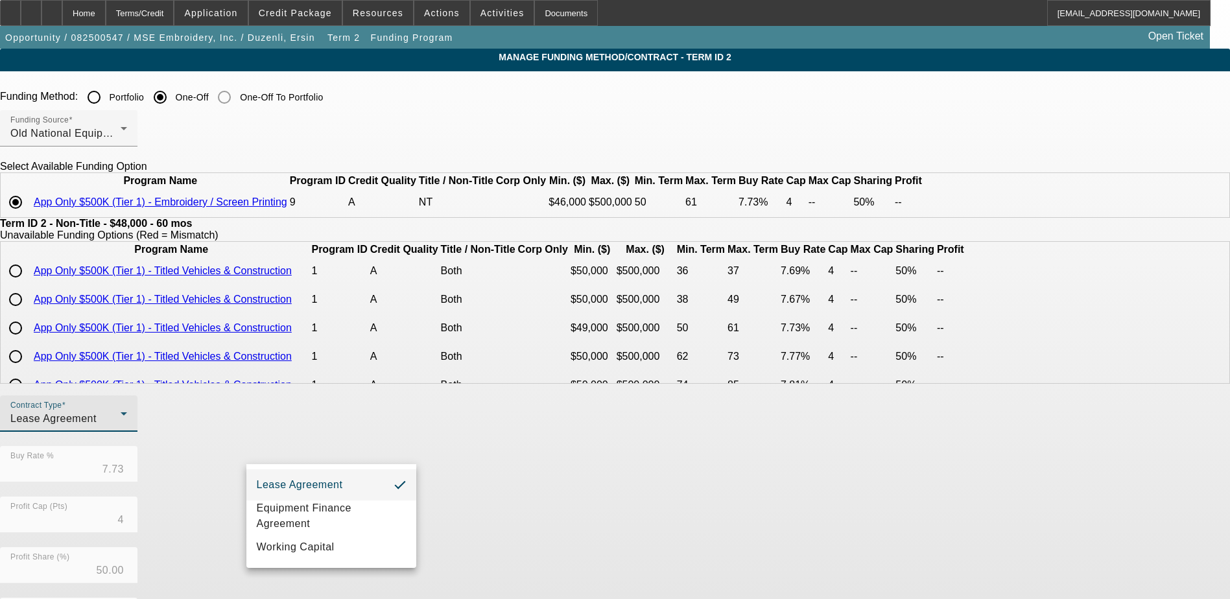
click at [207, 254] on div at bounding box center [615, 299] width 1230 height 599
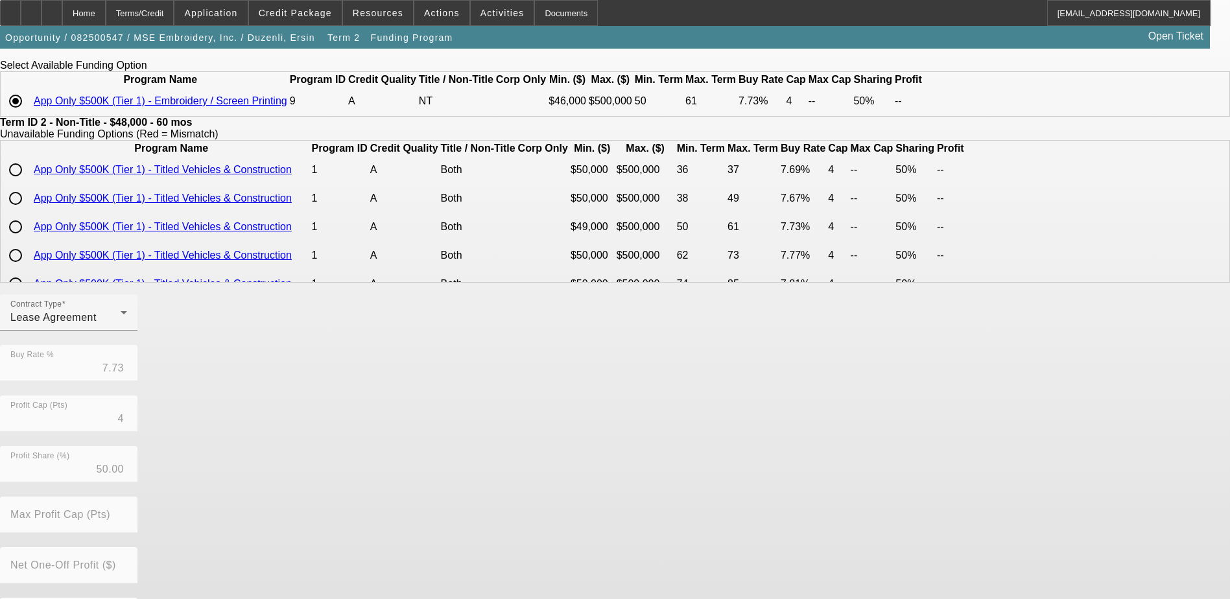
scroll to position [222, 0]
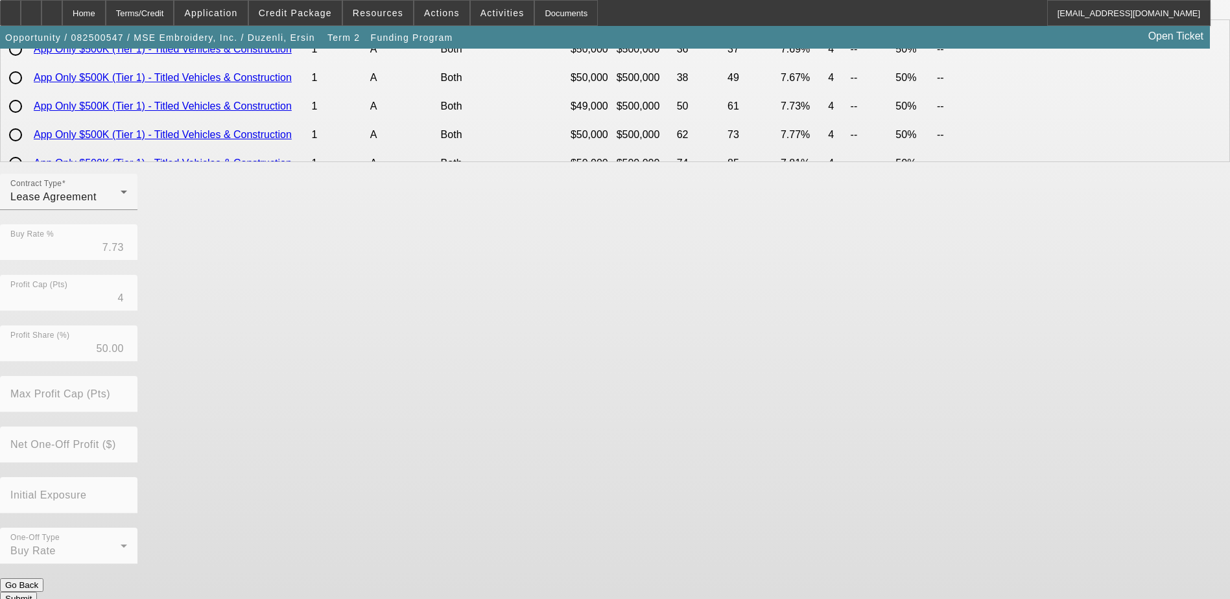
click at [37, 592] on button "Submit" at bounding box center [18, 599] width 37 height 14
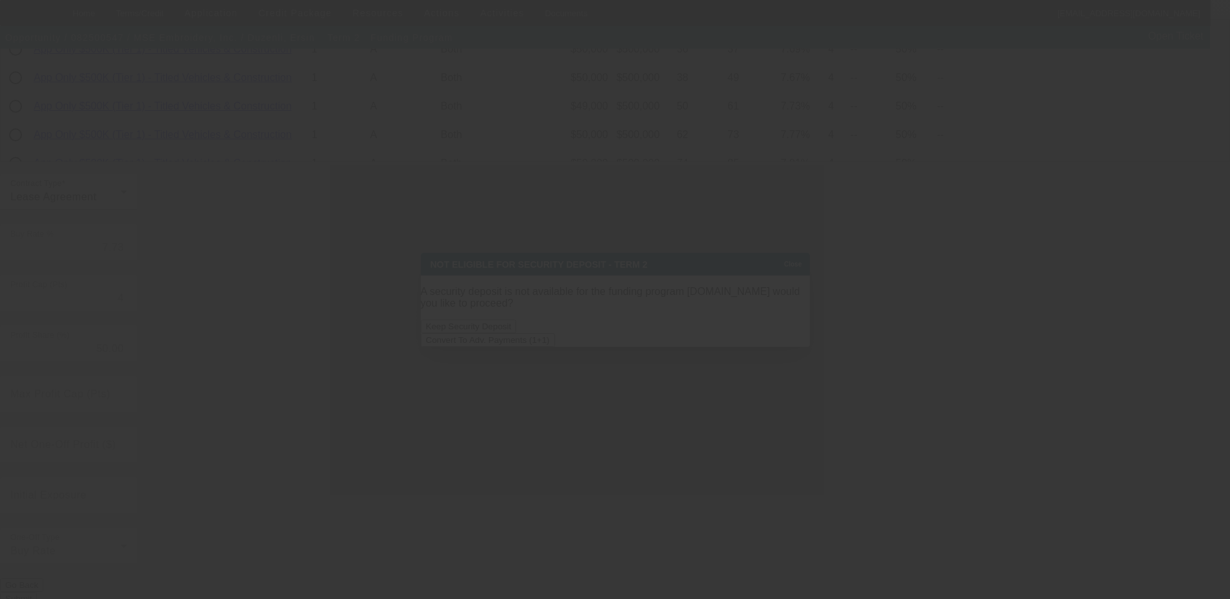
scroll to position [0, 0]
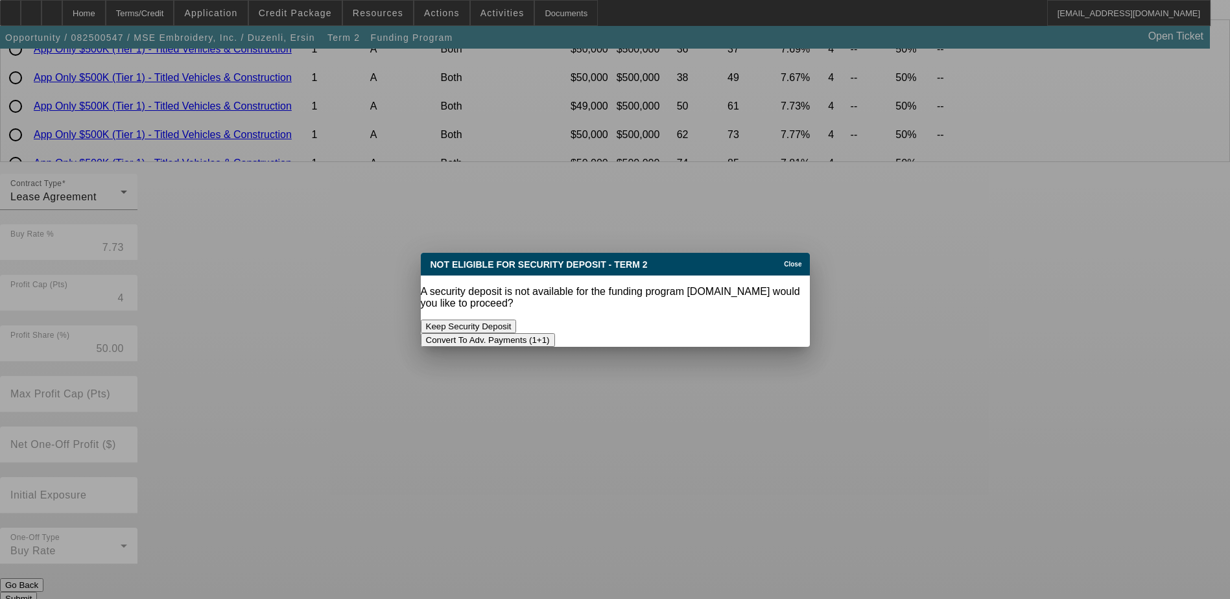
click at [555, 333] on button "Convert To Adv. Payments (1+1)" at bounding box center [488, 340] width 134 height 14
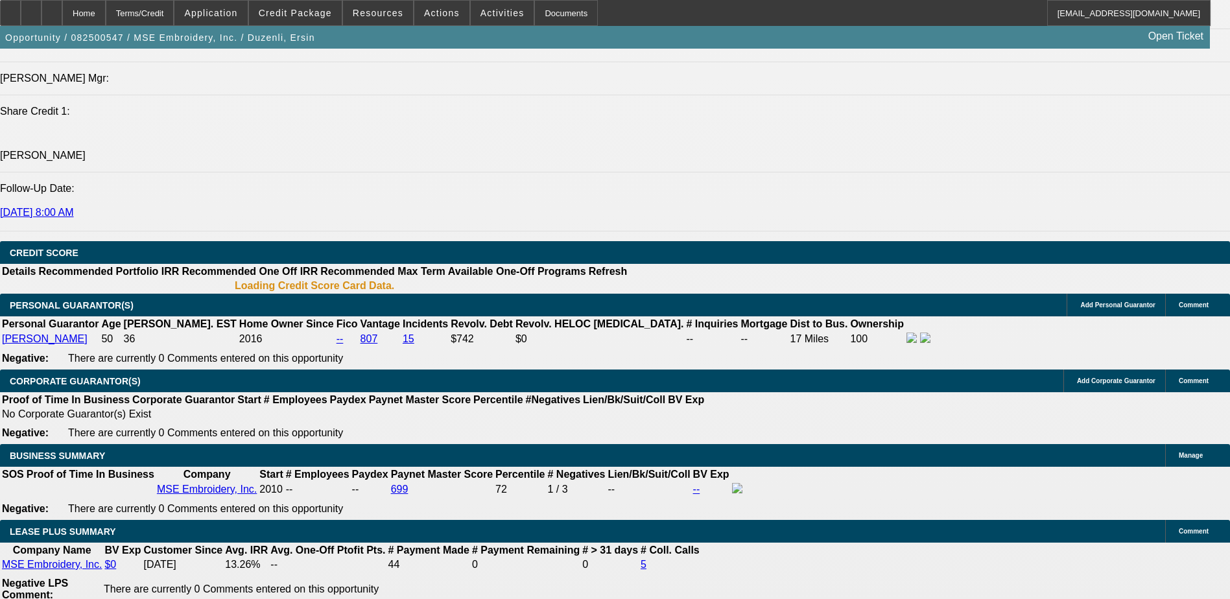
select select "0"
select select "0.1"
select select "4"
select select "0"
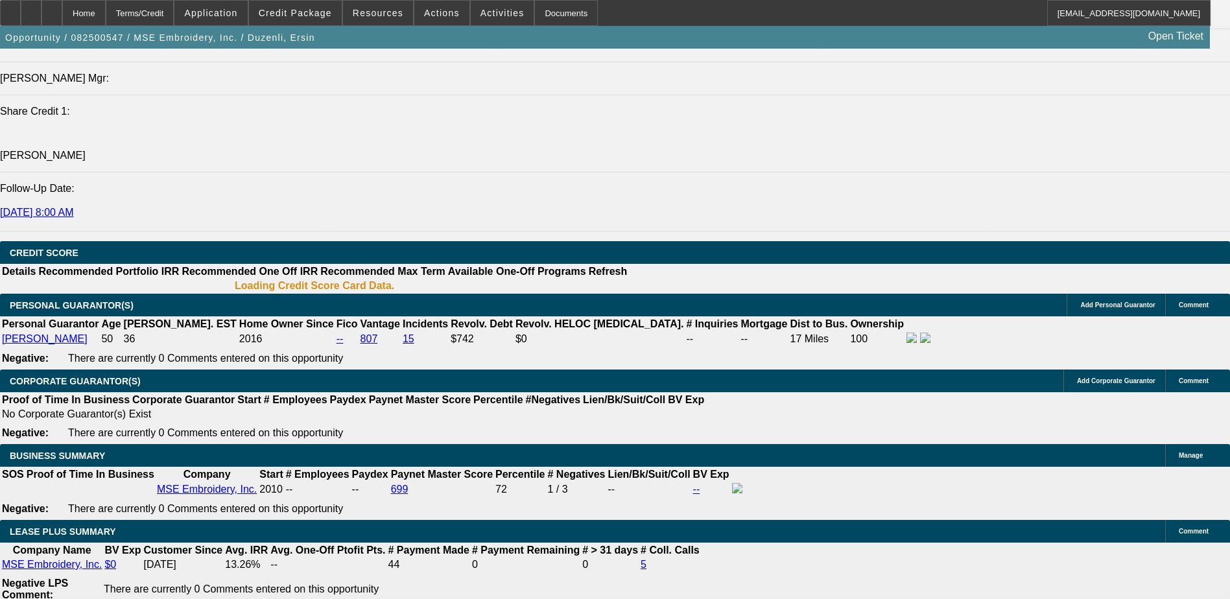
select select "2"
select select "0.1"
select select "4"
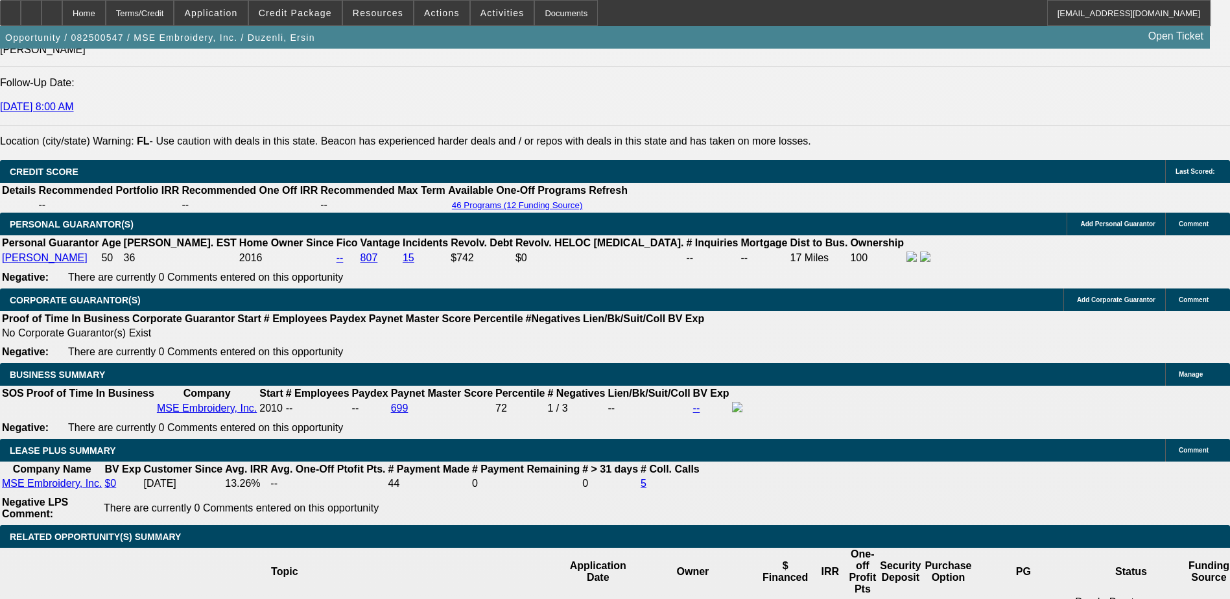
scroll to position [1976, 0]
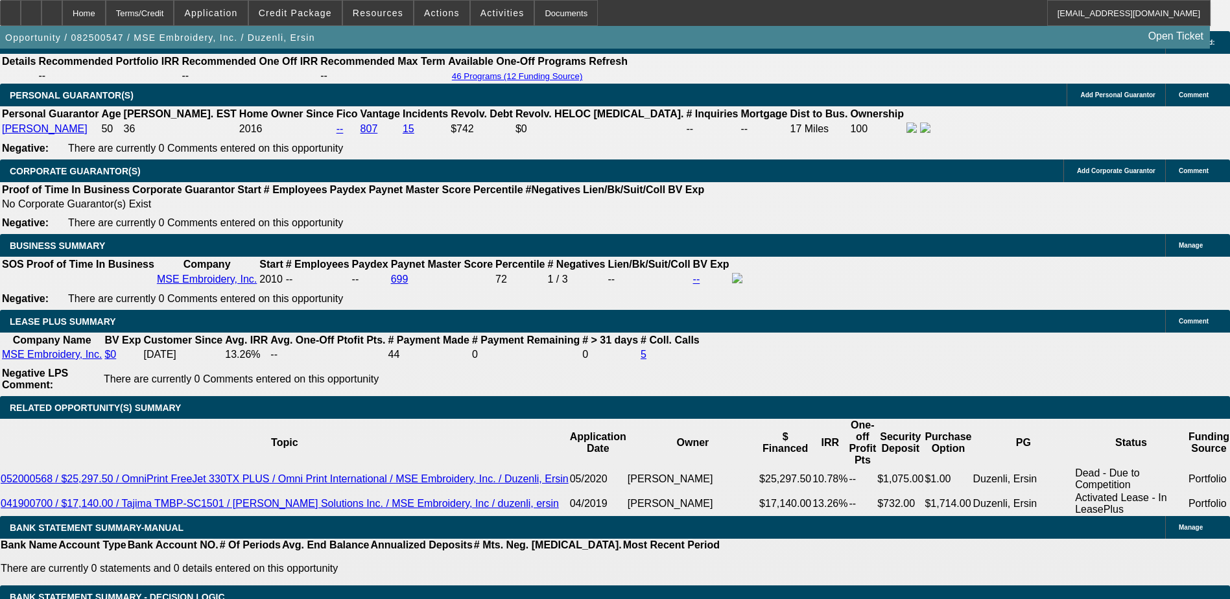
type input "UNKNOWN"
type input "8"
type input "$973.27"
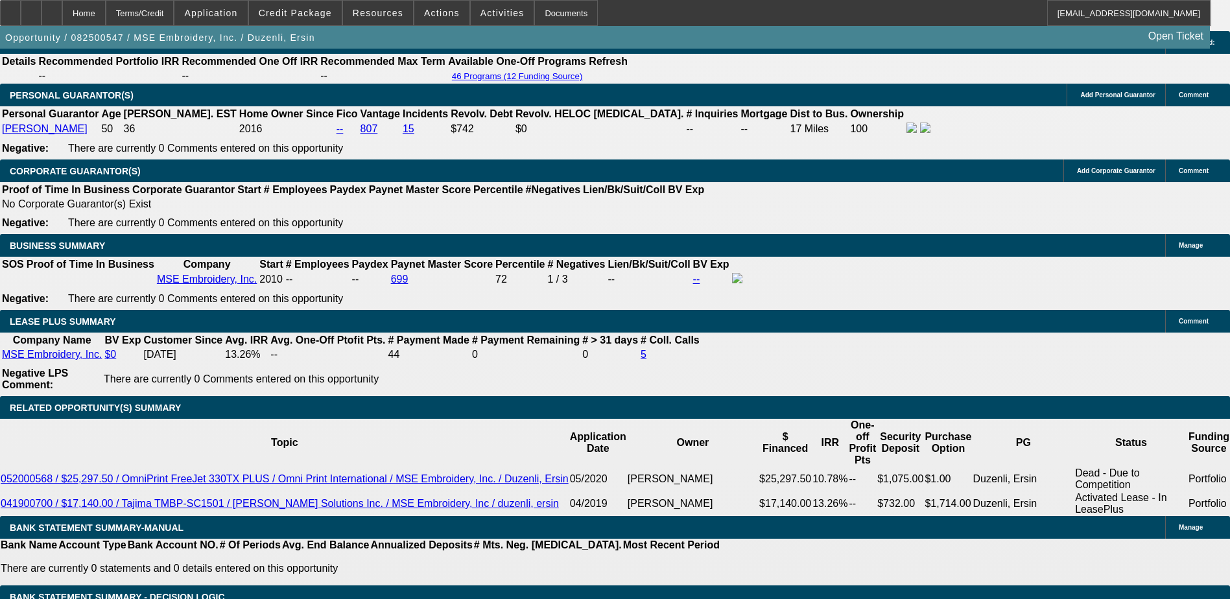
type input "8.5"
type input "$984.79"
type input "8.5"
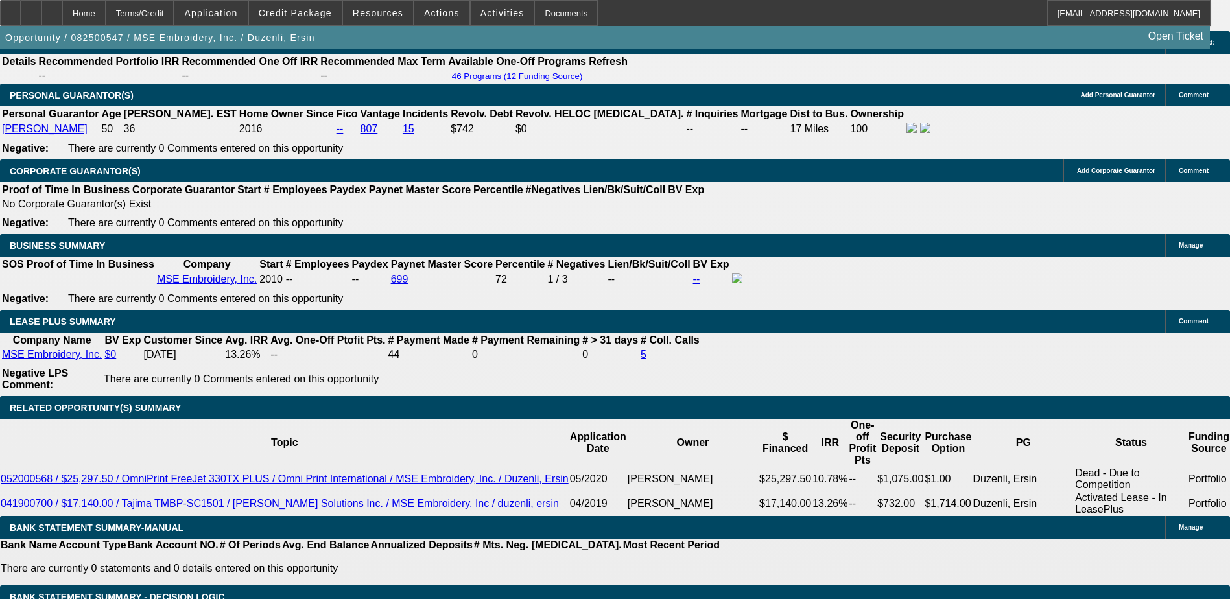
select select "3"
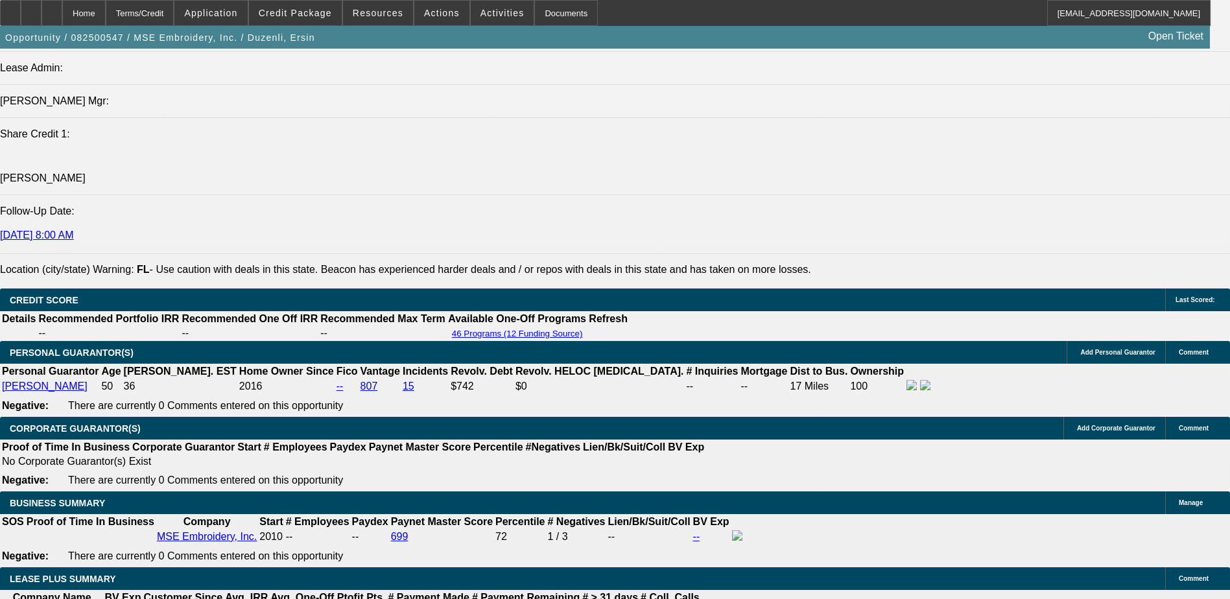
scroll to position [1716, 0]
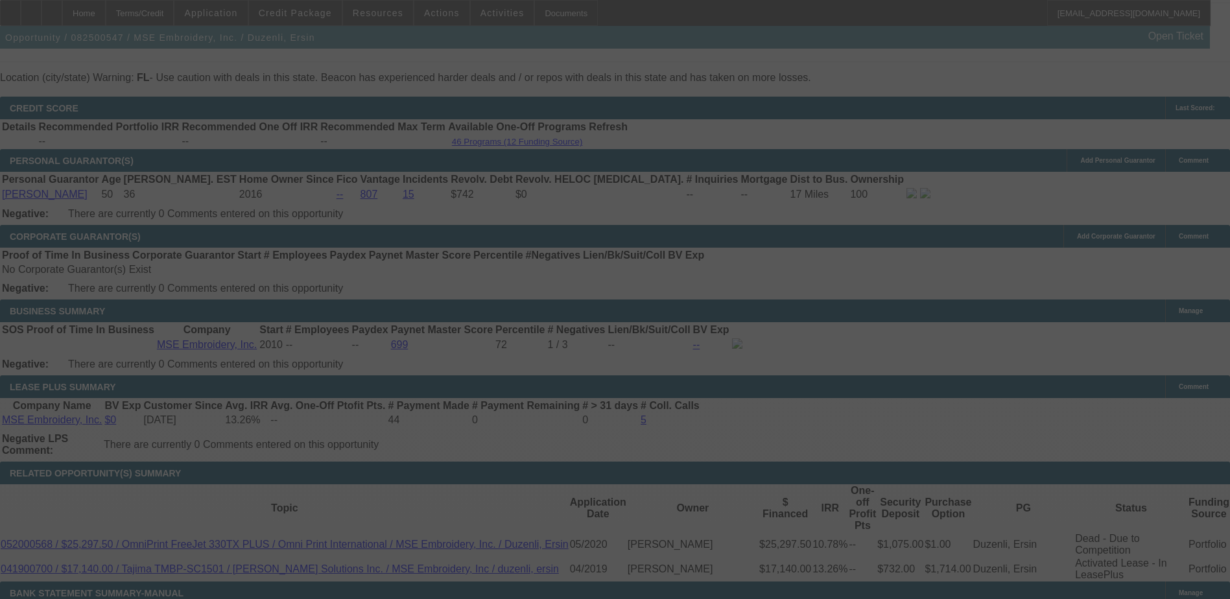
scroll to position [1911, 0]
select select "0"
select select "3"
select select "0.1"
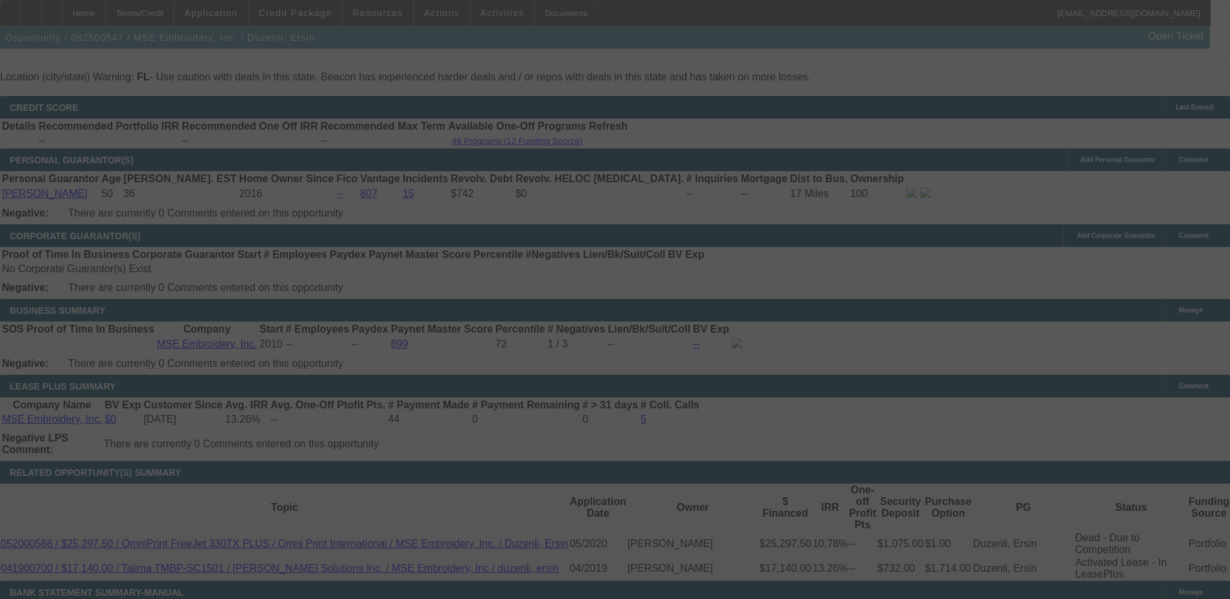
select select "4"
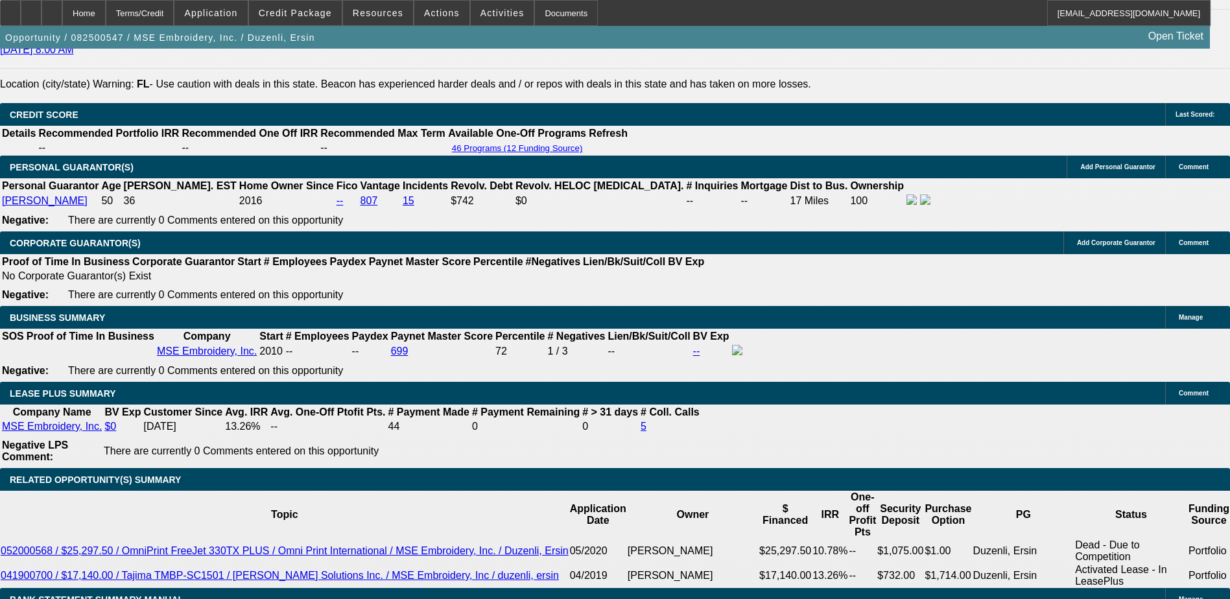
select select "2"
type input "$1,969.58"
type input "UNKNOWN"
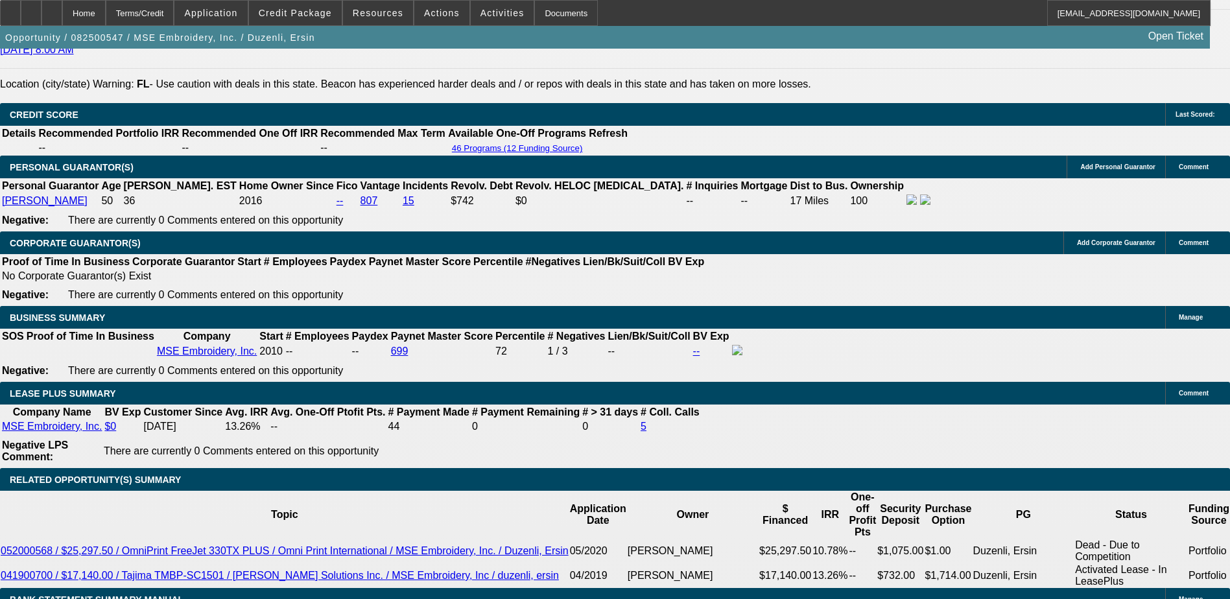
select select "2"
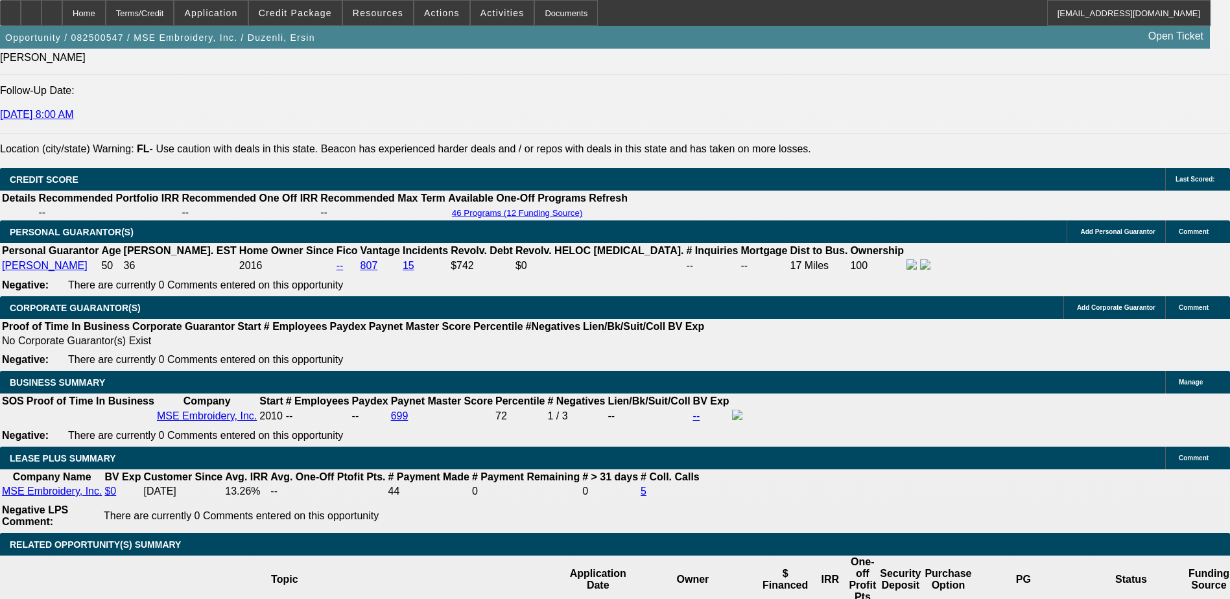
scroll to position [1709, 0]
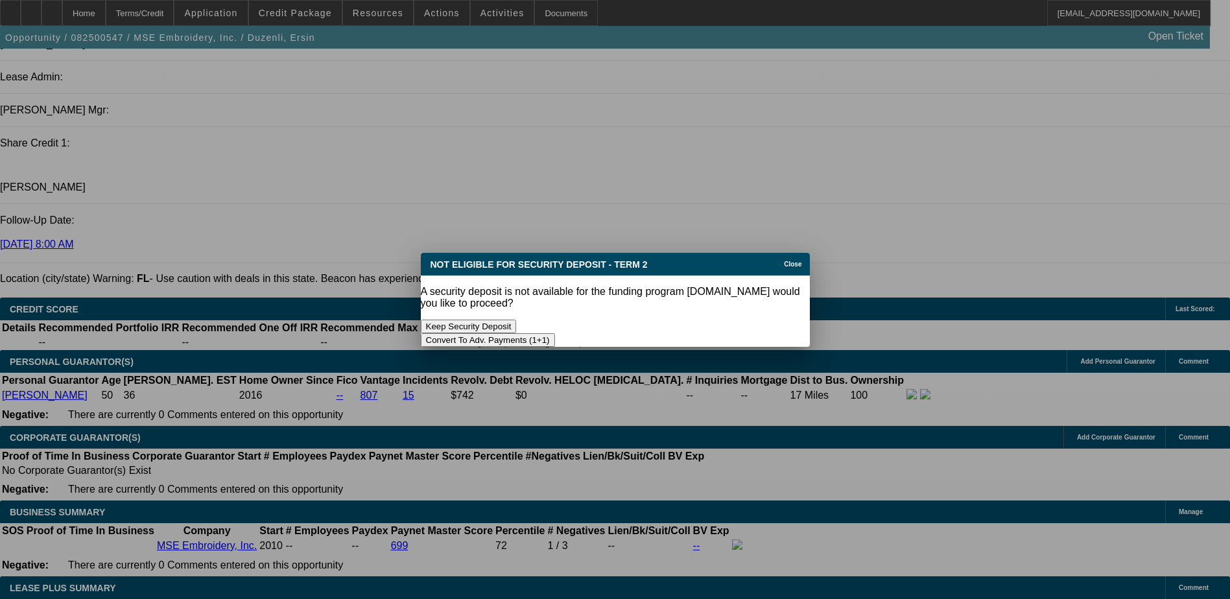
click at [555, 333] on button "Convert To Adv. Payments (1+1)" at bounding box center [488, 340] width 134 height 14
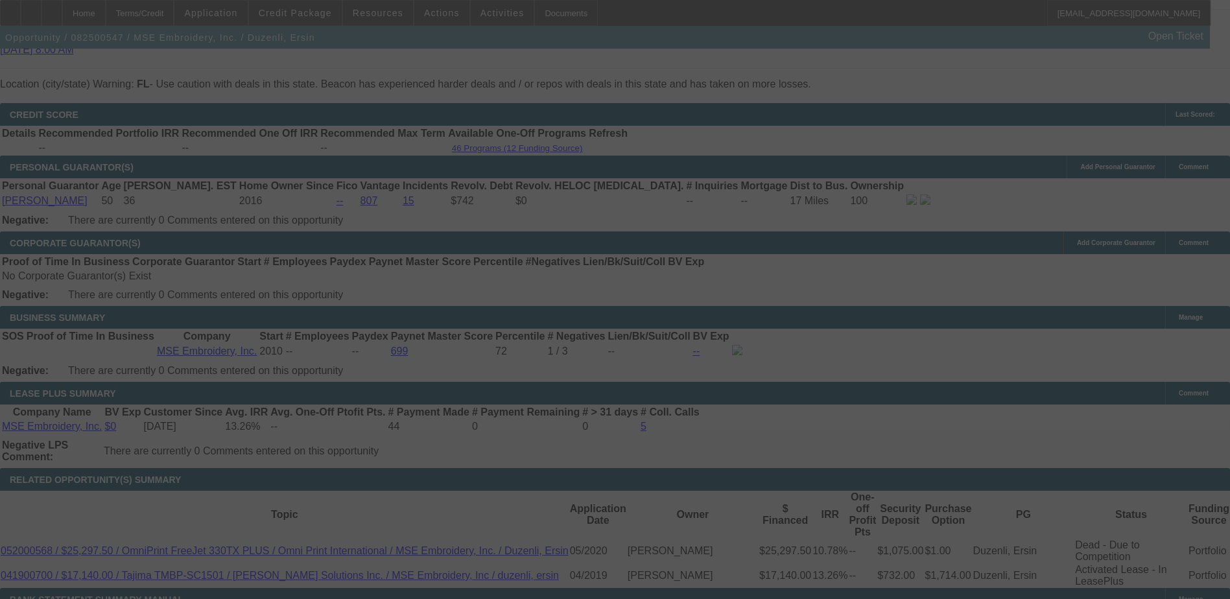
scroll to position [1896, 0]
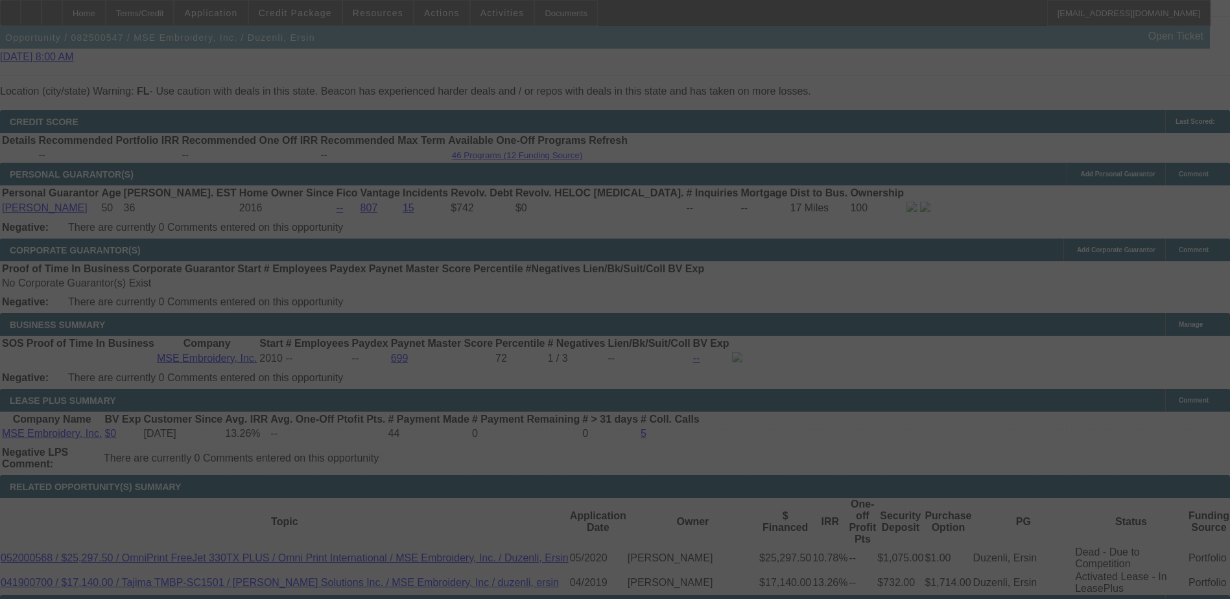
select select "0"
select select "0.1"
select select "4"
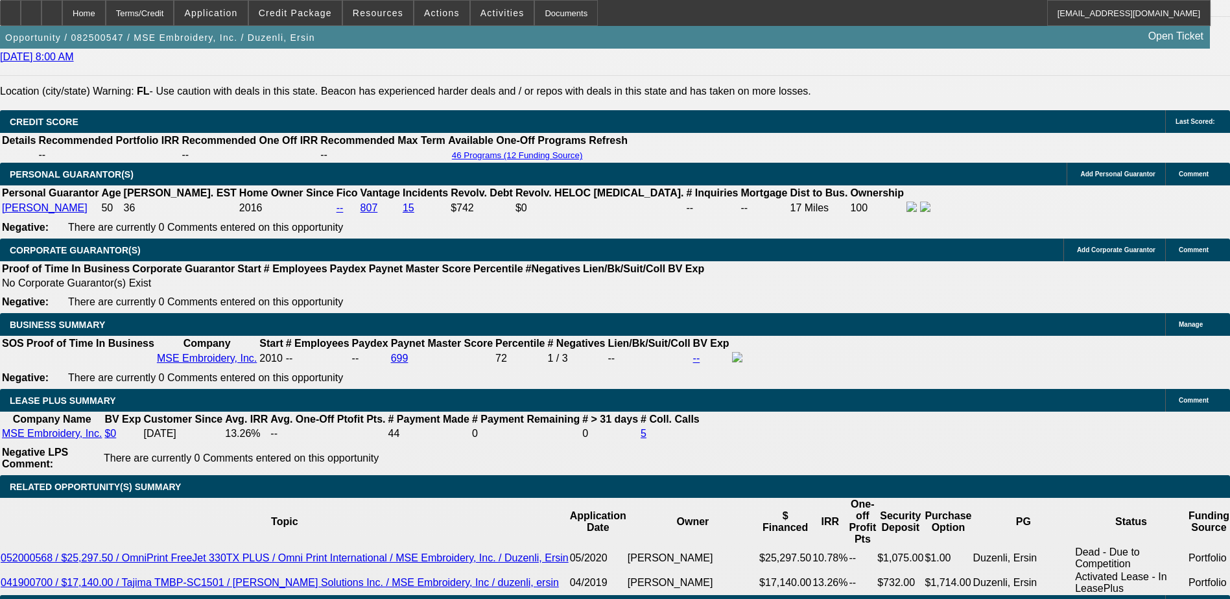
select select "2"
type input "UNKNOWN"
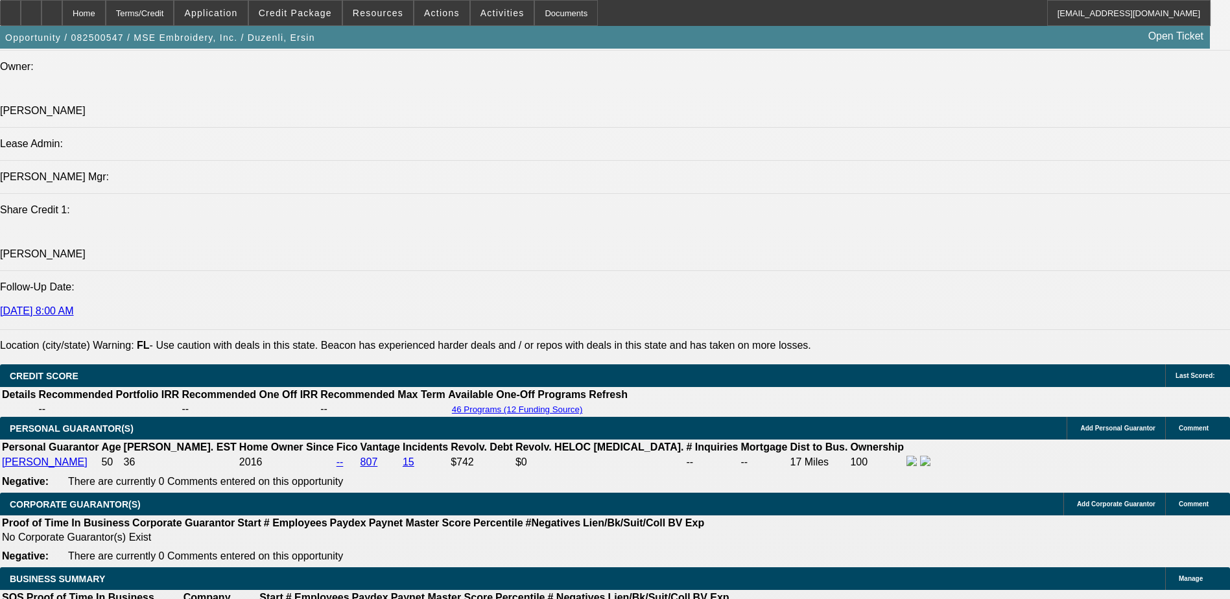
scroll to position [1637, 0]
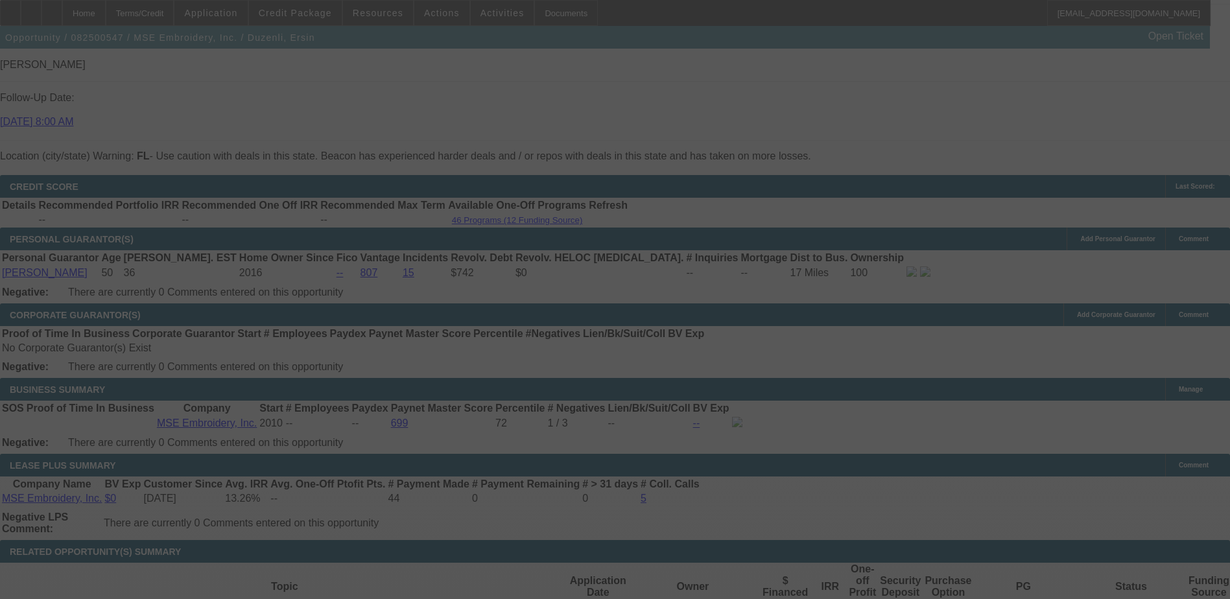
scroll to position [1896, 0]
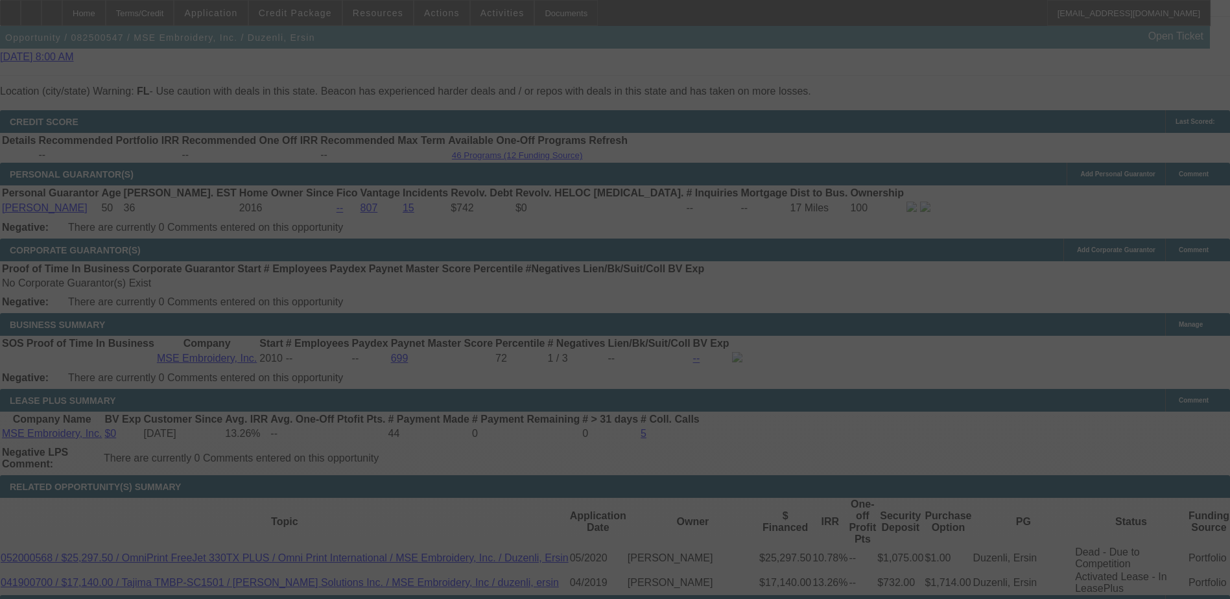
select select "0"
select select "2"
select select "0.1"
select select "4"
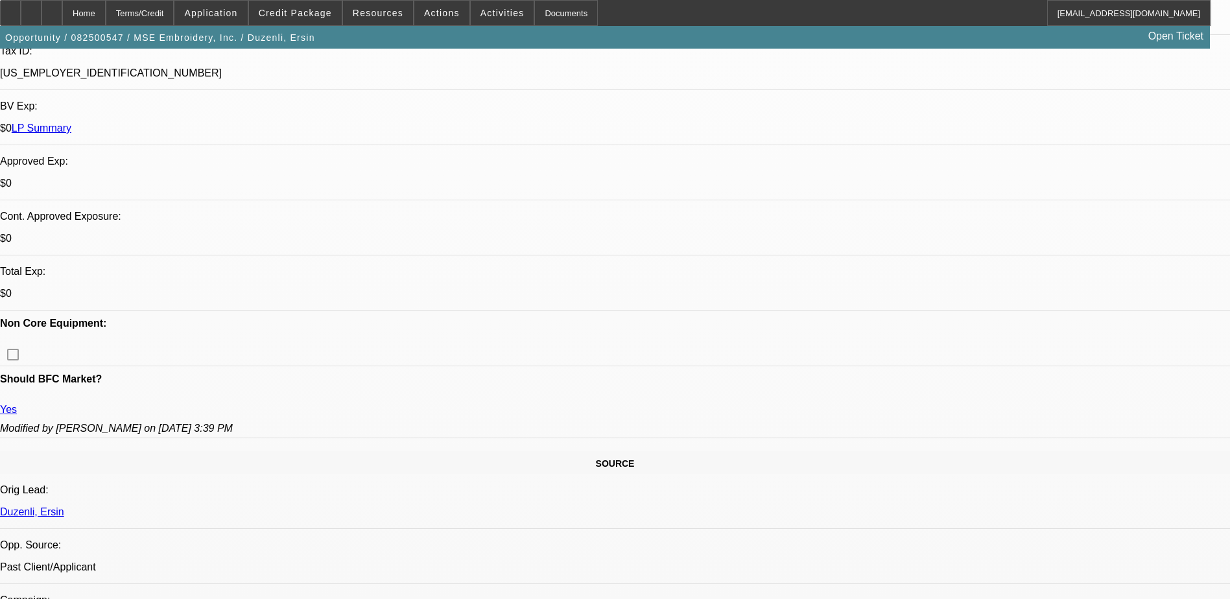
scroll to position [276, 0]
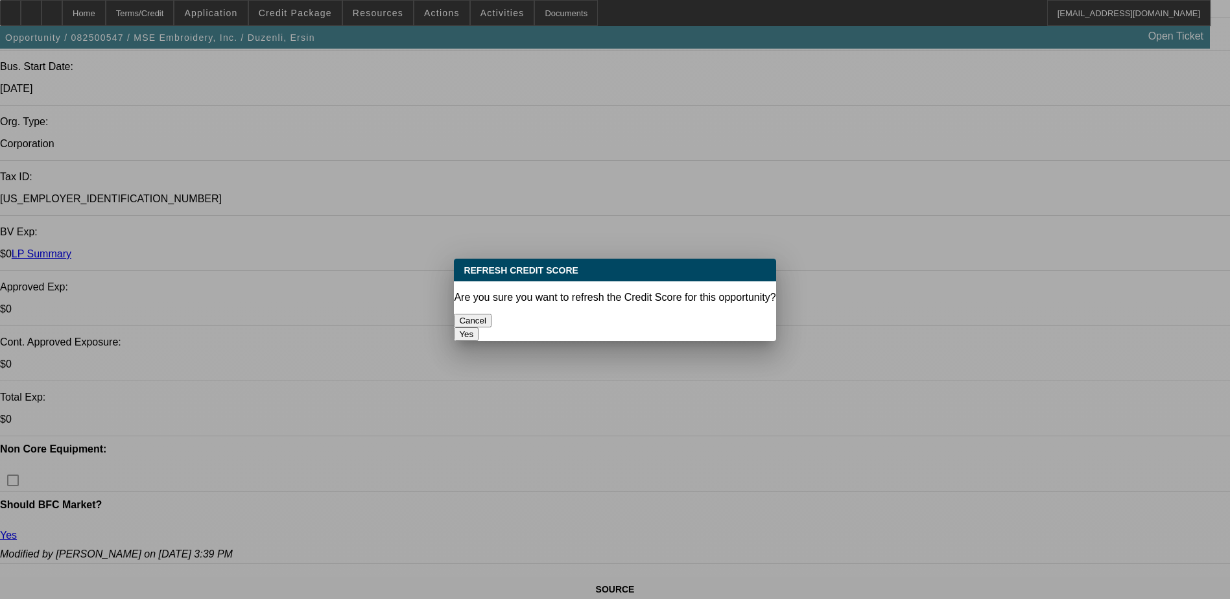
click at [479, 327] on button "Yes" at bounding box center [466, 334] width 25 height 14
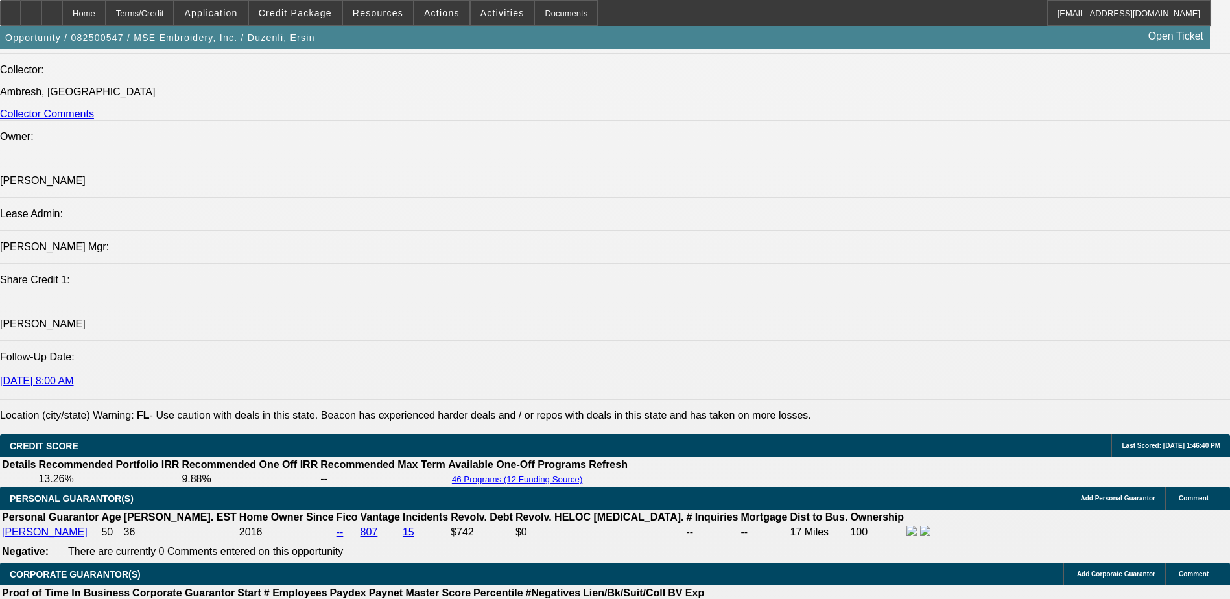
scroll to position [1961, 0]
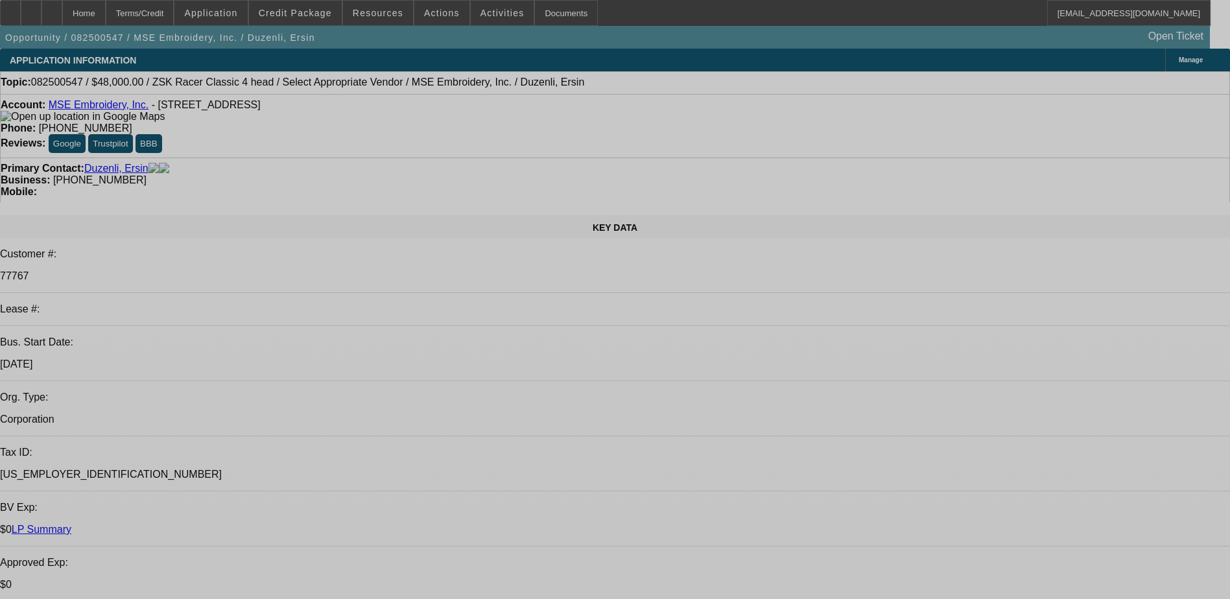
select select "0"
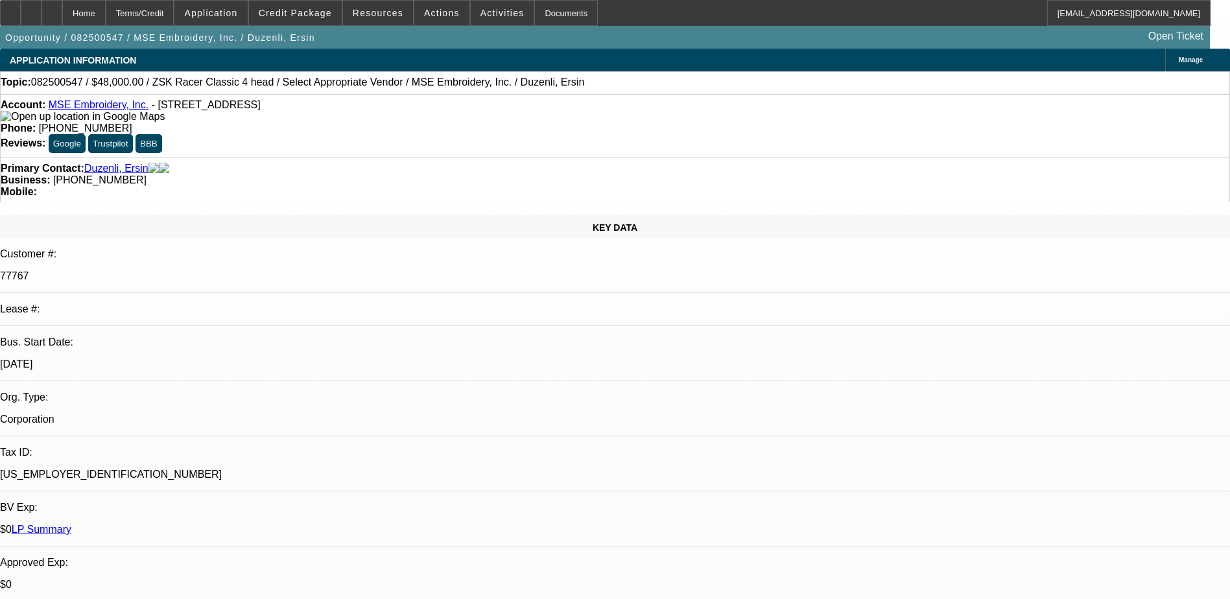
select select "2"
select select "0.1"
select select "4"
select select "0"
select select "2"
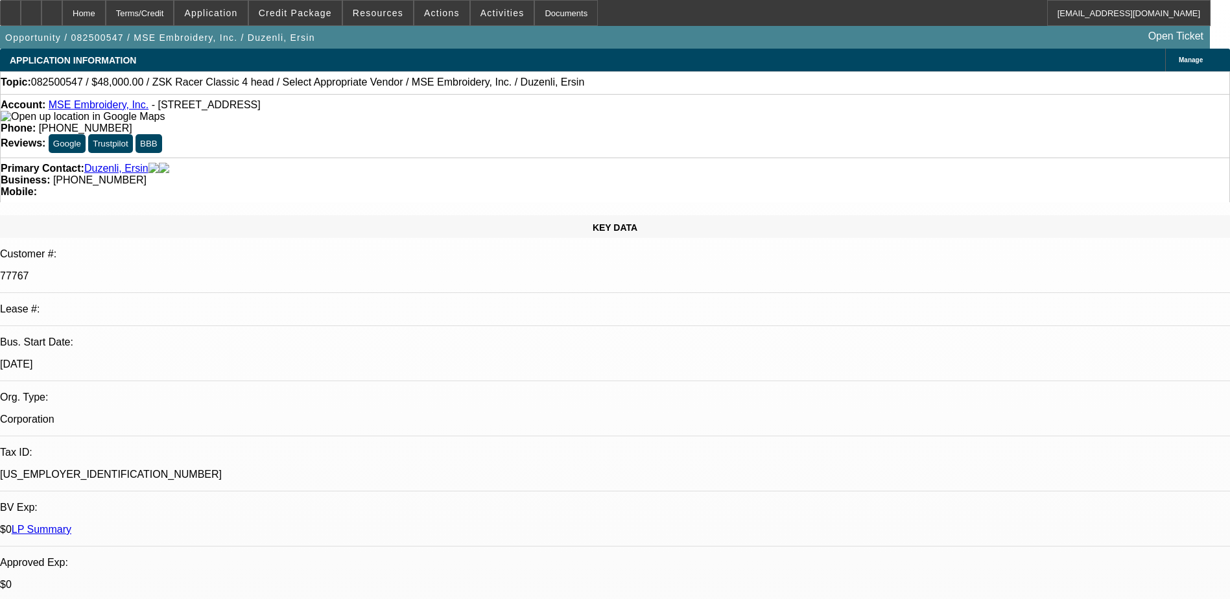
select select "2"
select select "0.1"
select select "4"
click at [62, 10] on div at bounding box center [51, 13] width 21 height 26
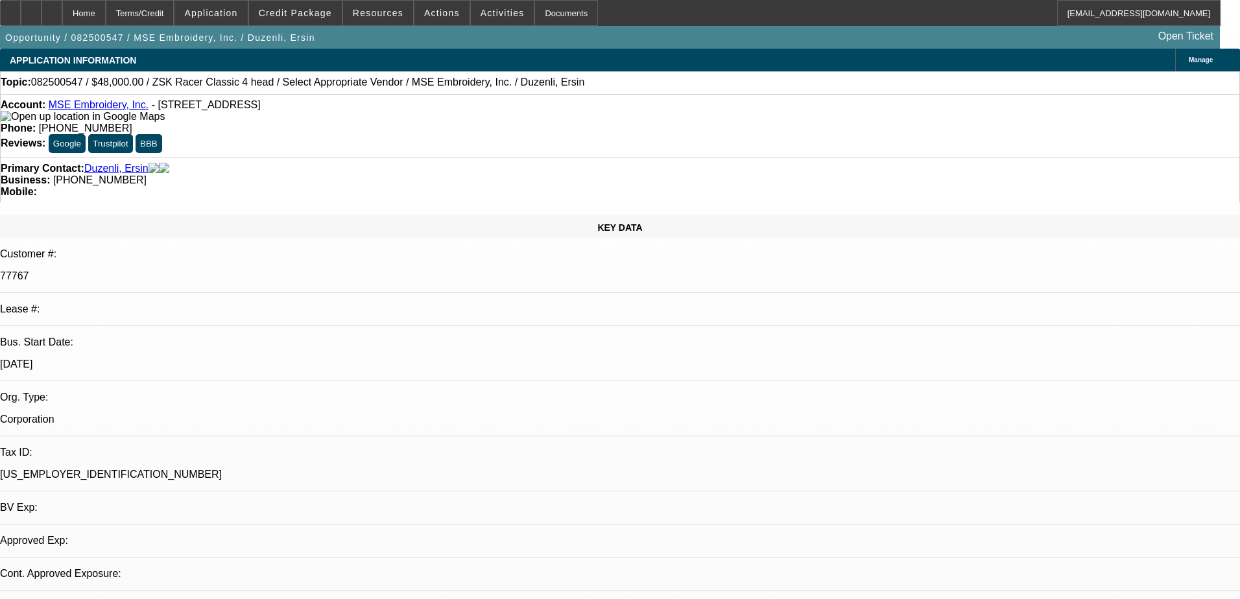
select select "0"
select select "2"
select select "0.1"
select select "4"
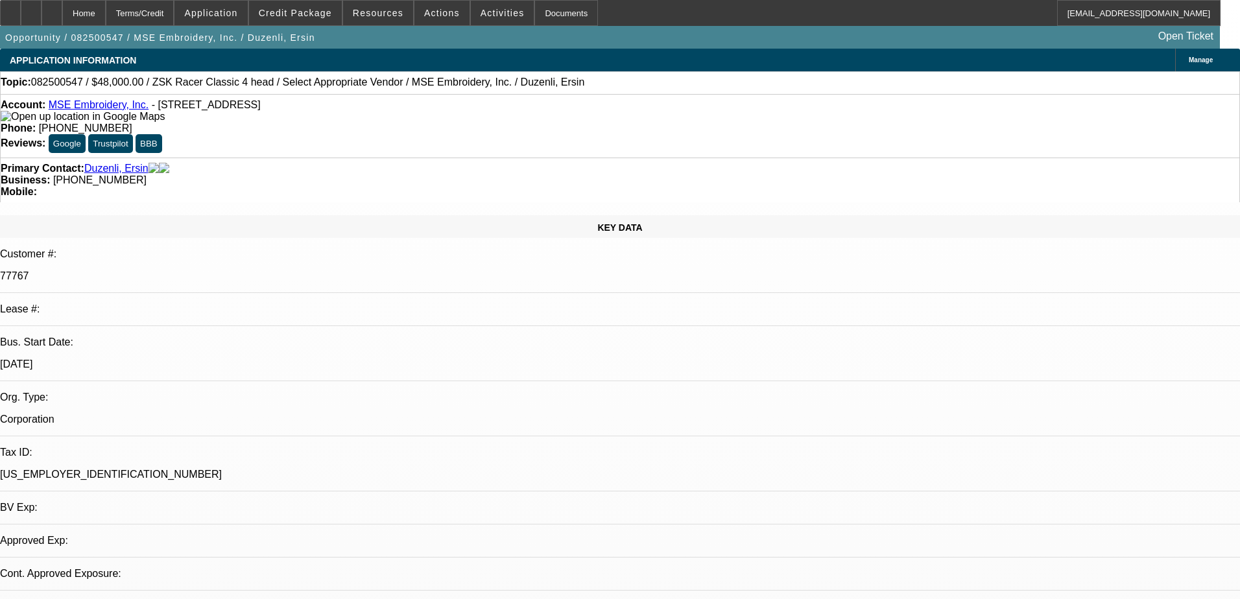
select select "0"
select select "2"
select select "0.1"
select select "4"
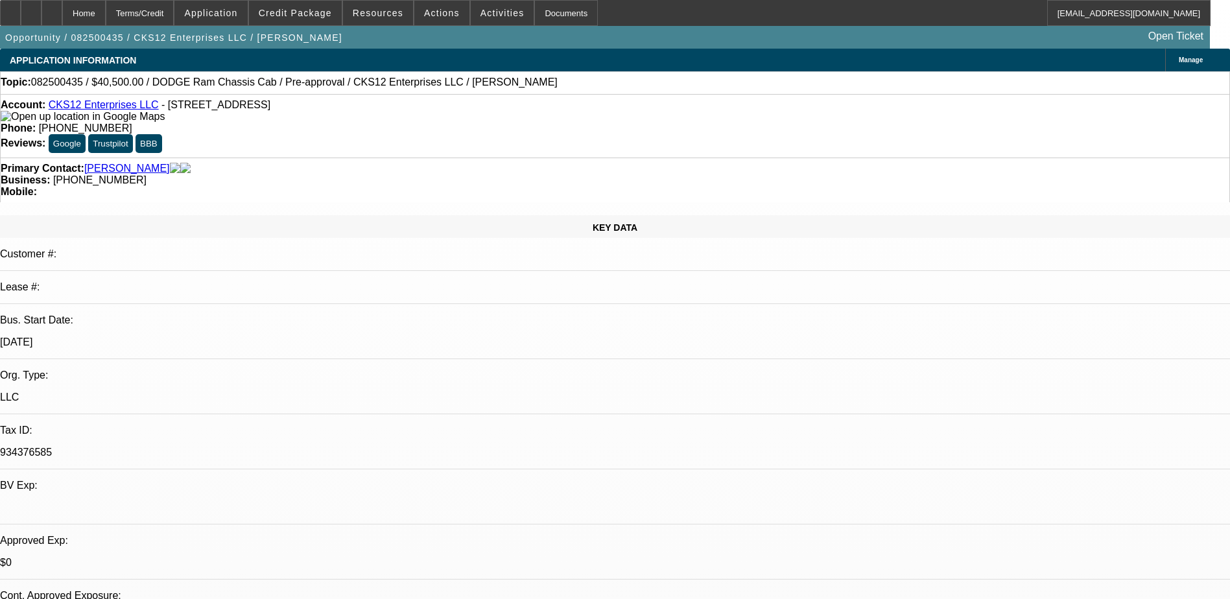
select select "0.1"
select select "0"
select select "0.1"
select select "0"
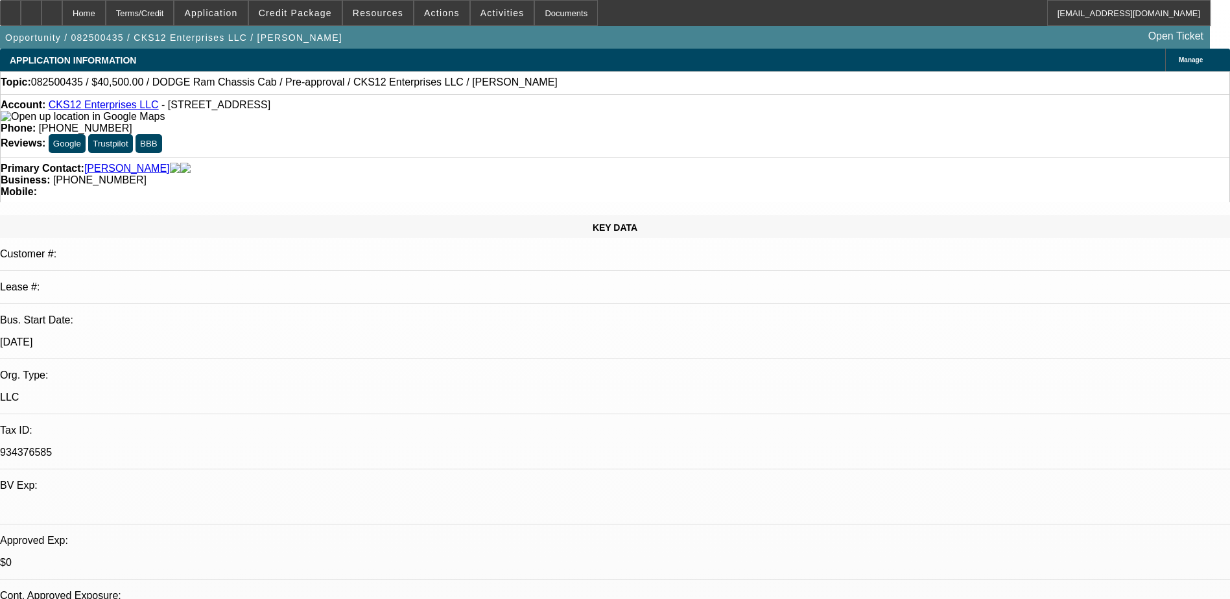
select select "0.1"
select select "2"
select select "0"
select select "0.1"
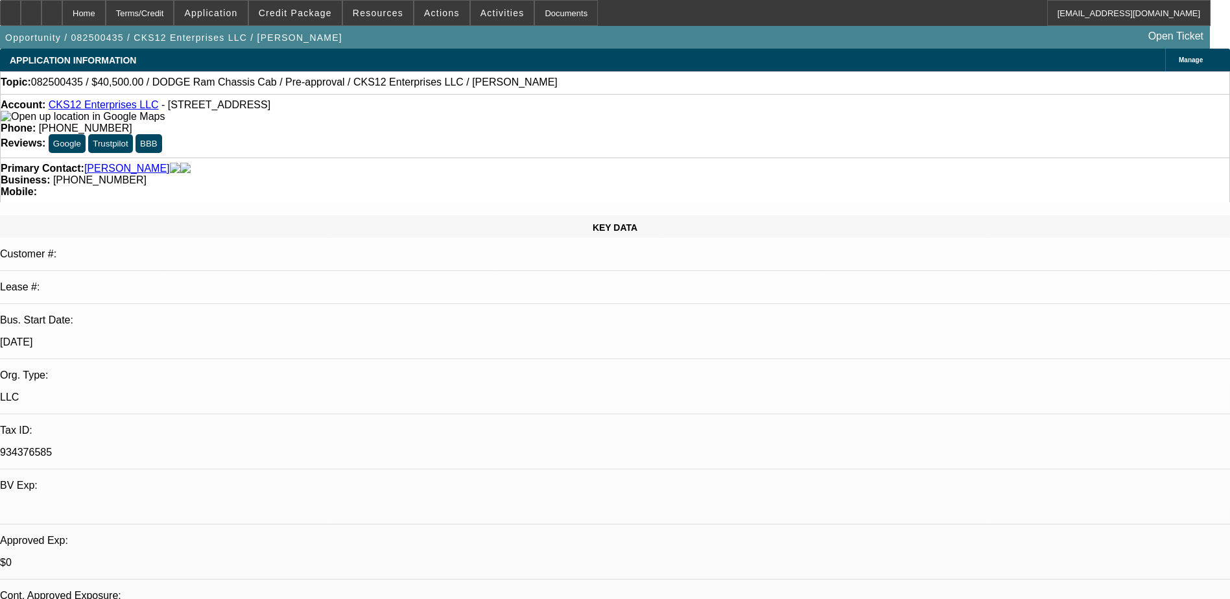
select select "2"
select select "0.1"
select select "1"
select select "9"
select select "6"
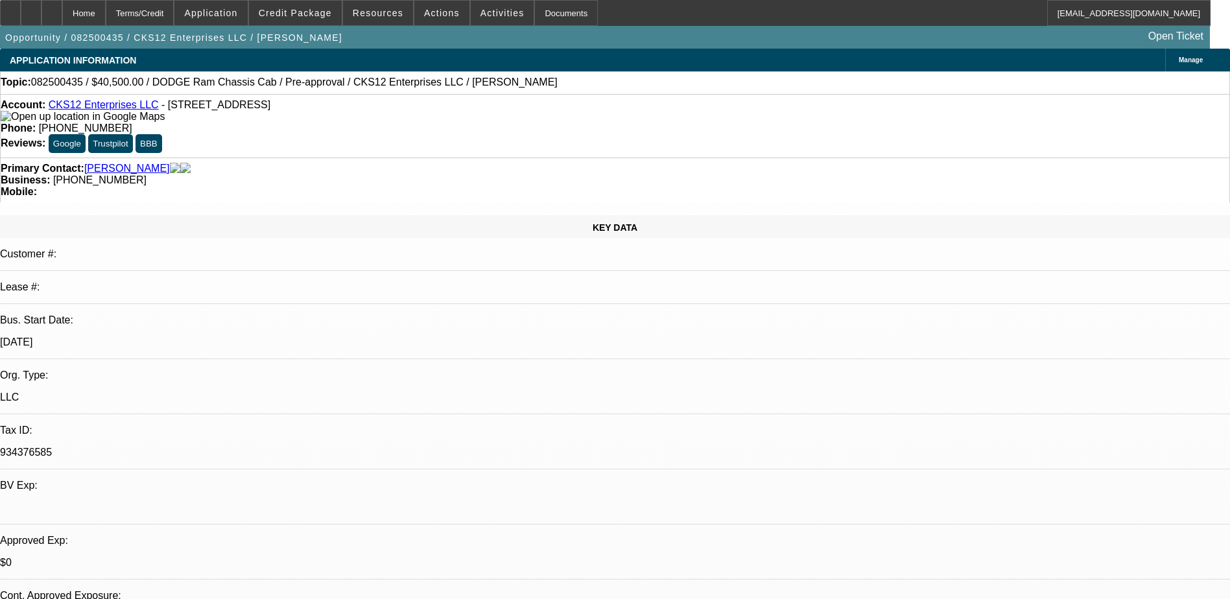
select select "1"
select select "9"
select select "6"
select select "1"
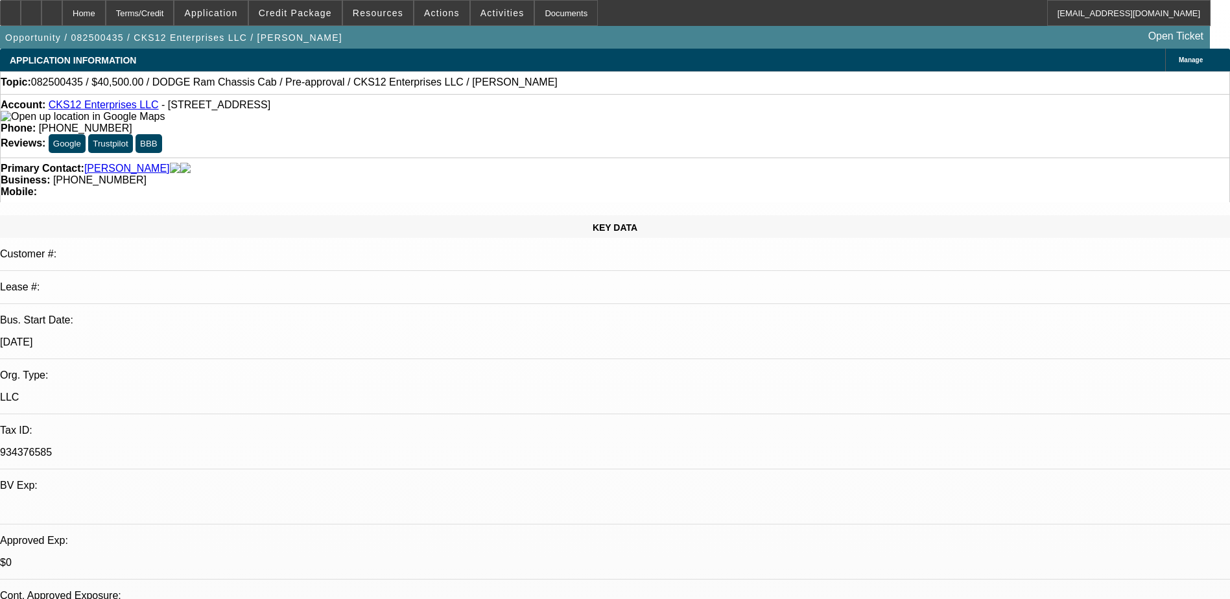
select select "6"
select select "1"
select select "4"
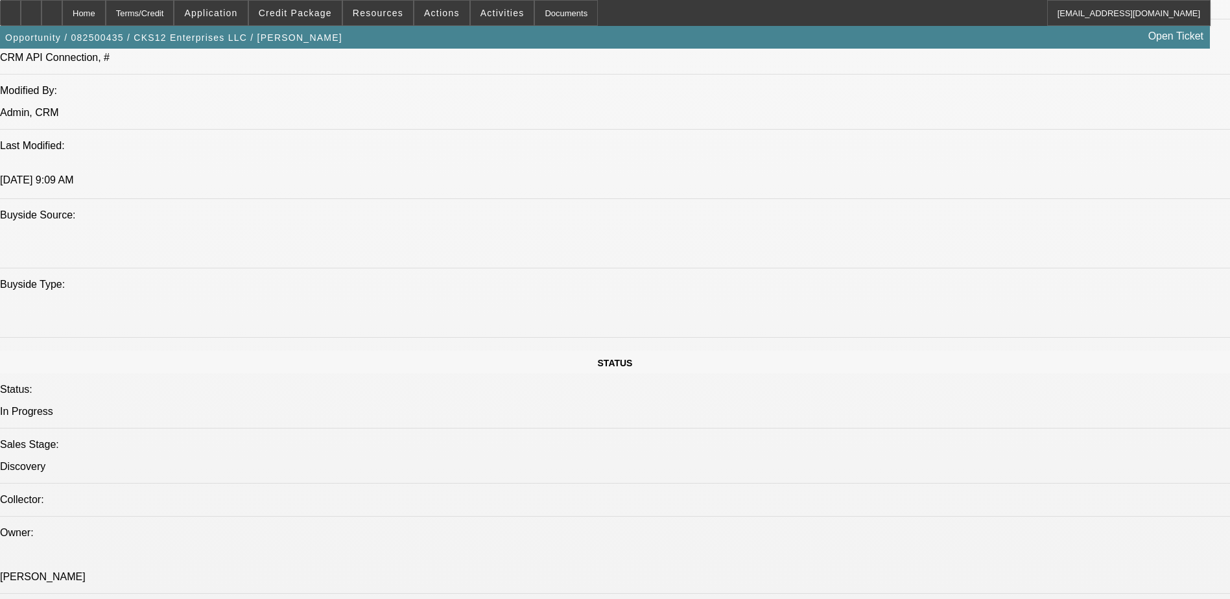
scroll to position [1167, 0]
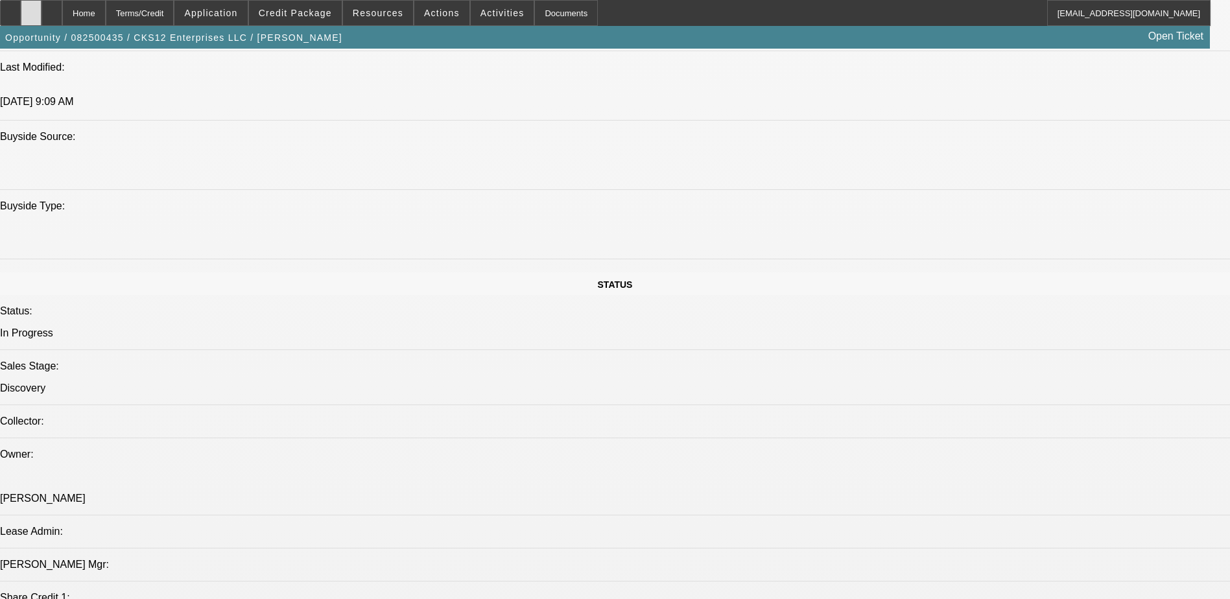
click at [31, 8] on icon at bounding box center [31, 8] width 0 height 0
